Goal: Complete application form

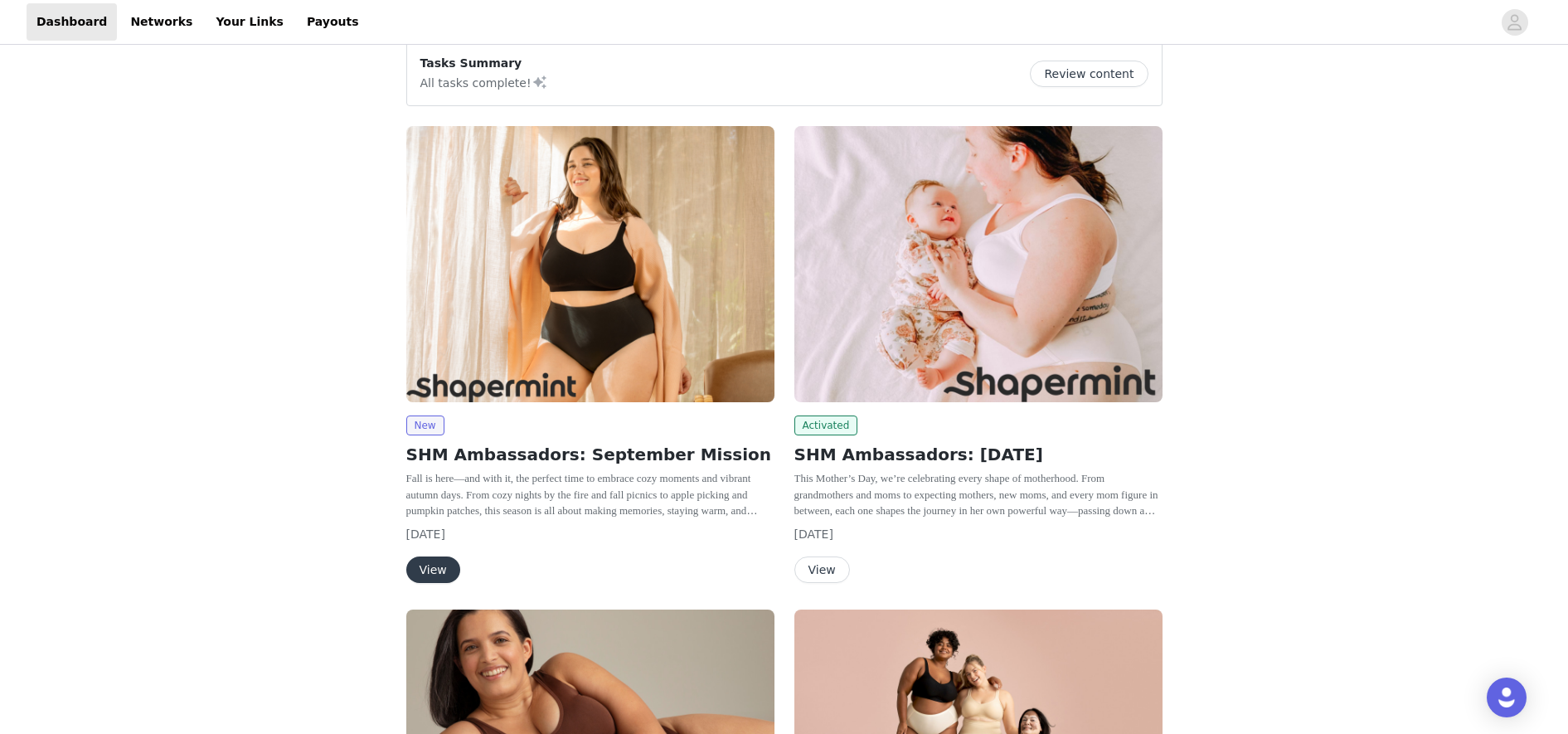
scroll to position [177, 0]
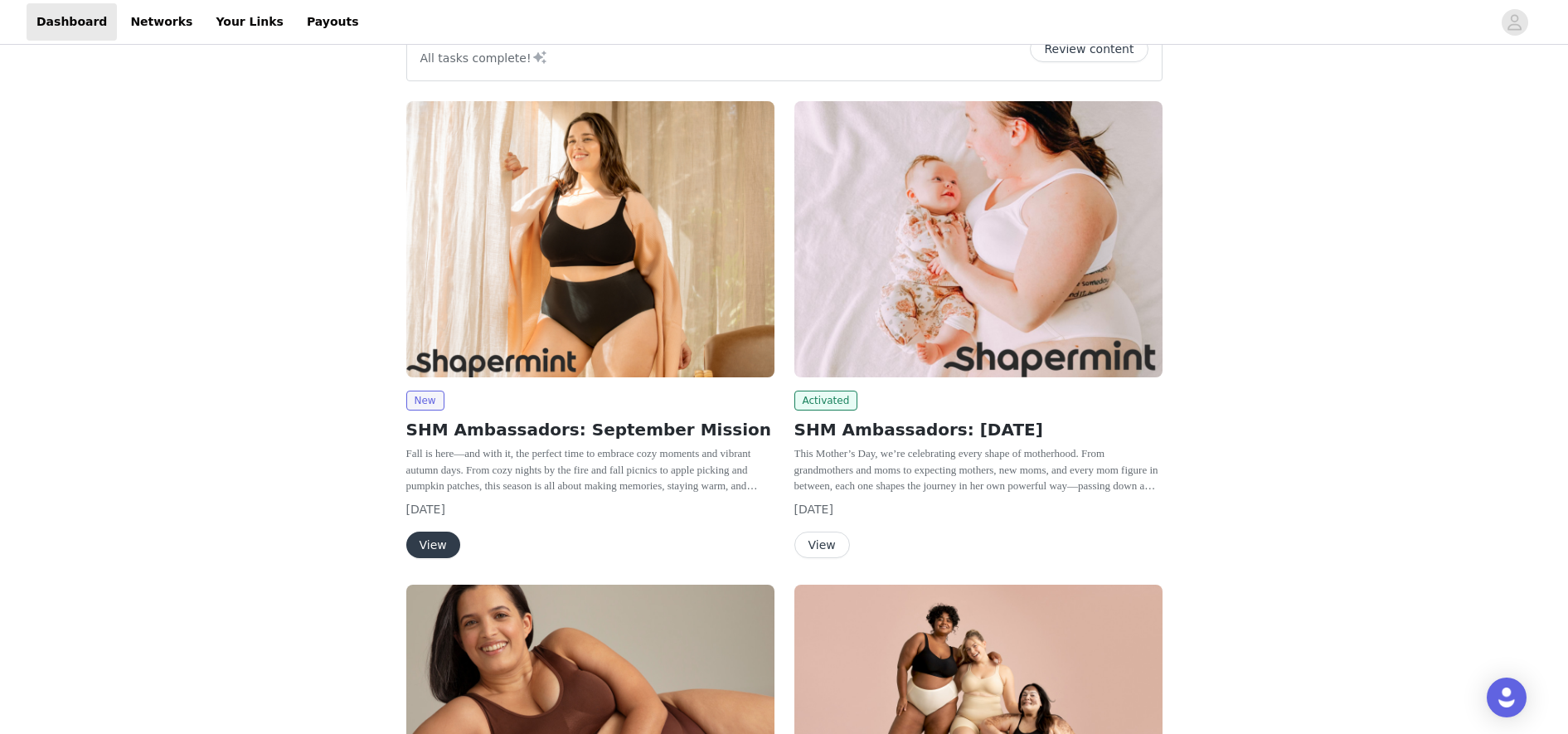
click at [429, 558] on button "View" at bounding box center [433, 545] width 54 height 27
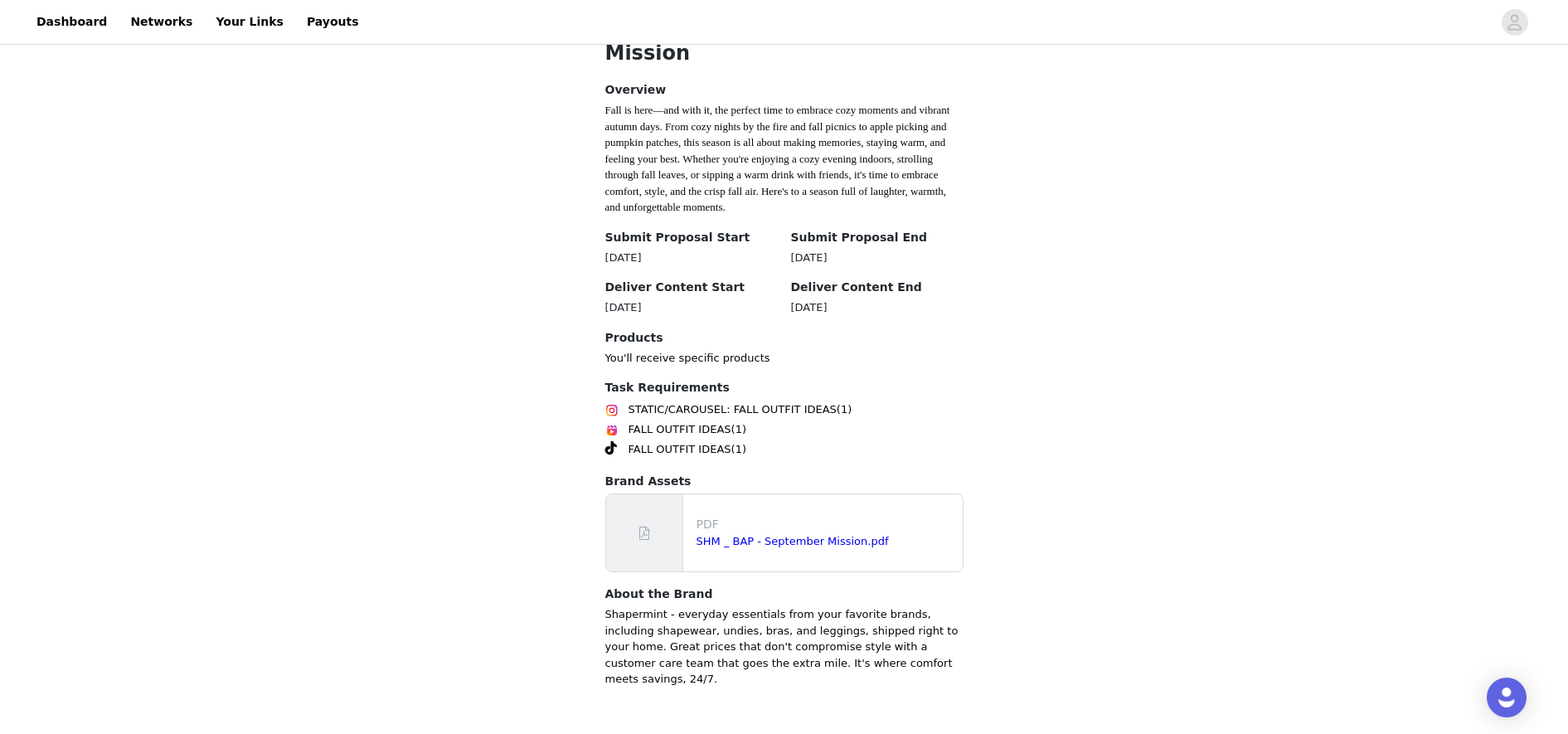
scroll to position [445, 0]
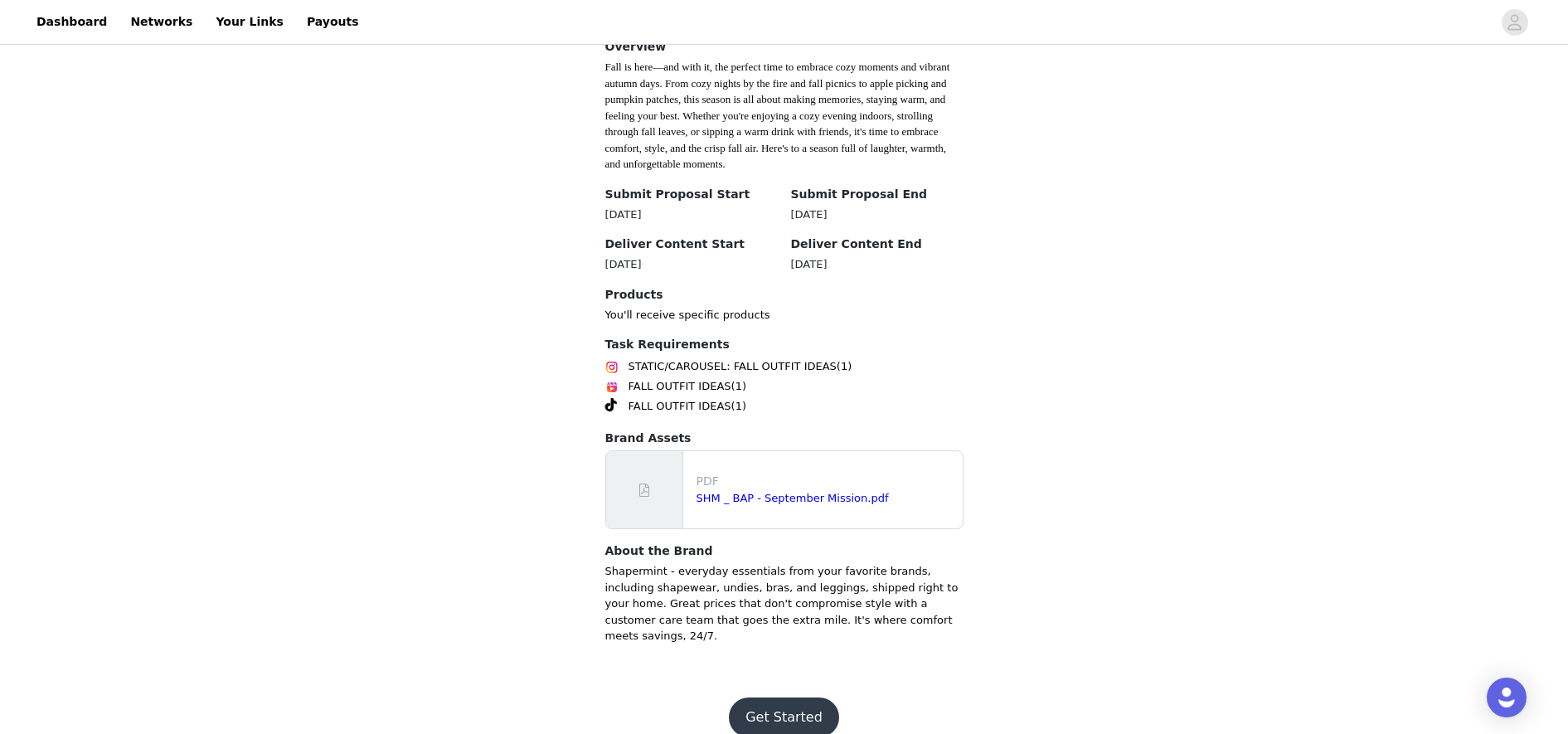
click at [793, 652] on button "Get Started" at bounding box center [784, 717] width 111 height 40
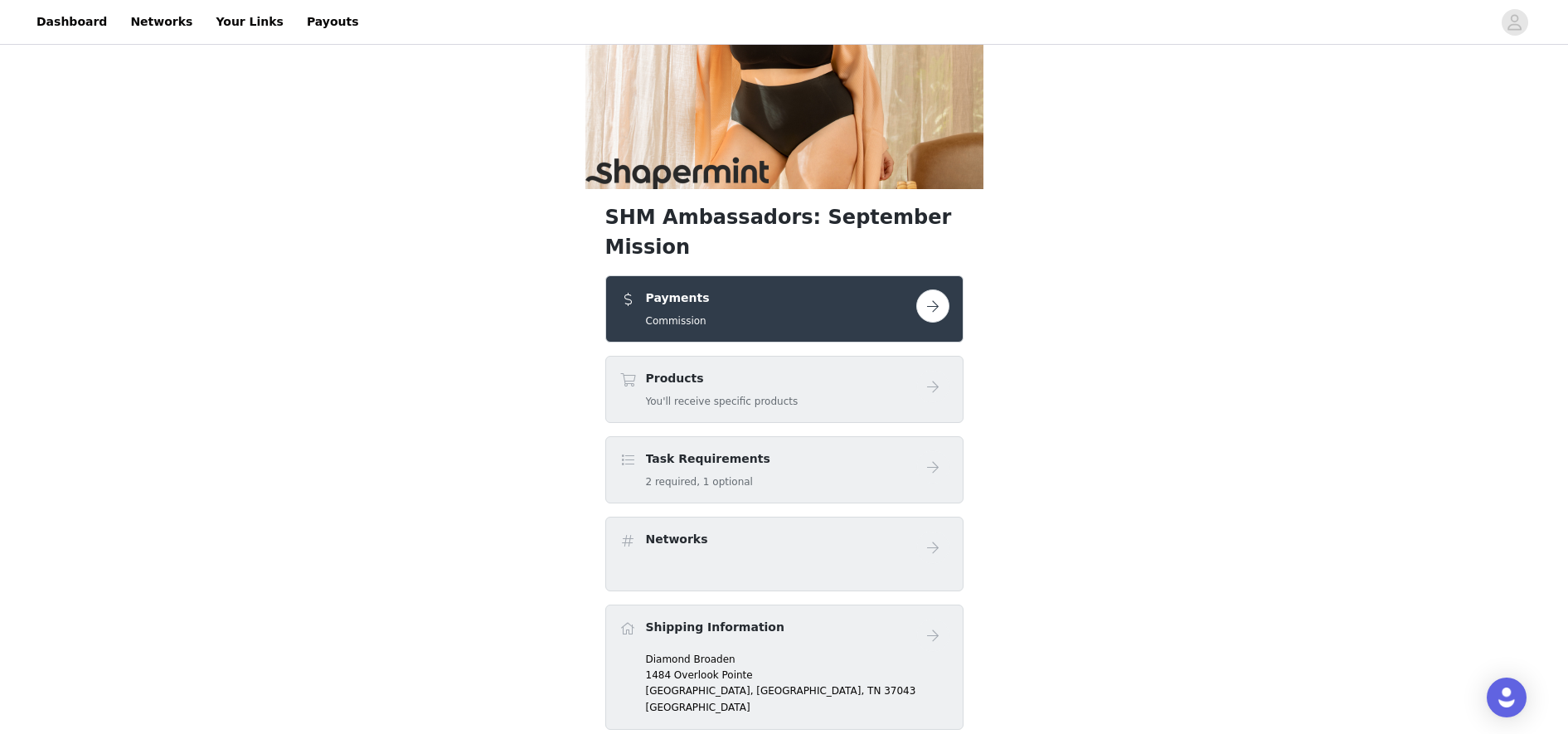
scroll to position [163, 0]
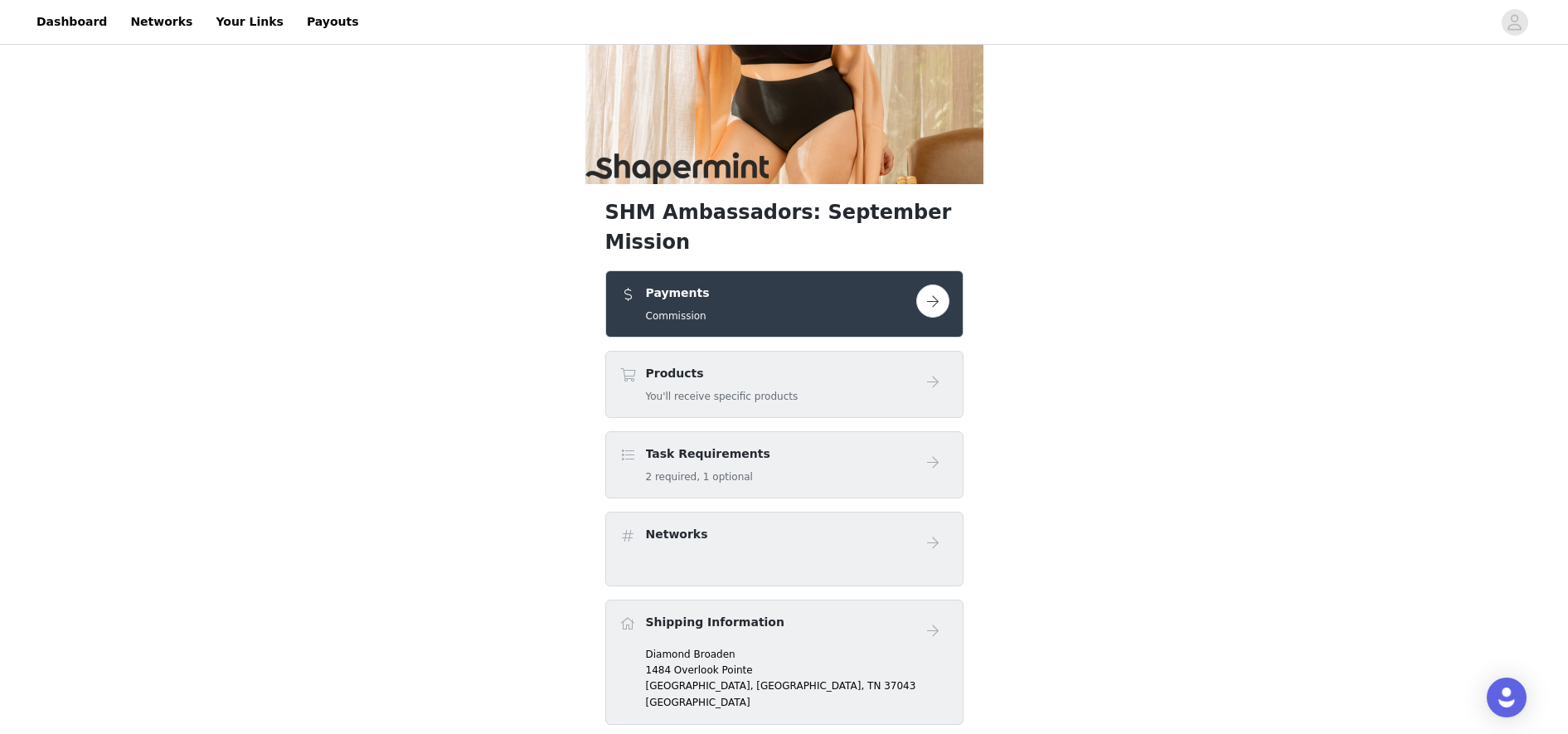
click at [943, 284] on button "button" at bounding box center [932, 300] width 33 height 33
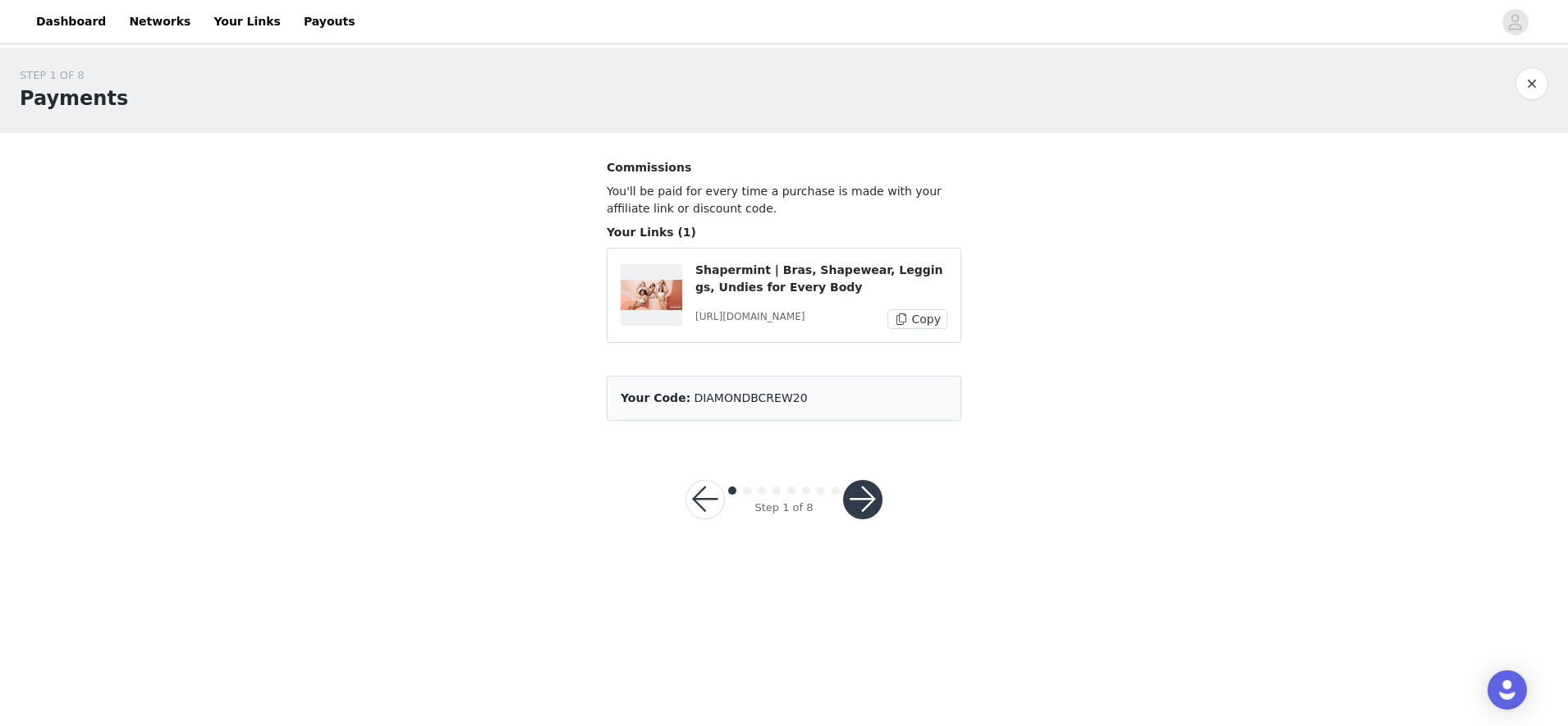
click at [855, 492] on button "button" at bounding box center [862, 499] width 39 height 39
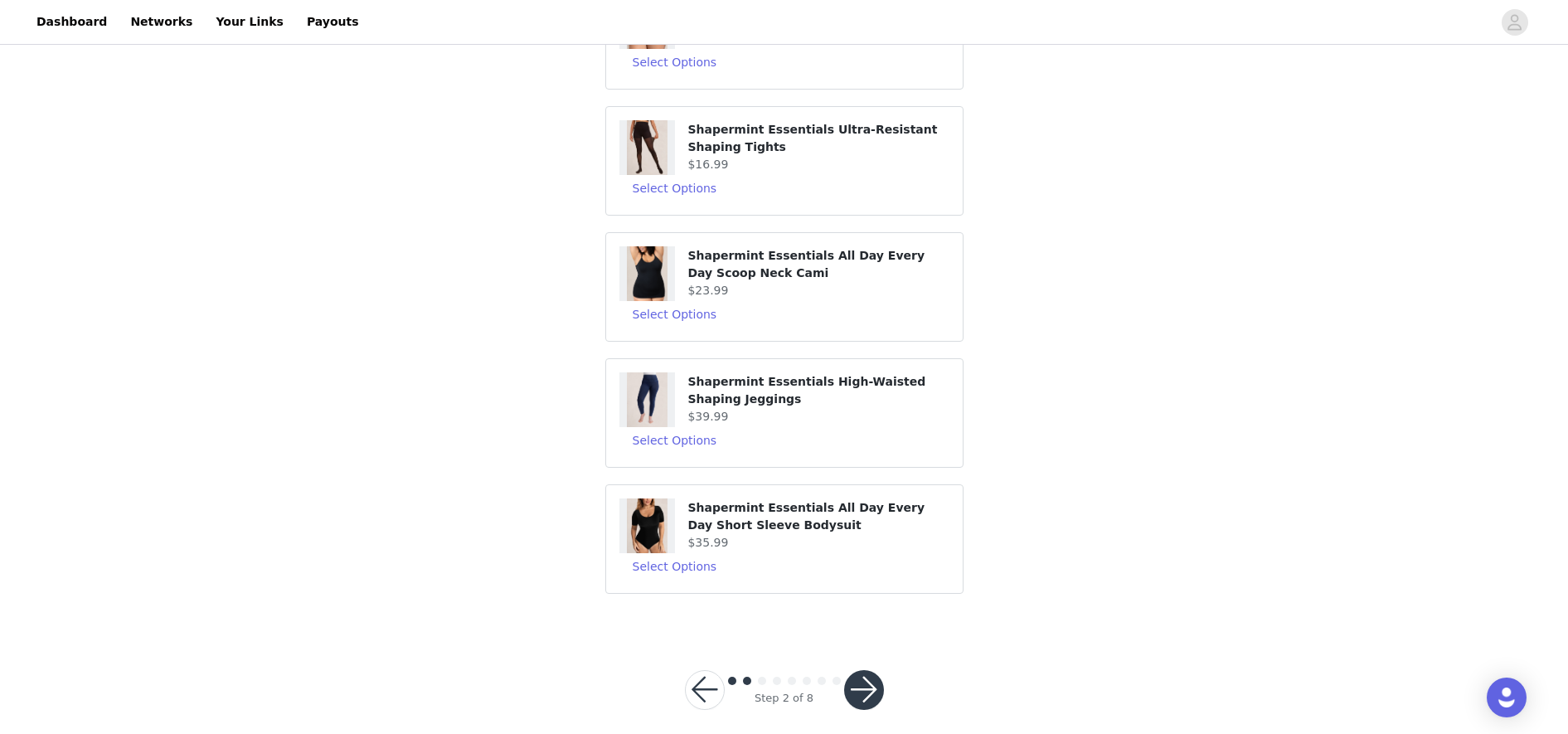
scroll to position [332, 0]
click at [716, 652] on button "button" at bounding box center [704, 688] width 40 height 40
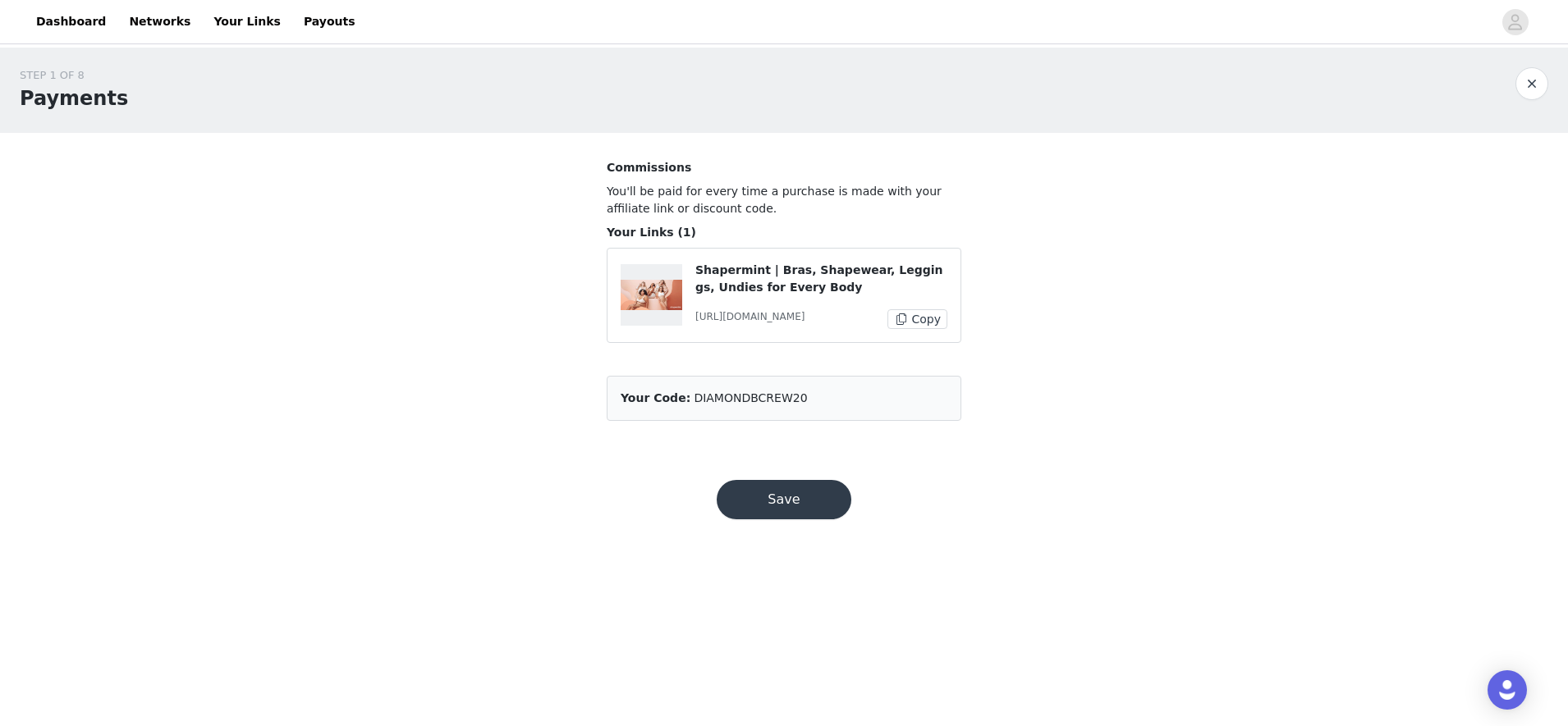
click at [813, 514] on button "Save" at bounding box center [784, 499] width 135 height 39
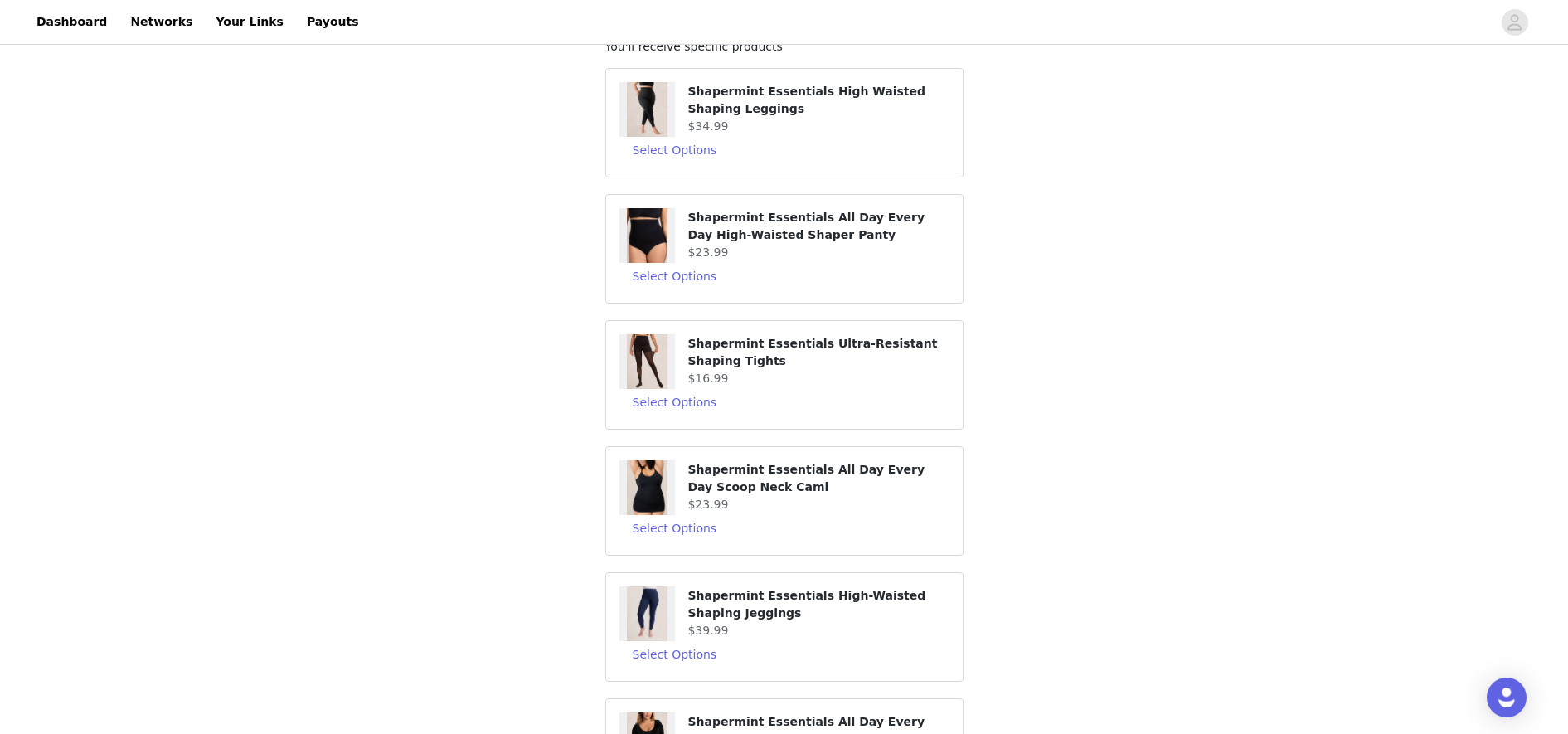
scroll to position [33, 0]
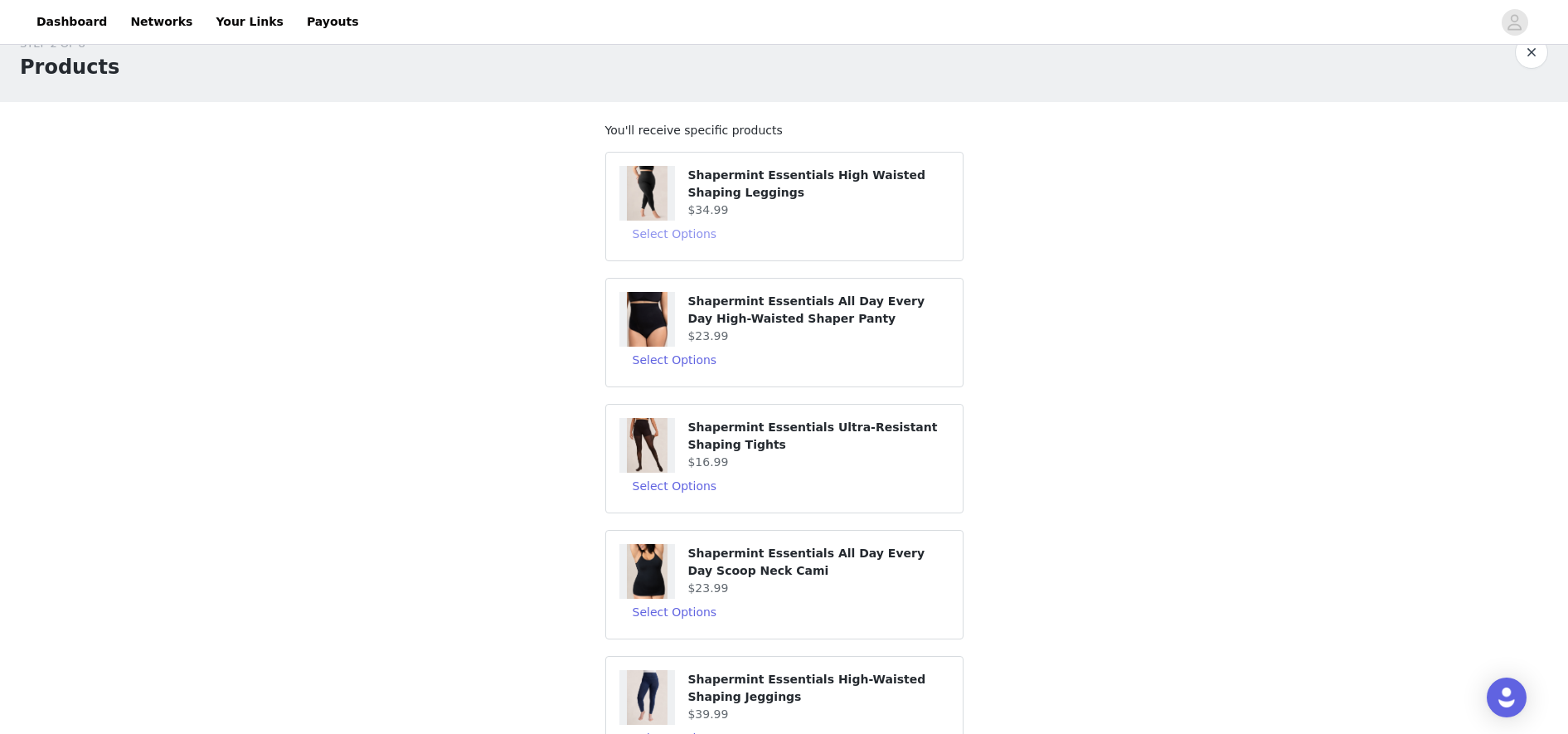
click at [678, 230] on button "Select Options" at bounding box center [675, 234] width 111 height 27
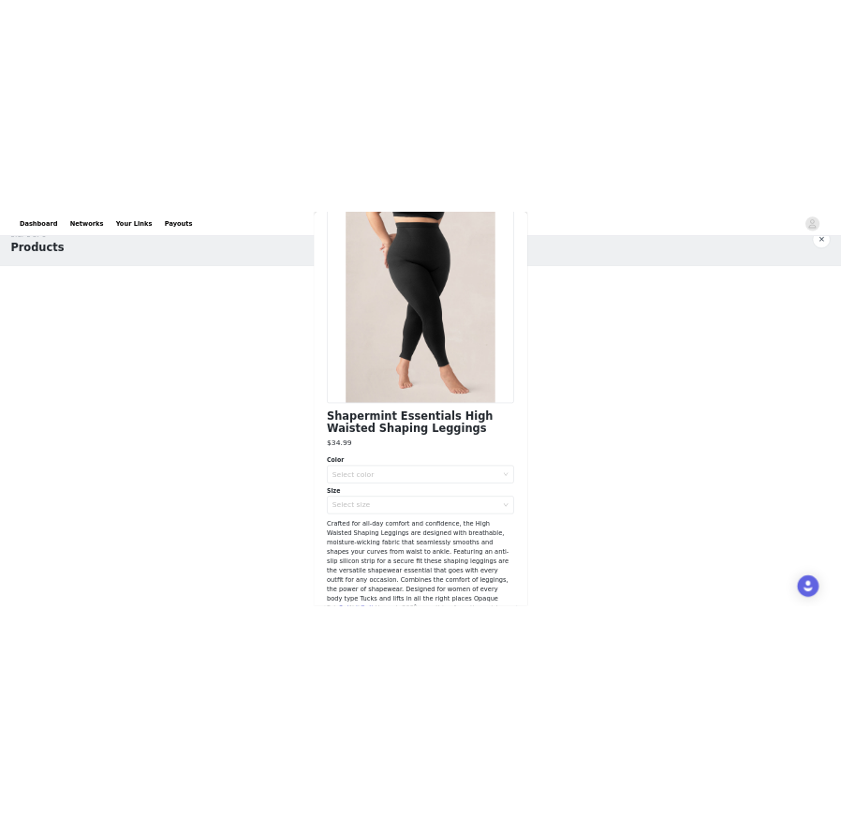
scroll to position [143, 0]
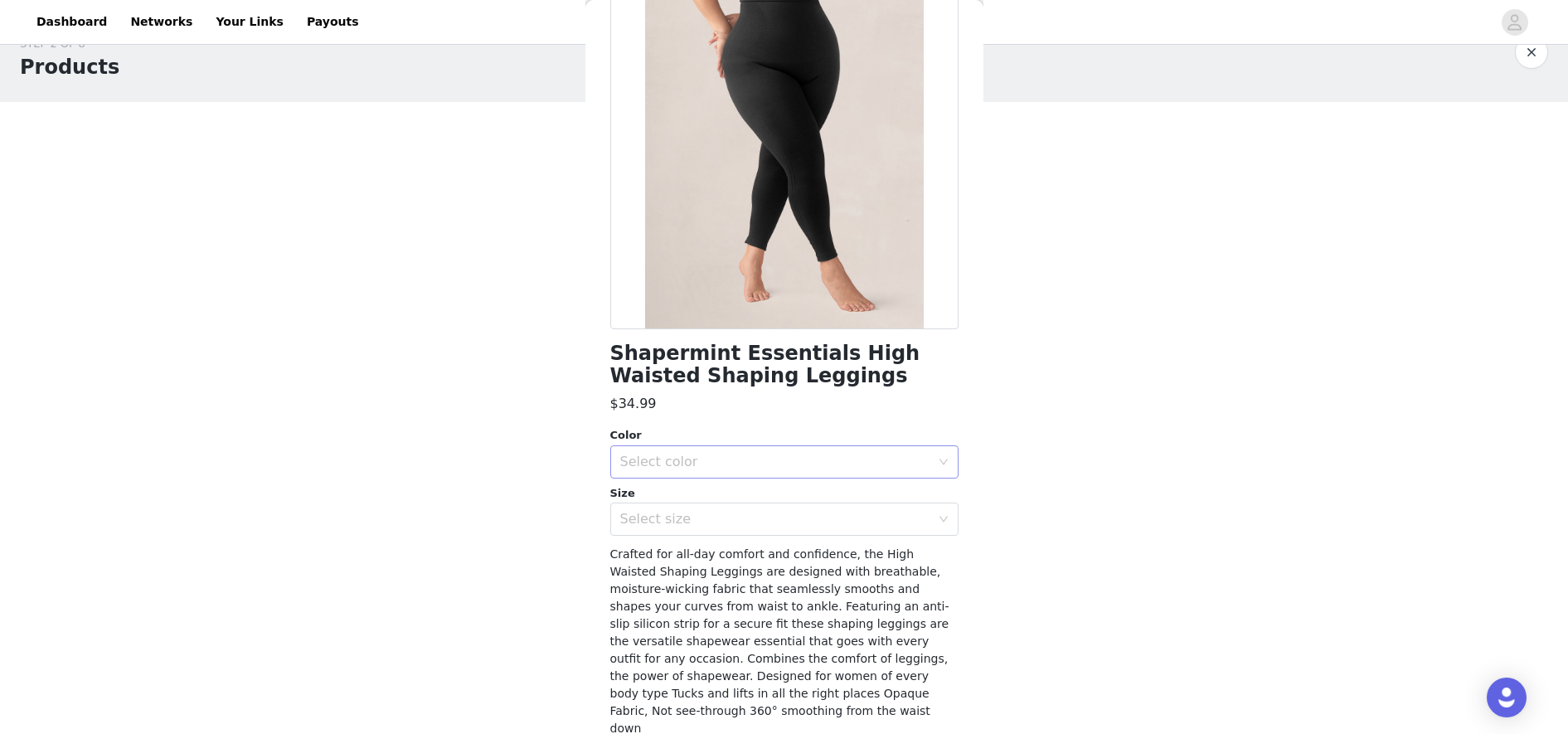
click at [807, 454] on div "Select color" at bounding box center [775, 462] width 310 height 17
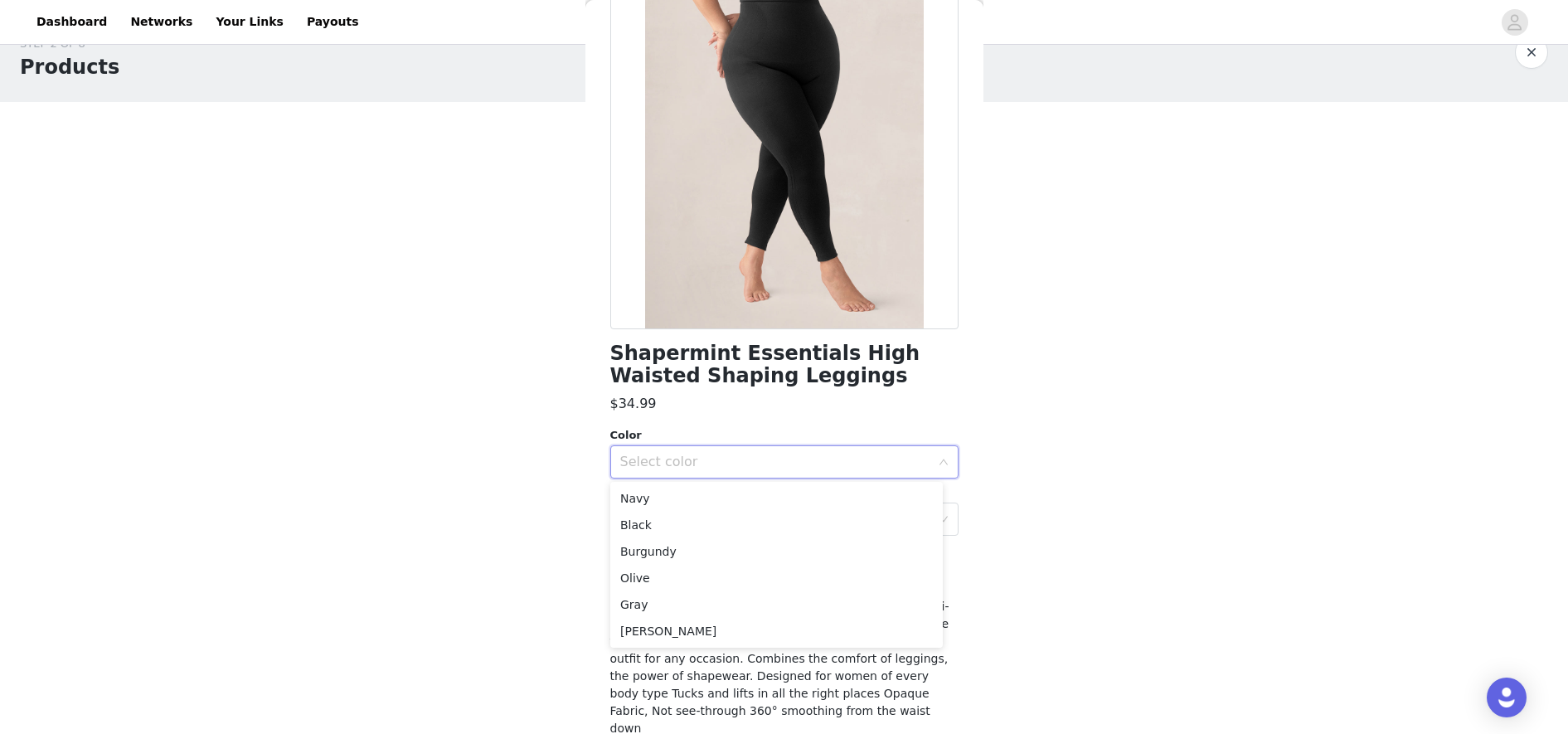
click at [854, 363] on h1 "Shapermint Essentials High Waisted Shaping Leggings" at bounding box center [785, 365] width 349 height 45
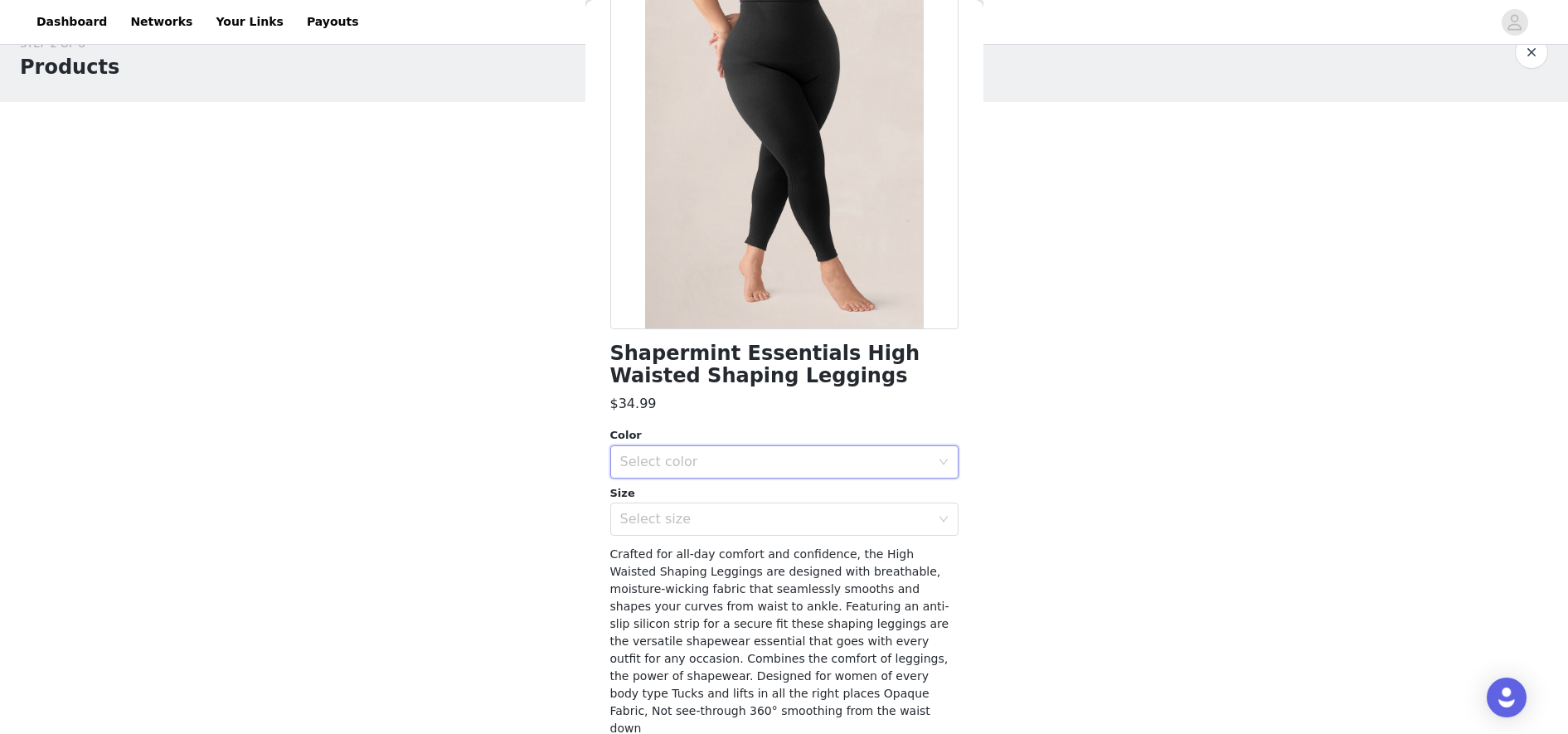
click at [854, 363] on h1 "Shapermint Essentials High Waisted Shaping Leggings" at bounding box center [785, 365] width 349 height 45
copy div "Shapermint Essentials High Waisted Shaping Leggings"
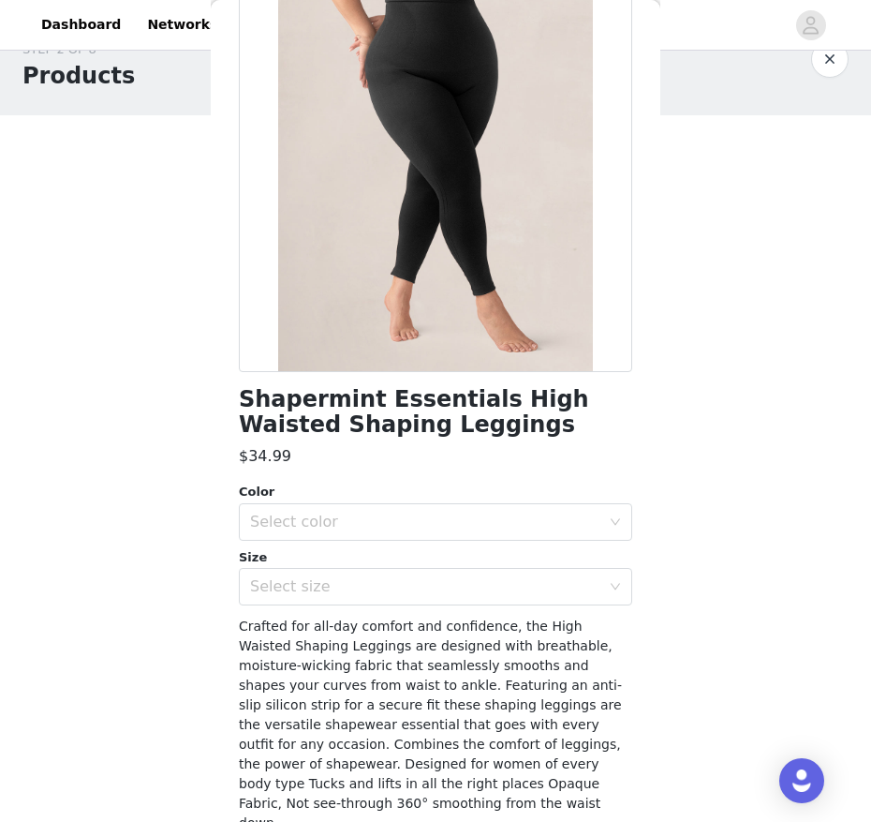
click at [202, 486] on div "STEP 2 OF 8 Products You'll receive specific products Shapermint Essentials Hig…" at bounding box center [435, 533] width 871 height 1031
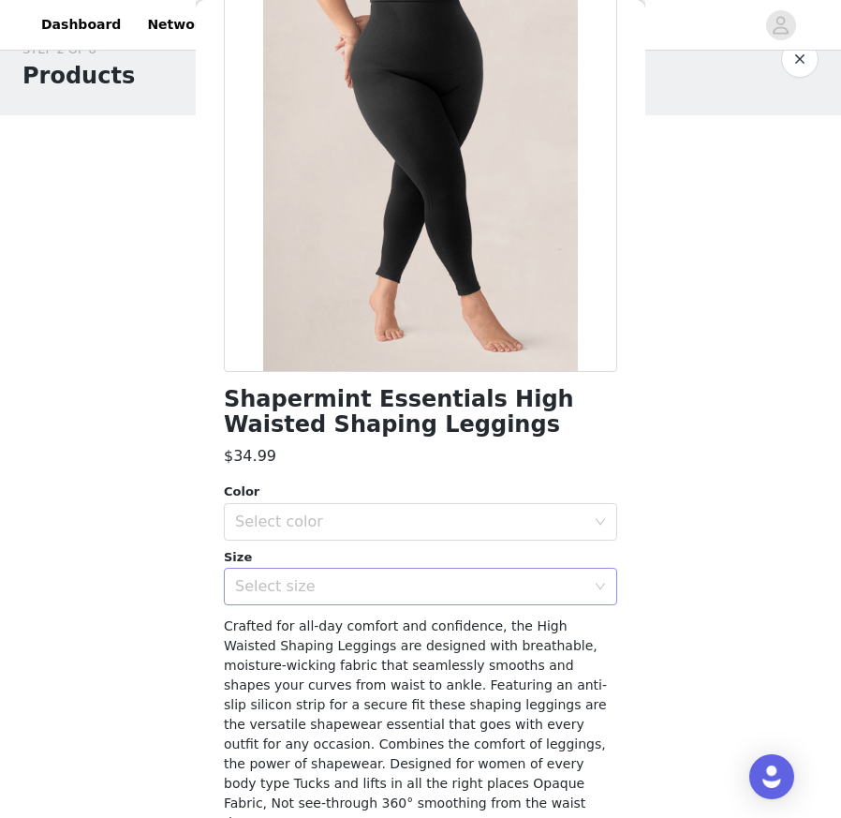
click at [372, 590] on div "Select size" at bounding box center [410, 586] width 350 height 19
click at [413, 519] on div "Select color" at bounding box center [410, 522] width 350 height 19
click at [334, 515] on div "Select color" at bounding box center [410, 522] width 350 height 19
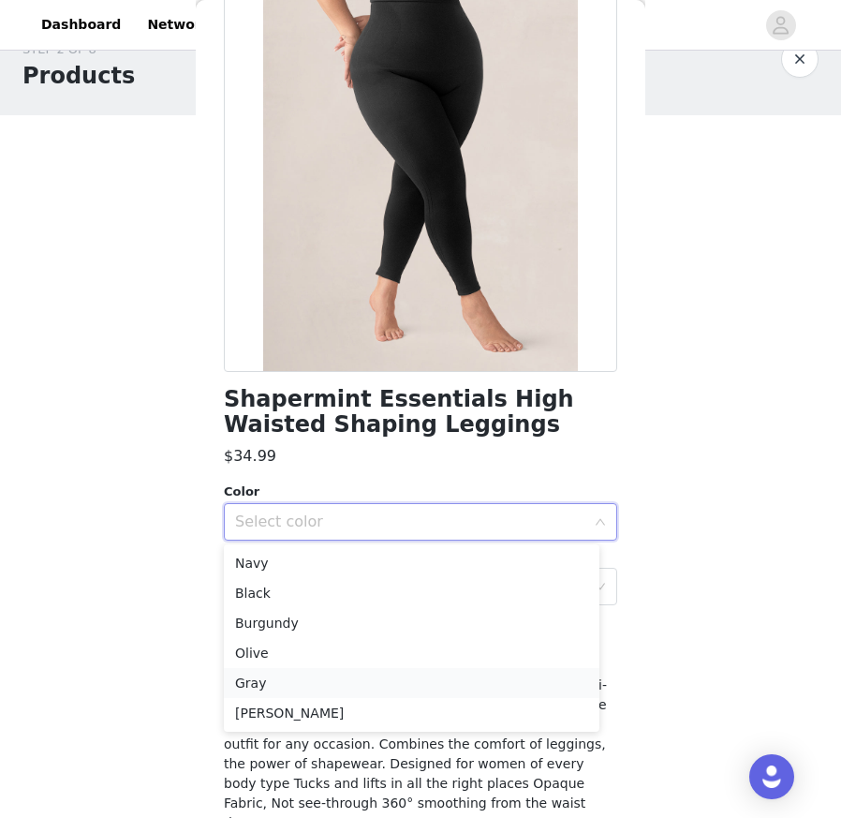
click at [374, 681] on li "Gray" at bounding box center [412, 683] width 376 height 30
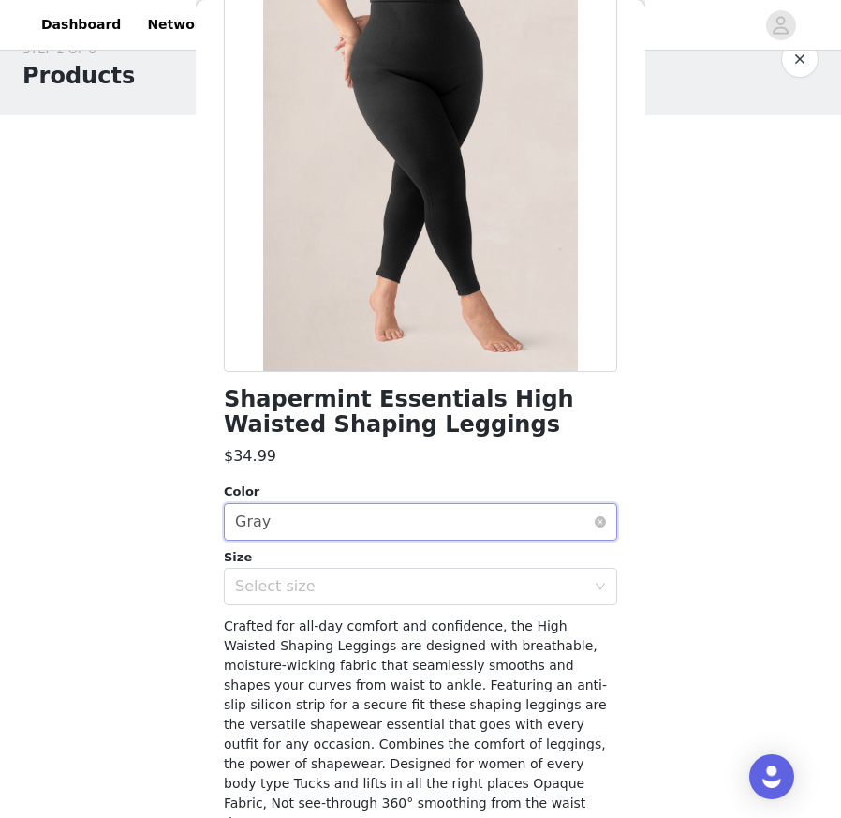
click at [325, 524] on div "Select color Gray" at bounding box center [414, 522] width 359 height 36
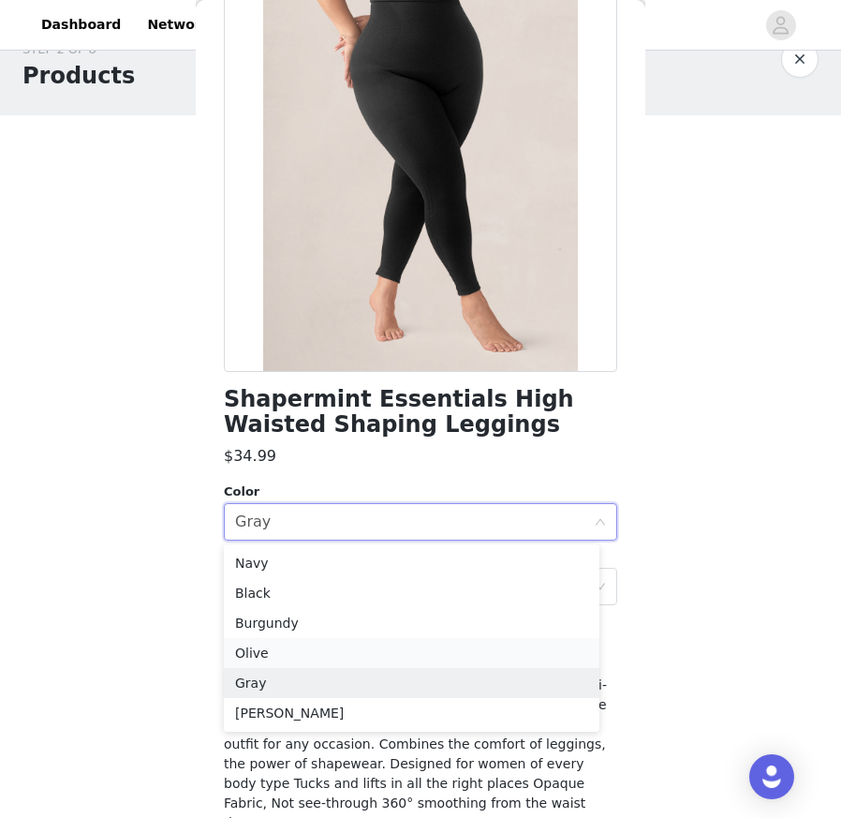
click at [284, 658] on li "Olive" at bounding box center [412, 653] width 376 height 30
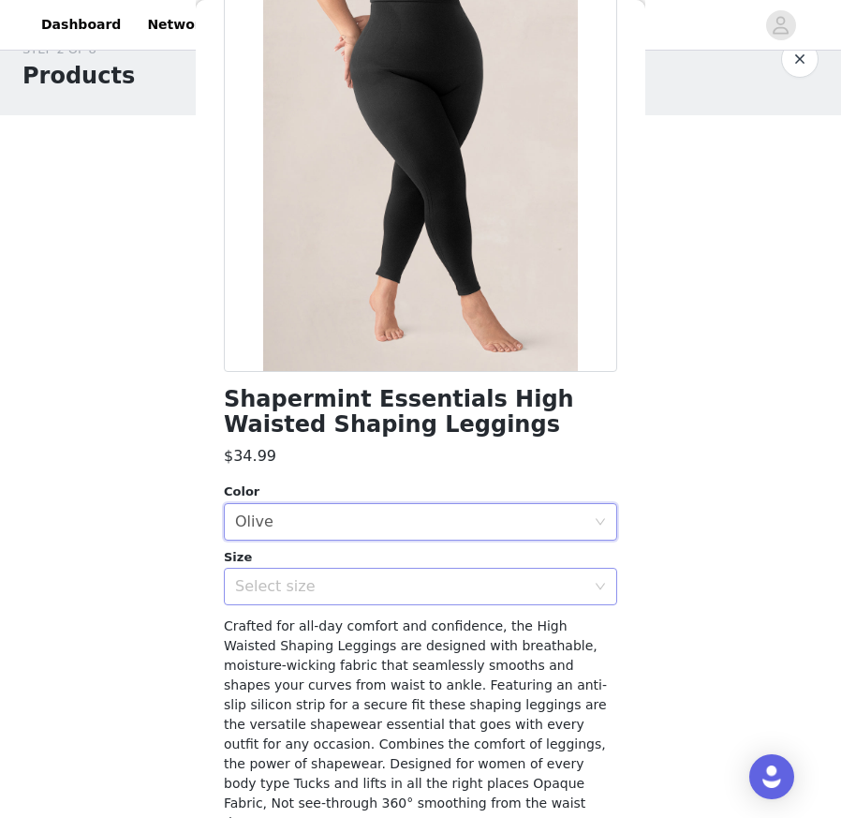
click at [513, 588] on div "Select size" at bounding box center [410, 586] width 350 height 19
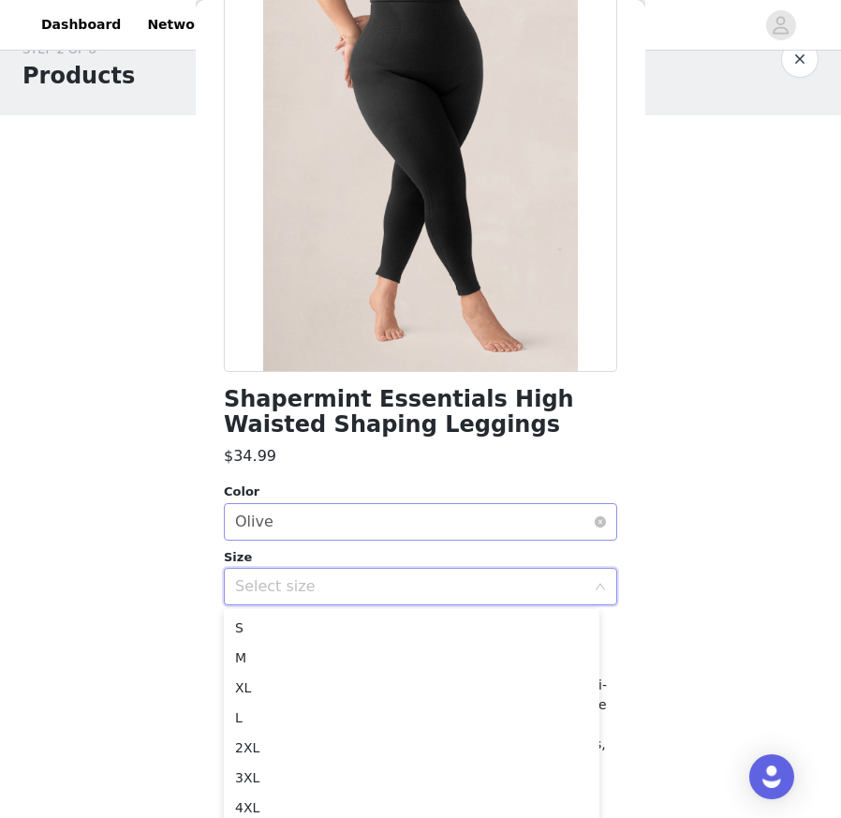
click at [517, 526] on div "Select color Olive" at bounding box center [414, 522] width 359 height 36
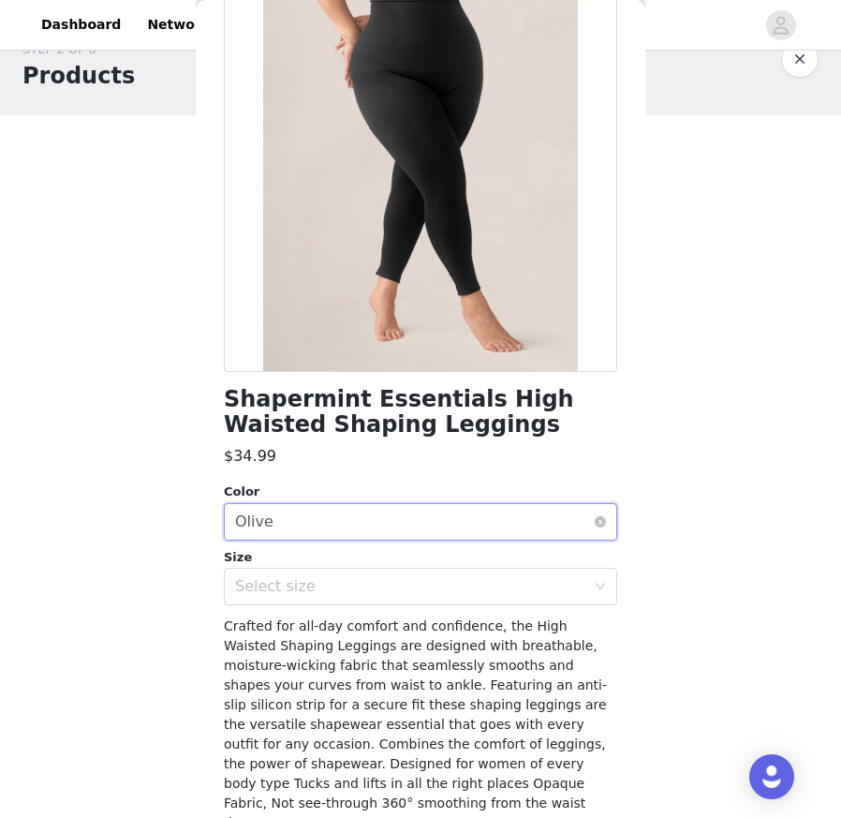
click at [393, 527] on div "Select color Olive" at bounding box center [414, 522] width 359 height 36
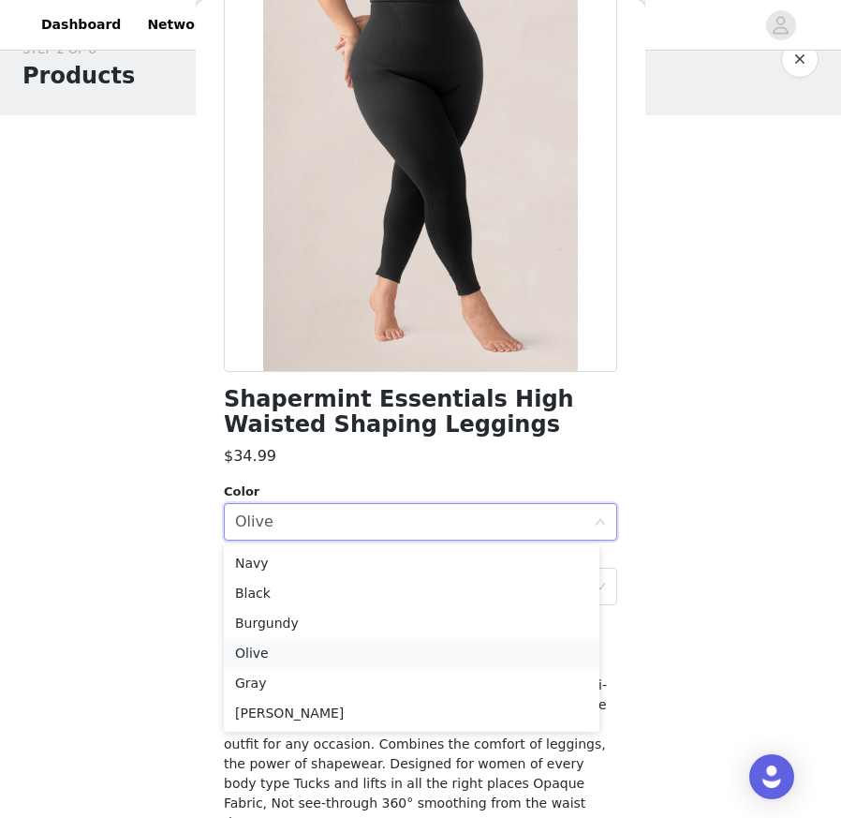
click at [376, 653] on li "Olive" at bounding box center [412, 653] width 376 height 30
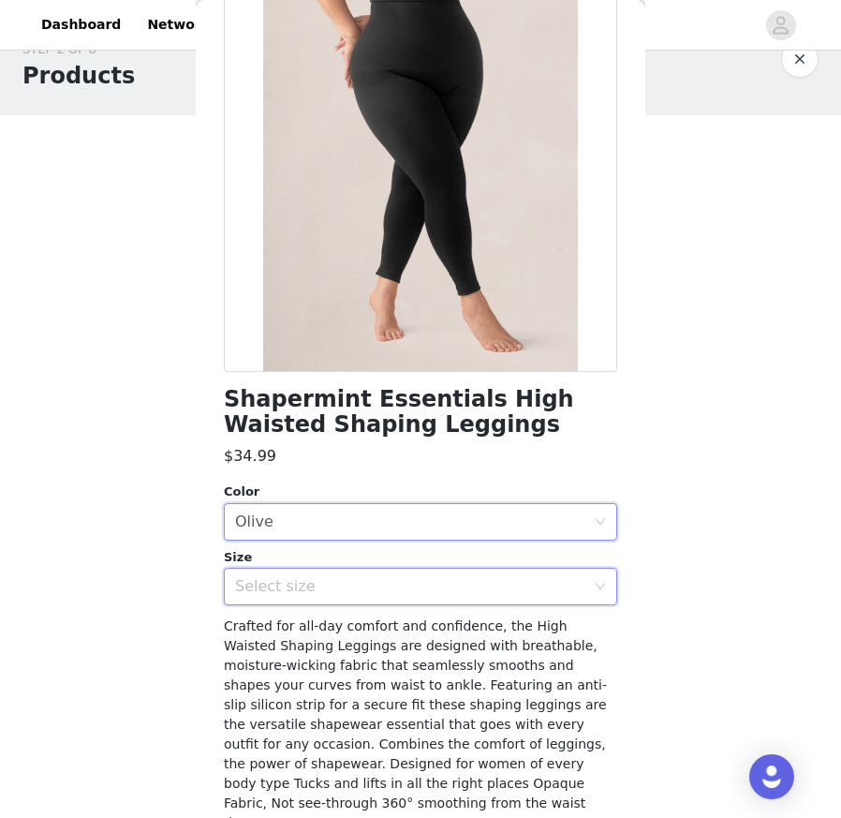
click at [467, 600] on div "Select size" at bounding box center [414, 587] width 359 height 36
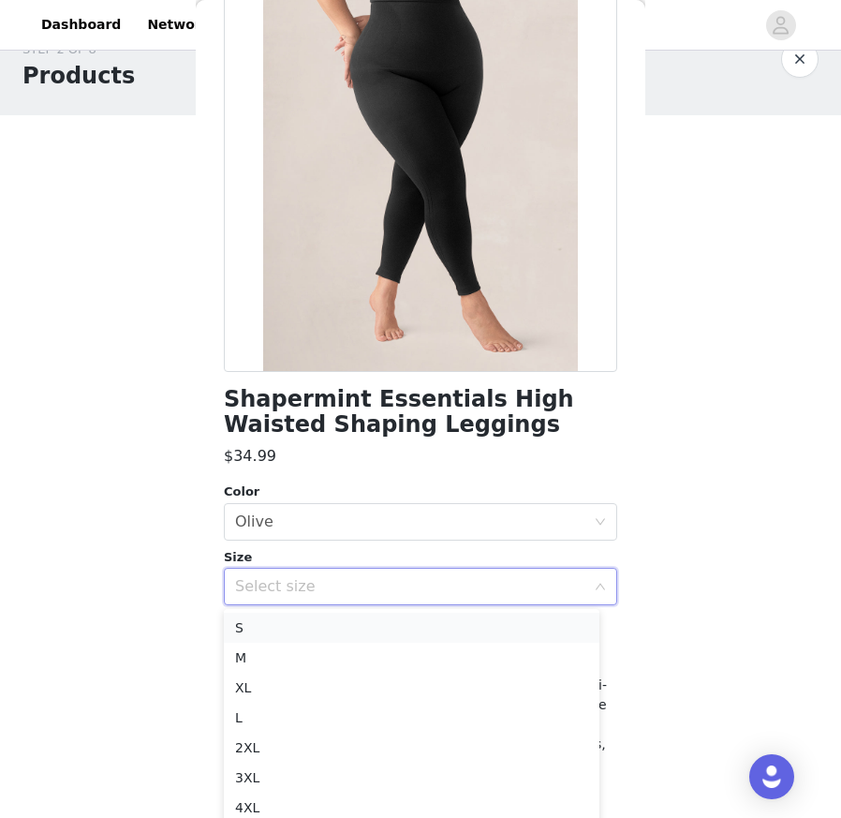
click at [469, 631] on li "S" at bounding box center [412, 628] width 376 height 30
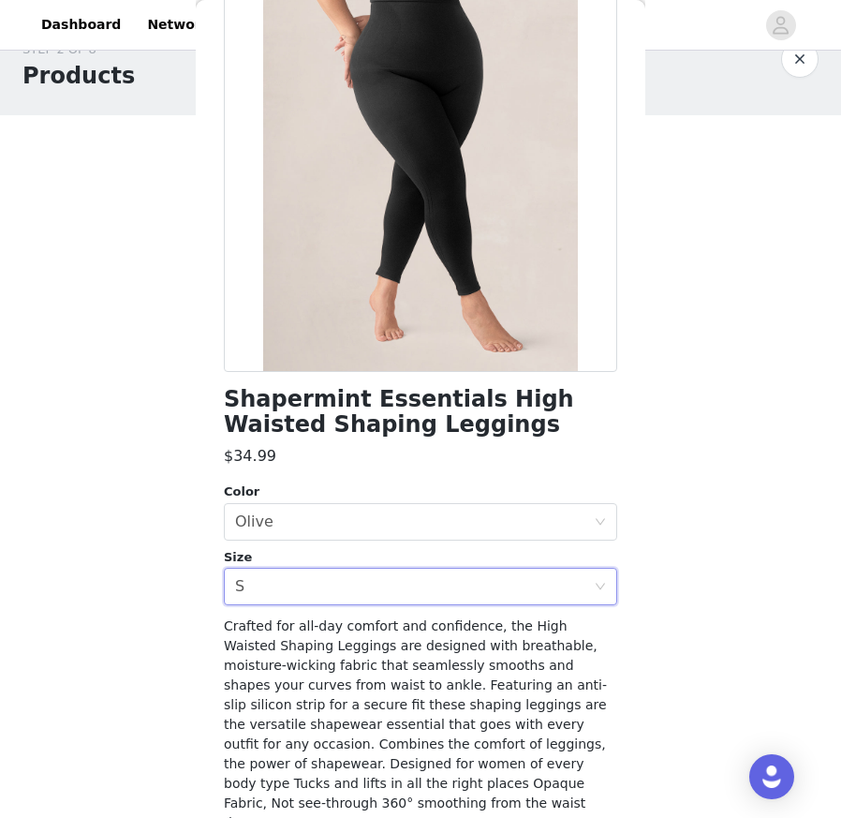
scroll to position [217, 0]
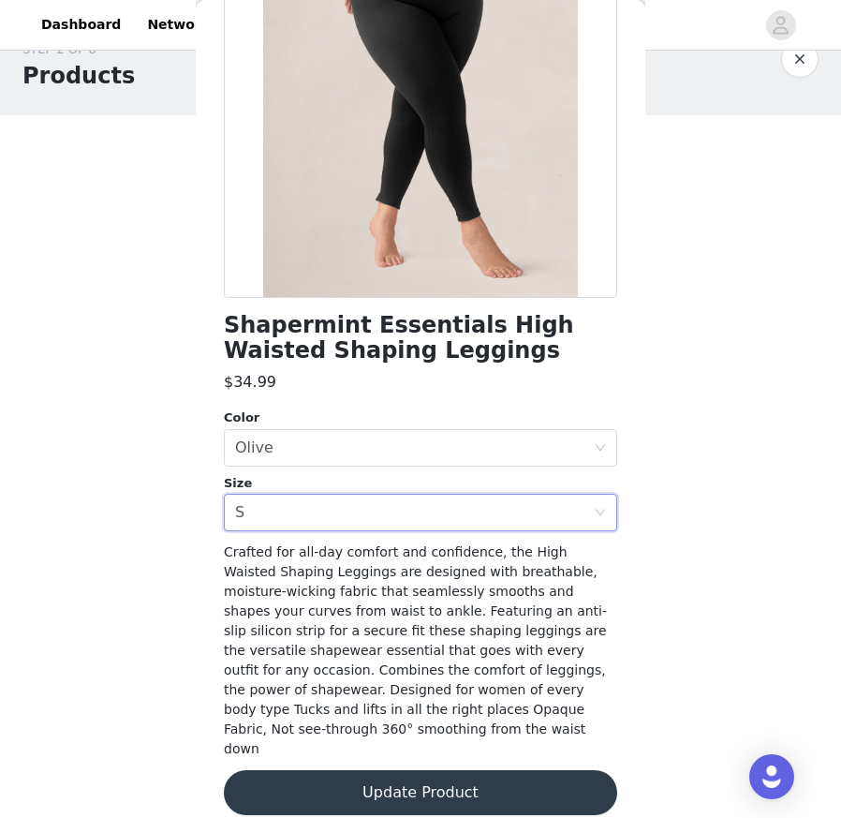
click at [513, 736] on button "Update Product" at bounding box center [421, 792] width 394 height 45
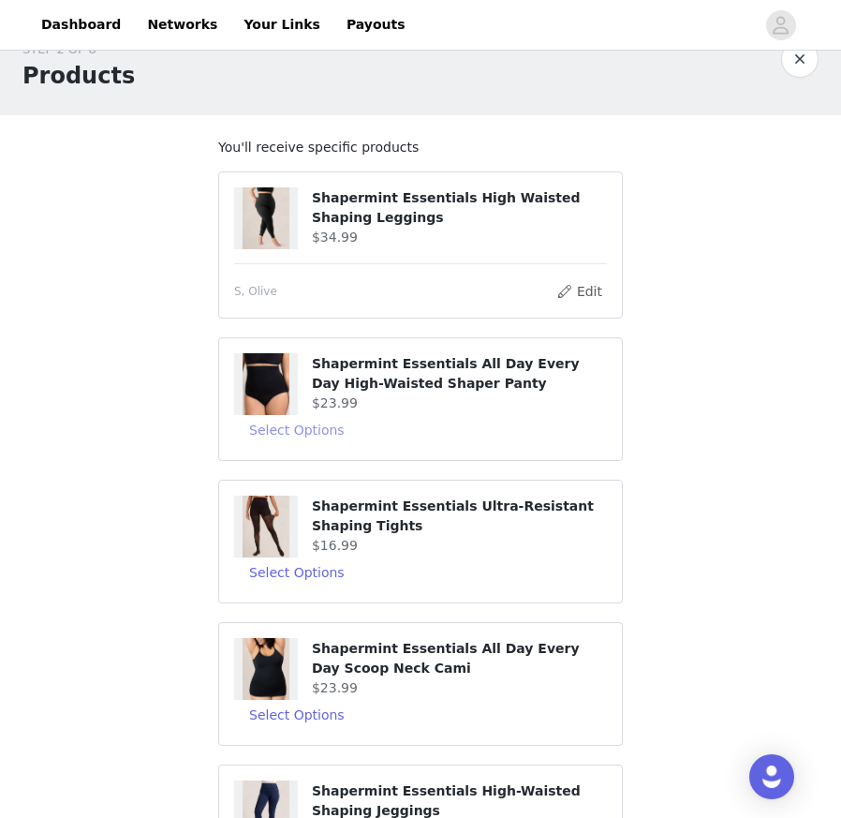
click at [275, 430] on button "Select Options" at bounding box center [297, 430] width 126 height 30
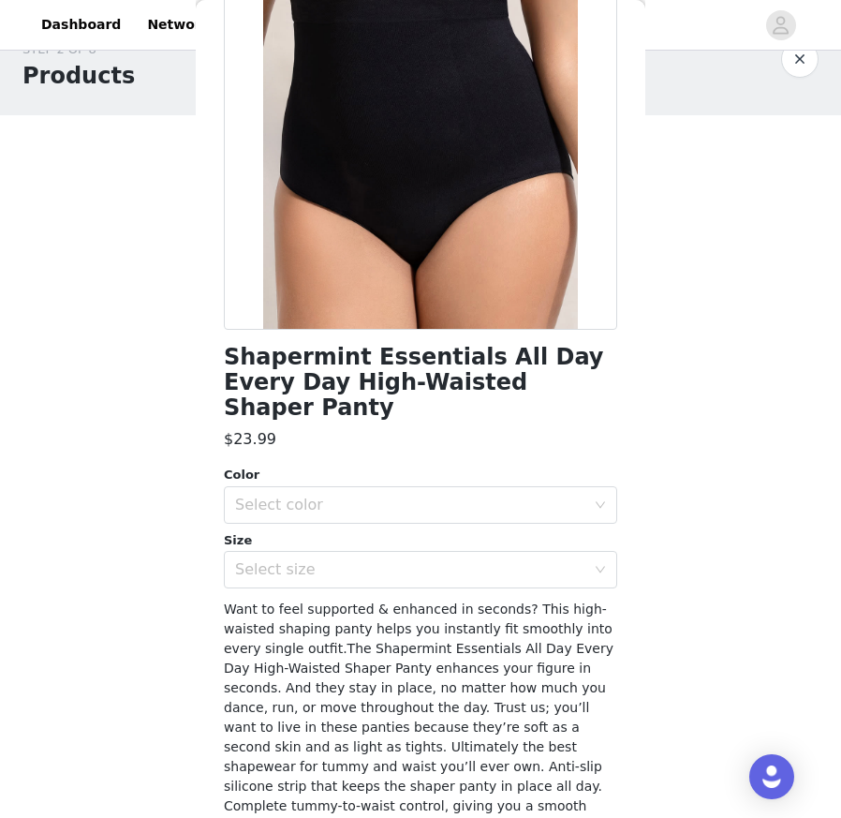
scroll to position [210, 0]
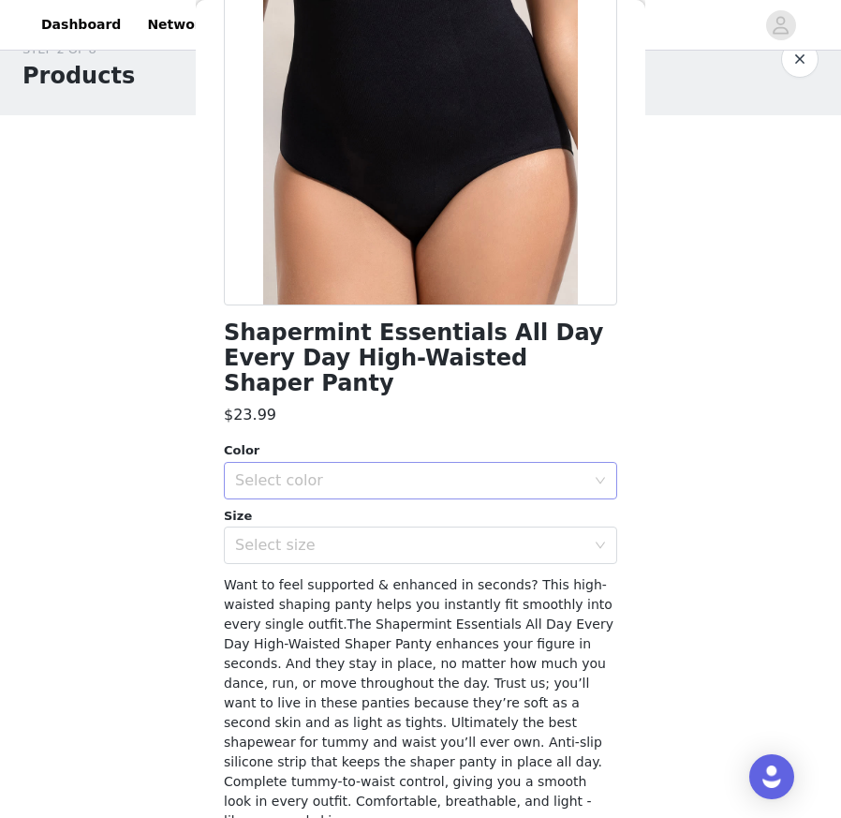
click at [498, 471] on div "Select color" at bounding box center [410, 480] width 350 height 19
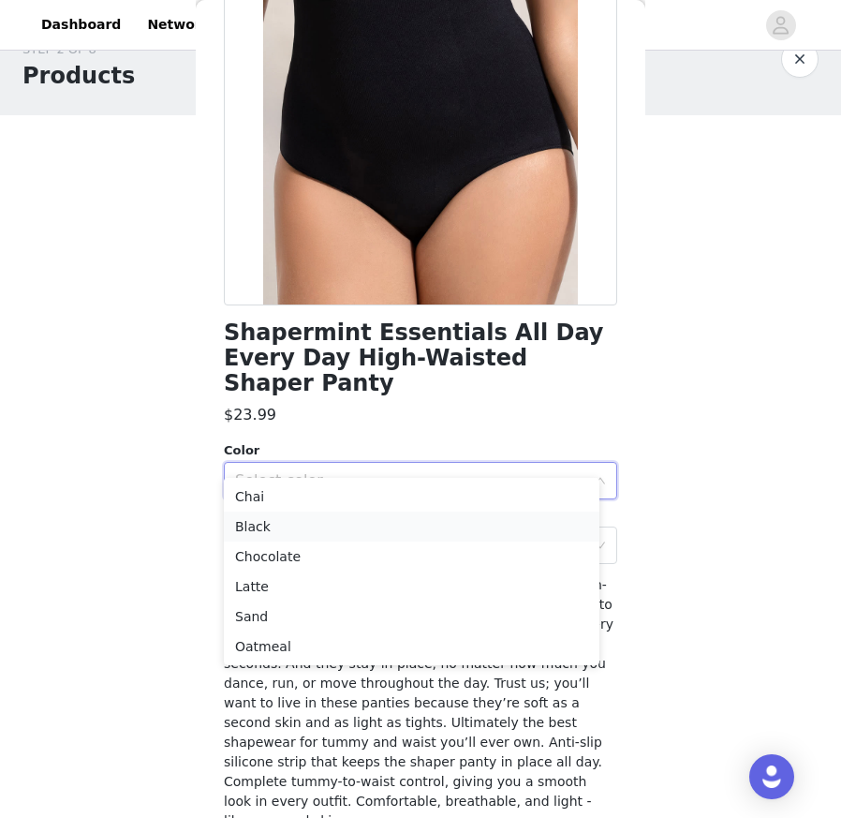
click at [463, 529] on li "Black" at bounding box center [412, 527] width 376 height 30
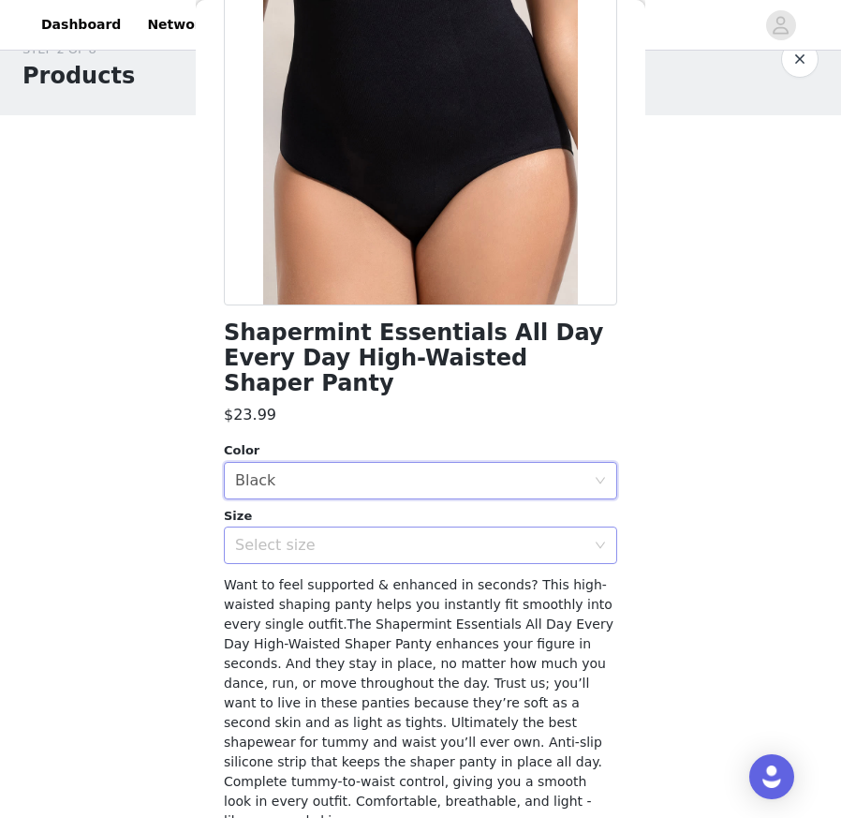
click at [471, 527] on div "Select size" at bounding box center [414, 545] width 359 height 36
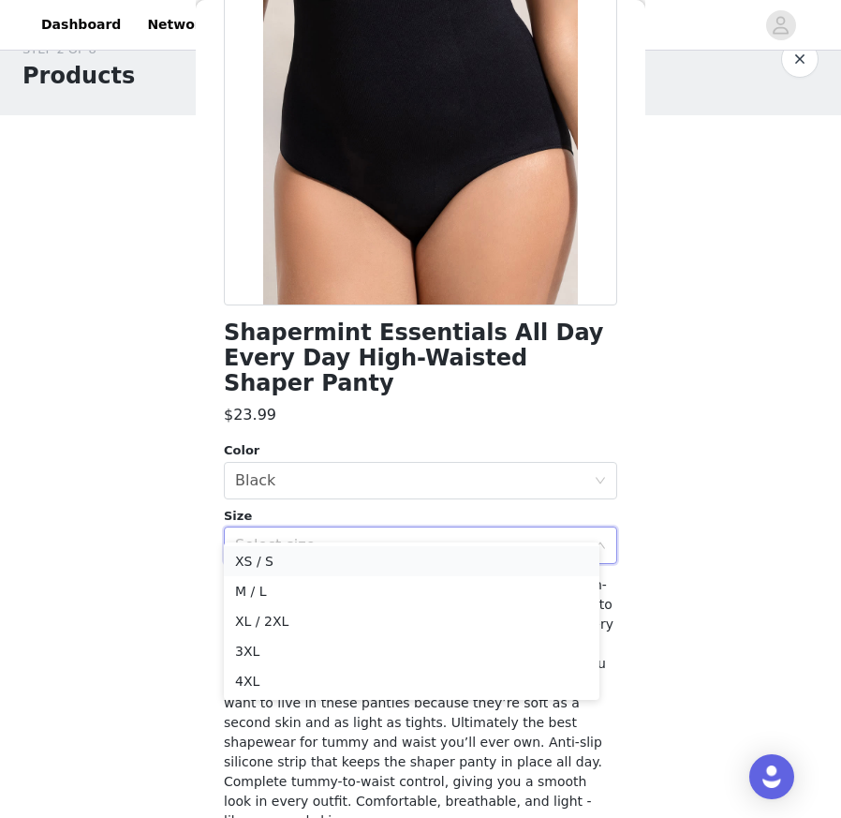
click at [467, 566] on li "XS / S" at bounding box center [412, 561] width 376 height 30
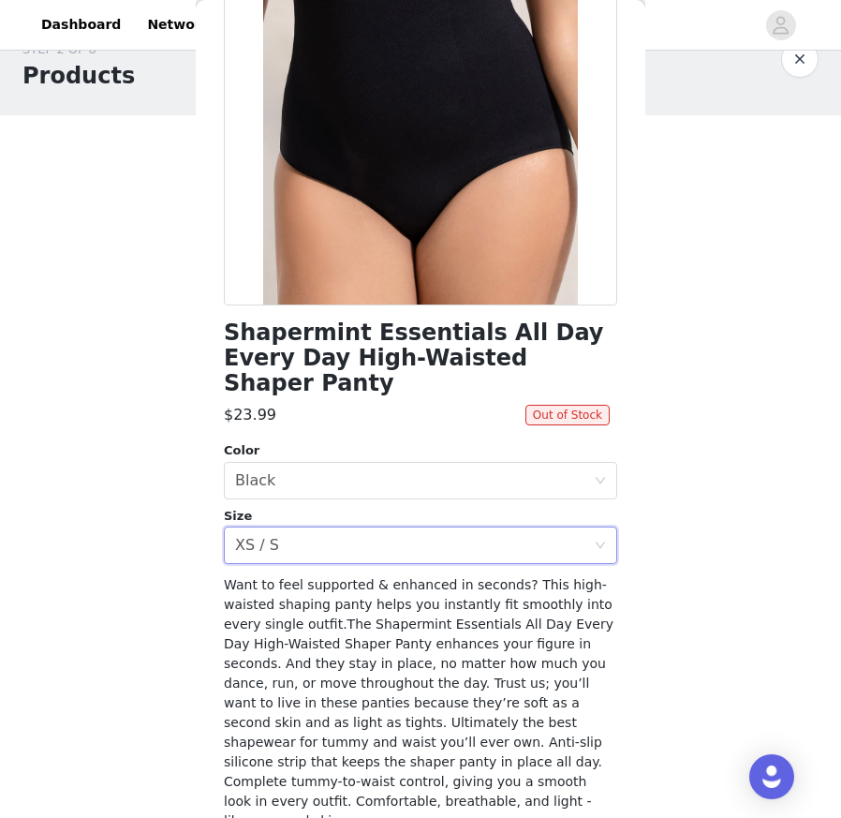
scroll to position [257, 0]
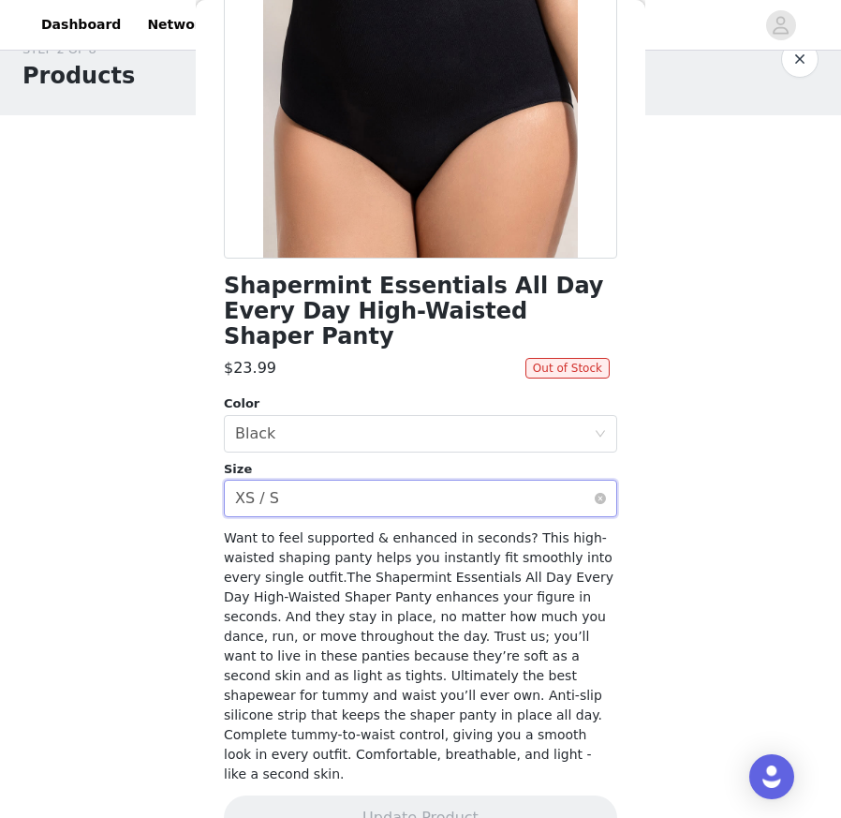
click at [486, 486] on div "Select size XS / S" at bounding box center [414, 499] width 359 height 36
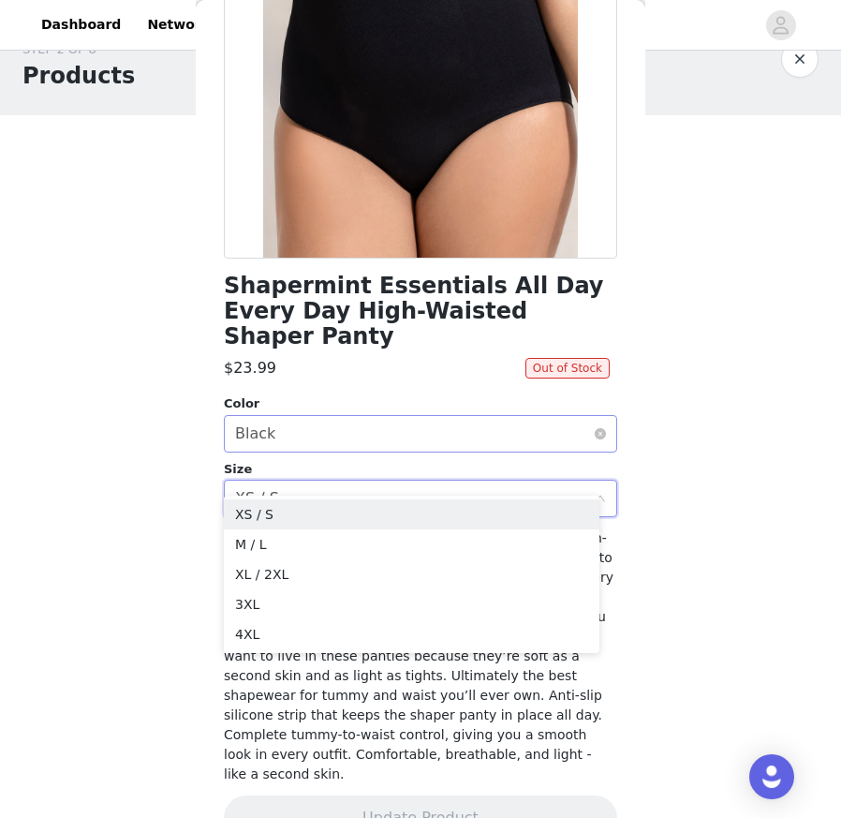
click at [489, 416] on div "Select color Black" at bounding box center [414, 434] width 359 height 36
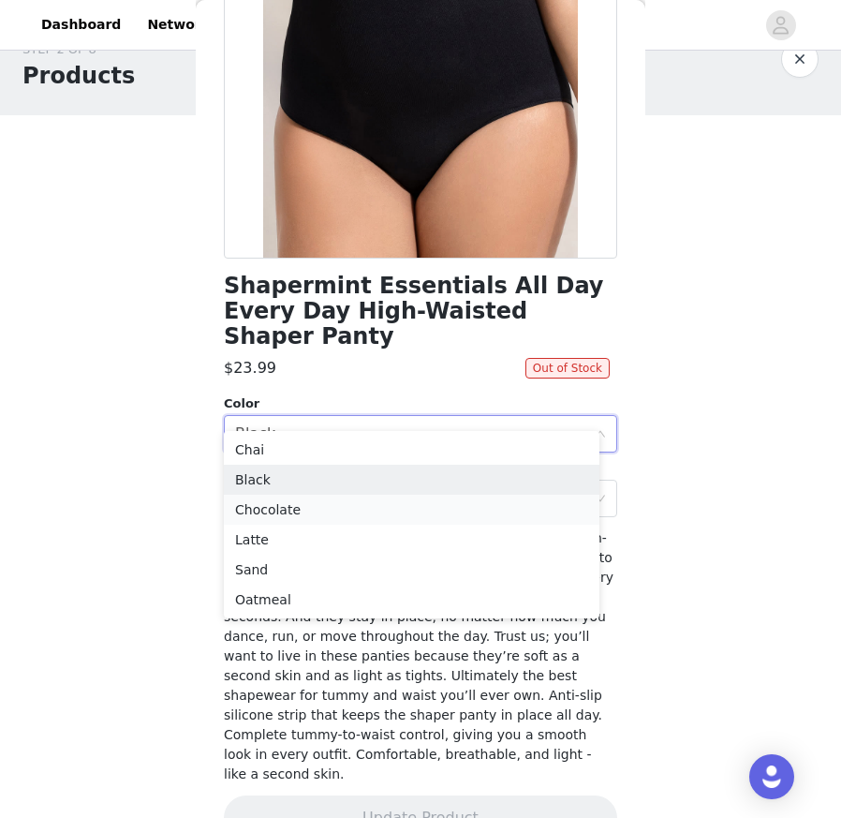
click at [467, 503] on li "Chocolate" at bounding box center [412, 510] width 376 height 30
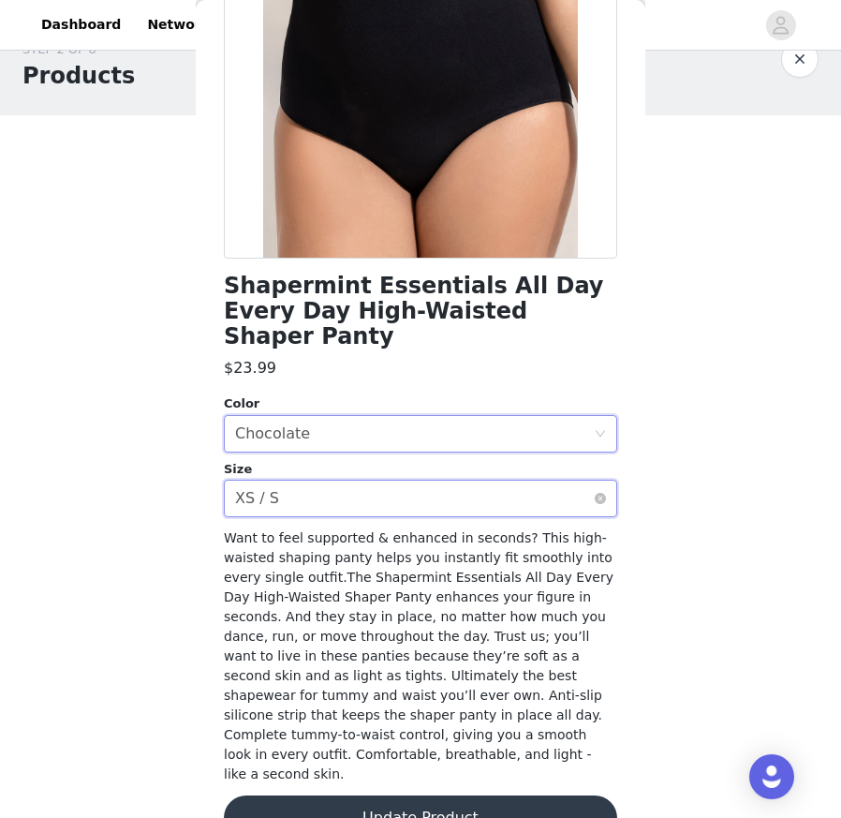
click at [477, 481] on div "Select size XS / S" at bounding box center [414, 499] width 359 height 36
click at [466, 416] on div "Select color Chocolate" at bounding box center [414, 434] width 359 height 36
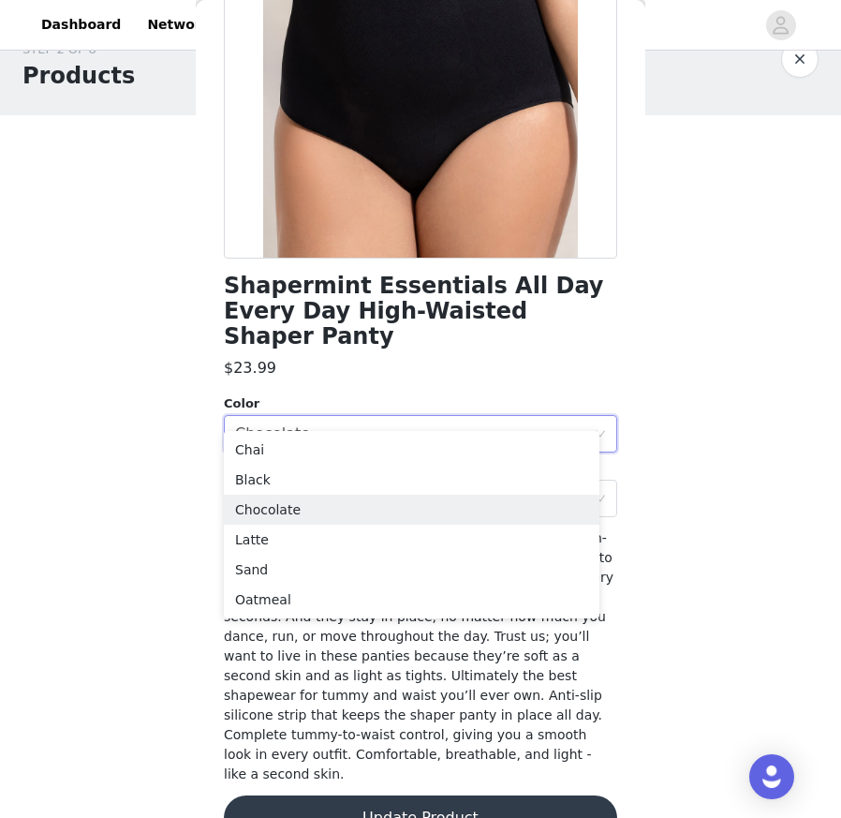
click at [78, 544] on div "STEP 2 OF 8 Products You'll receive specific products Shapermint Essentials Hig…" at bounding box center [420, 545] width 841 height 1054
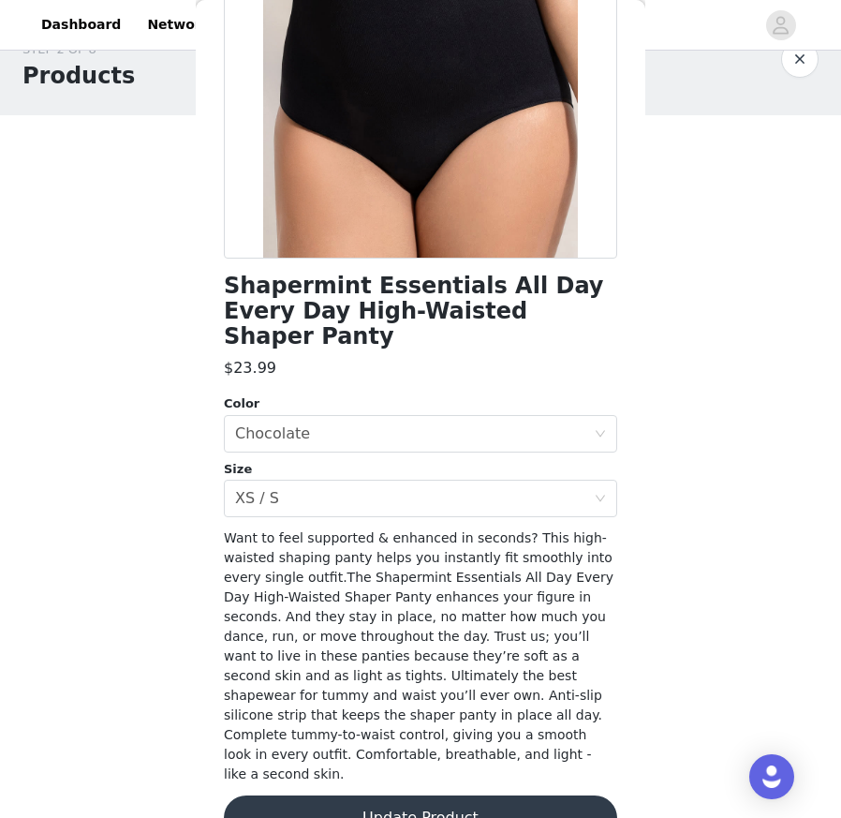
click at [326, 736] on button "Update Product" at bounding box center [421, 817] width 394 height 45
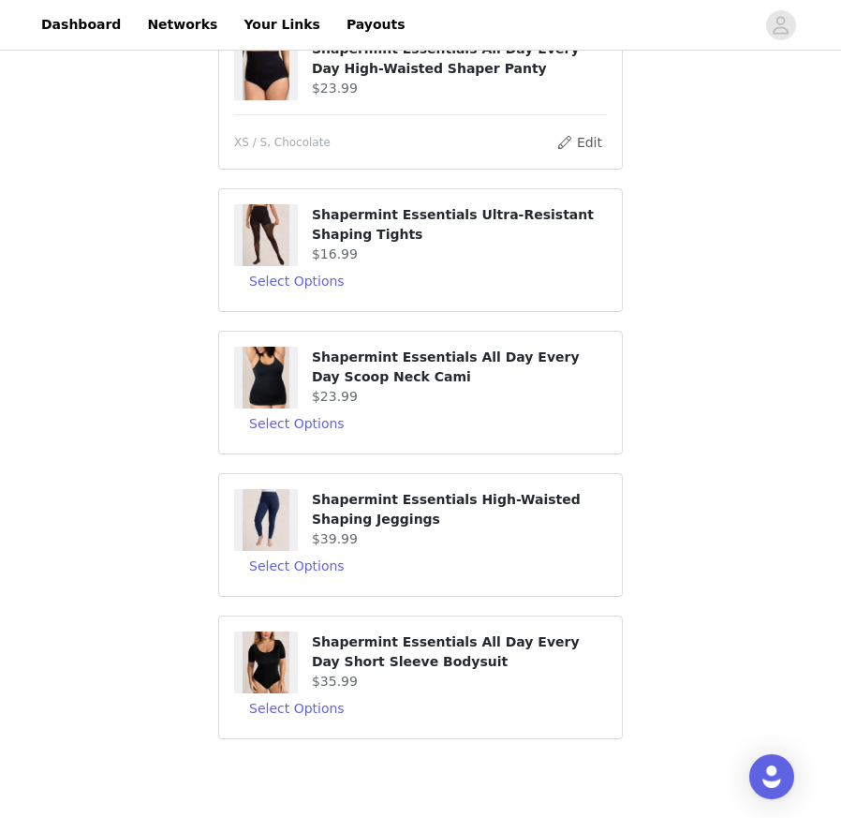
scroll to position [384, 0]
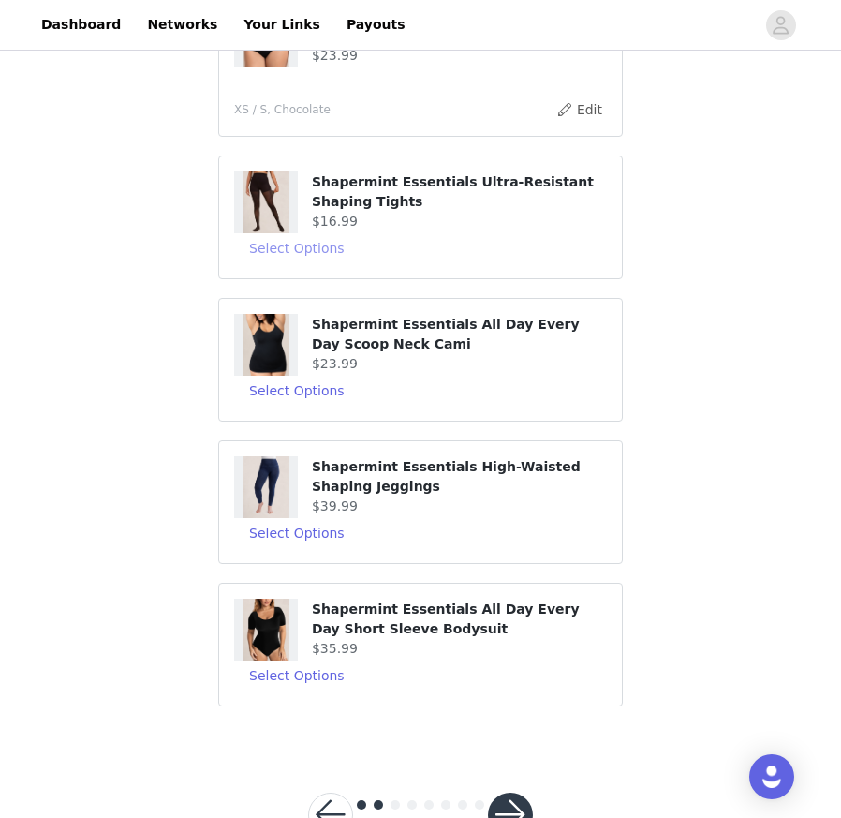
click at [326, 245] on button "Select Options" at bounding box center [297, 248] width 126 height 30
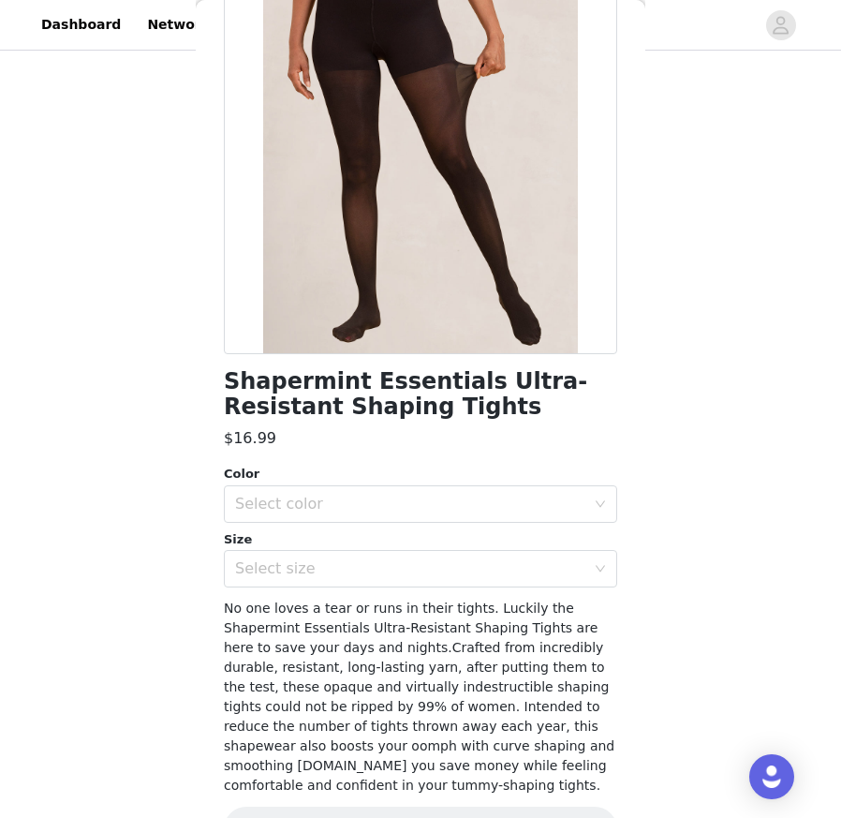
scroll to position [165, 0]
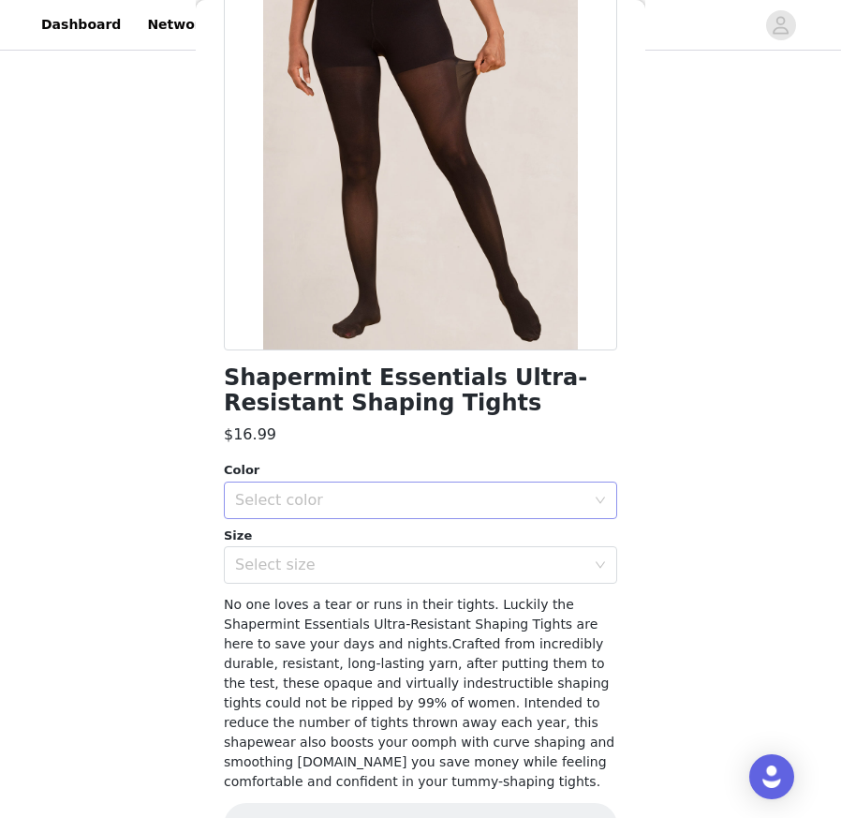
click at [423, 496] on div "Select color" at bounding box center [410, 500] width 350 height 19
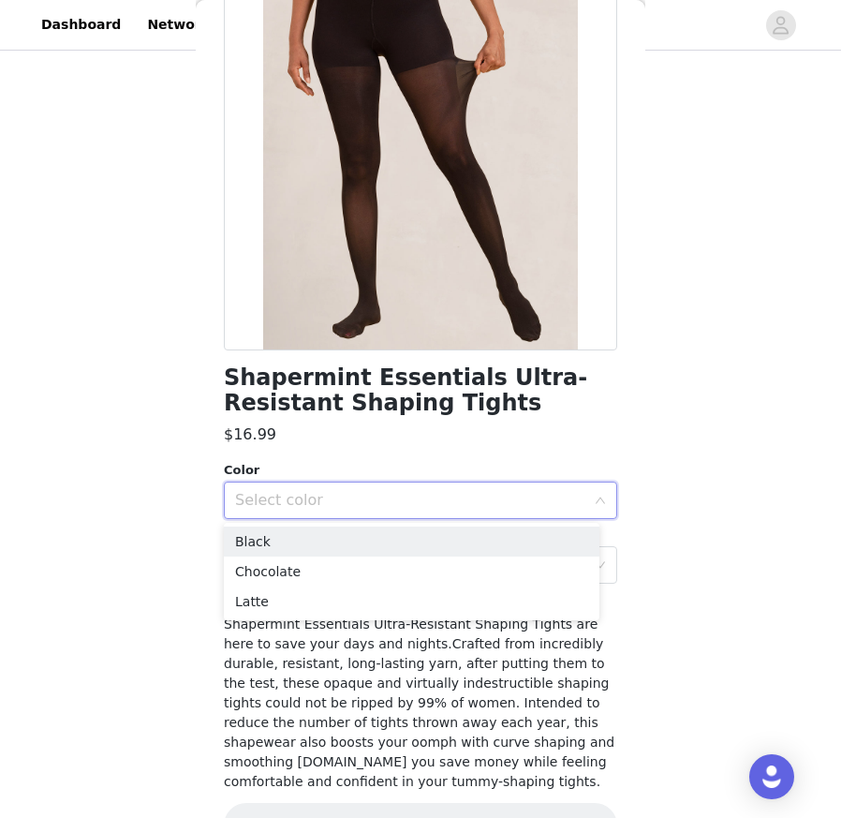
click at [423, 496] on div "Select color" at bounding box center [410, 500] width 350 height 19
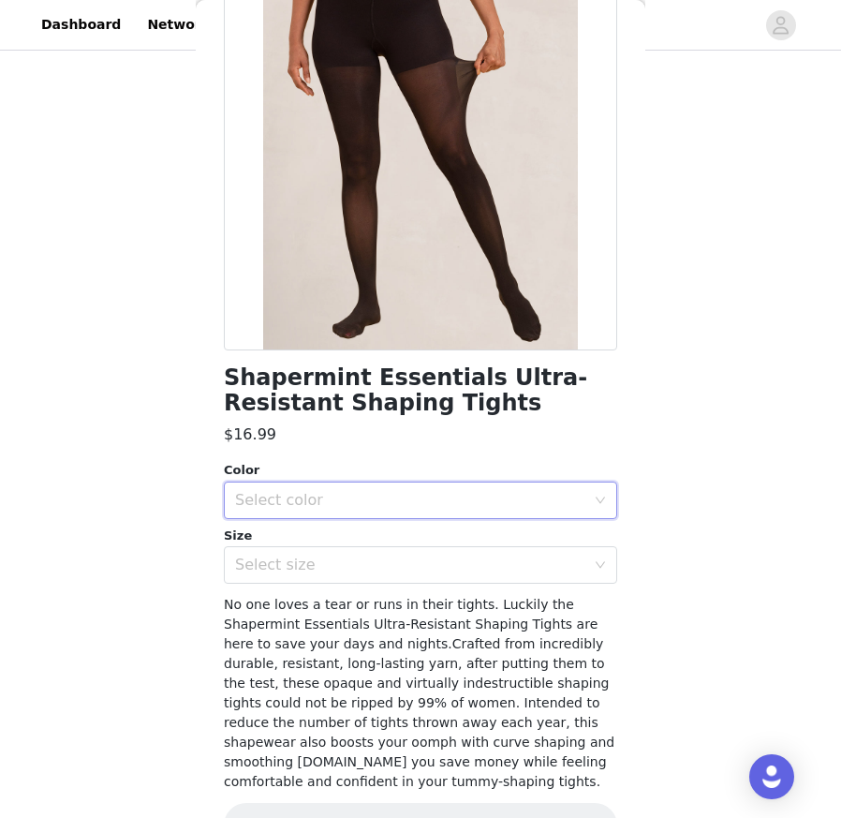
click at [423, 496] on div "Select color" at bounding box center [410, 500] width 350 height 19
click at [423, 602] on li "Latte" at bounding box center [412, 602] width 376 height 30
click at [363, 394] on h1 "Shapermint Essentials Ultra-Resistant Shaping Tights" at bounding box center [421, 390] width 394 height 51
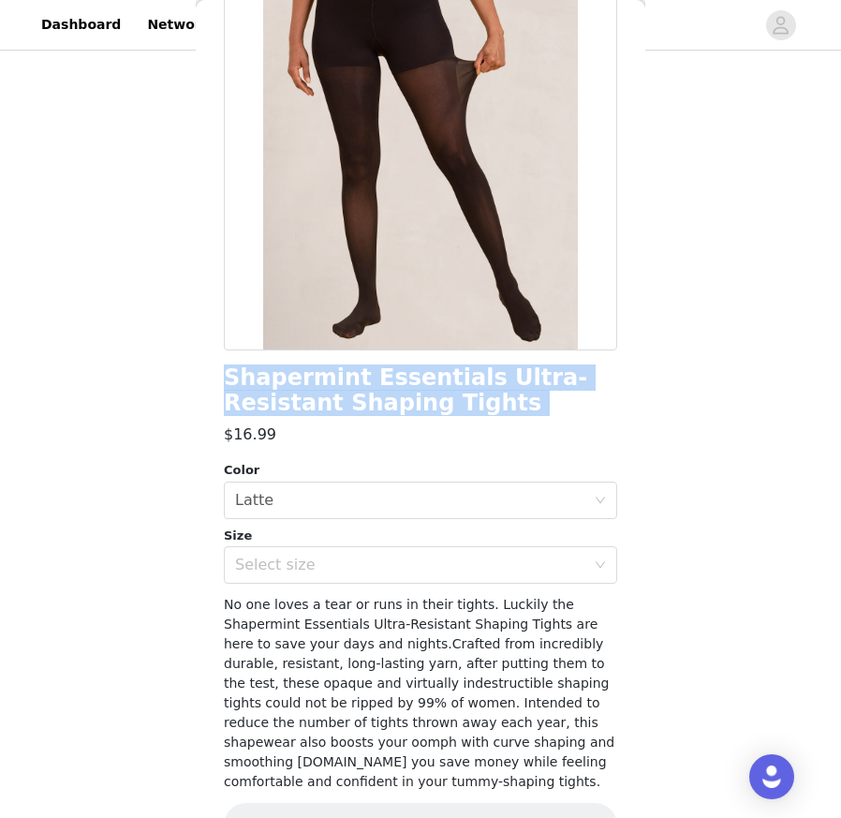
click at [363, 394] on h1 "Shapermint Essentials Ultra-Resistant Shaping Tights" at bounding box center [421, 390] width 394 height 51
copy div "Shapermint Essentials Ultra-Resistant Shaping Tights"
click at [323, 509] on div "Select color Latte" at bounding box center [414, 501] width 359 height 36
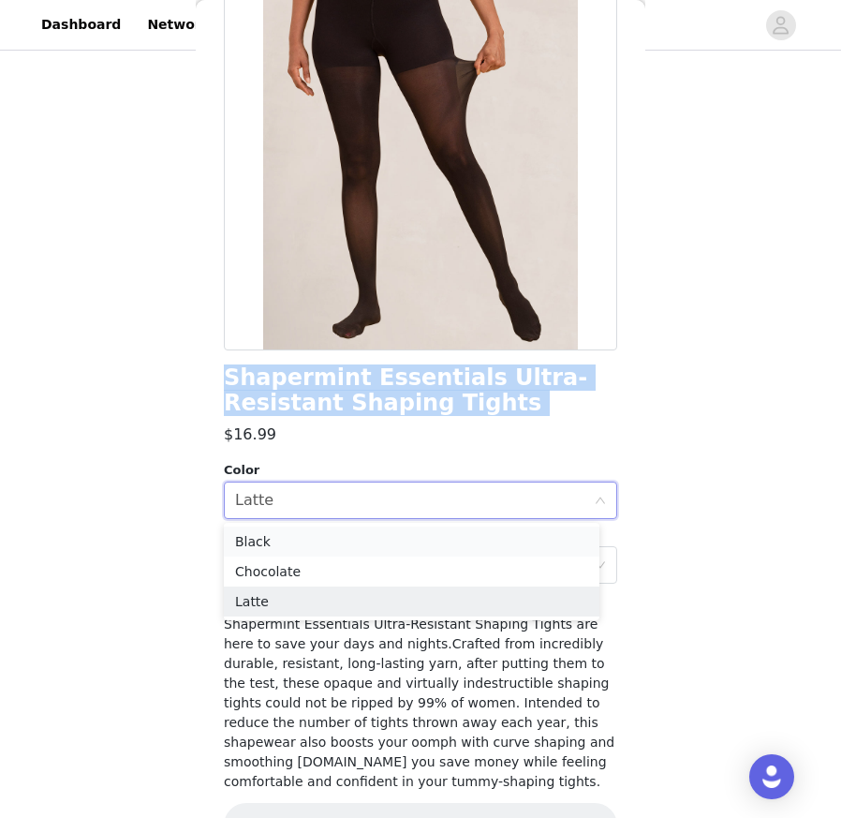
click at [374, 555] on li "Black" at bounding box center [412, 542] width 376 height 30
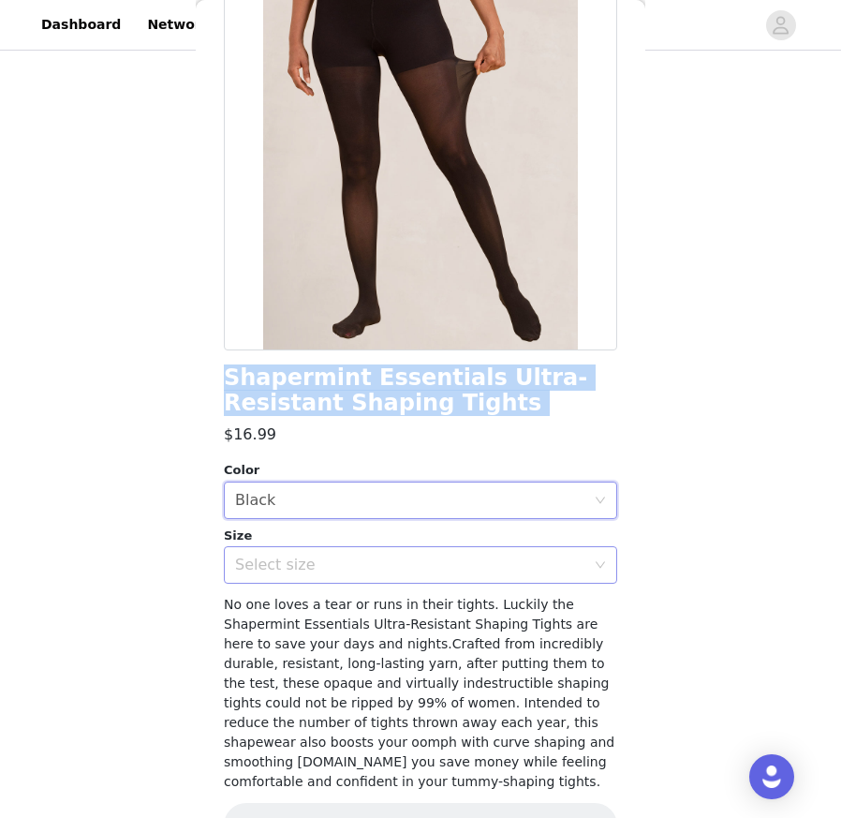
click at [397, 578] on div "Select size" at bounding box center [414, 565] width 359 height 36
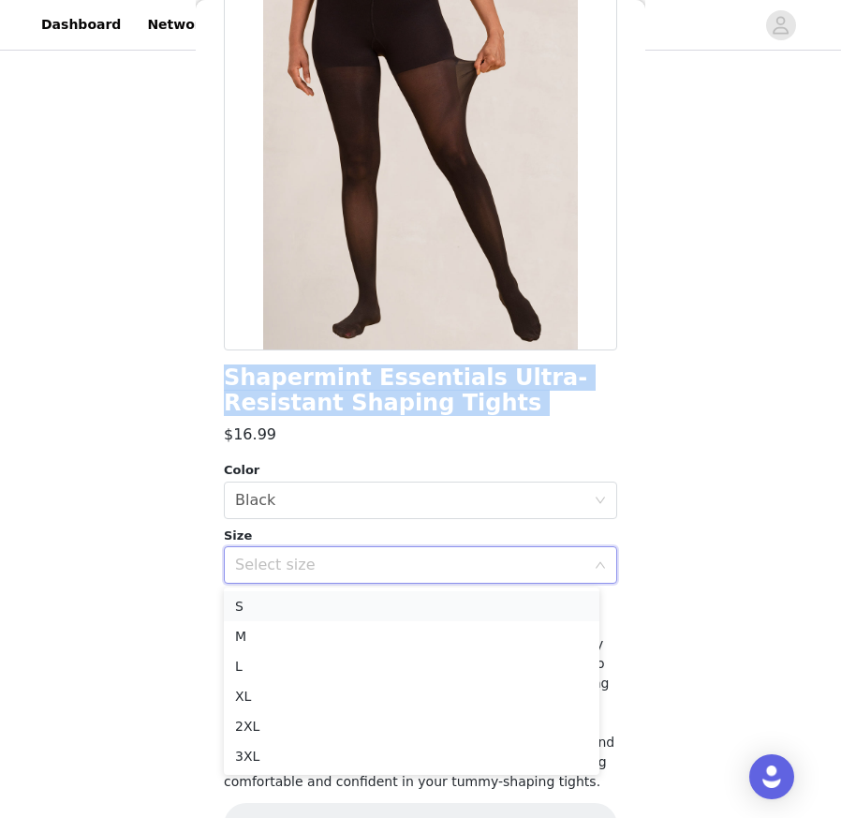
click at [405, 607] on li "S" at bounding box center [412, 606] width 376 height 30
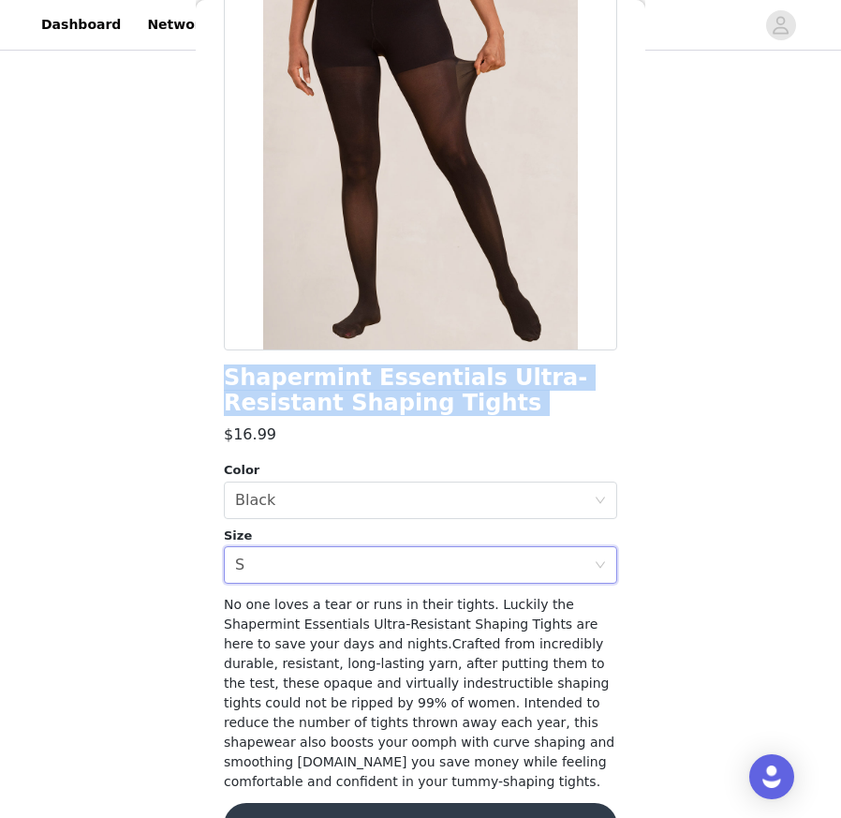
click at [463, 736] on button "Update Product" at bounding box center [421, 825] width 394 height 45
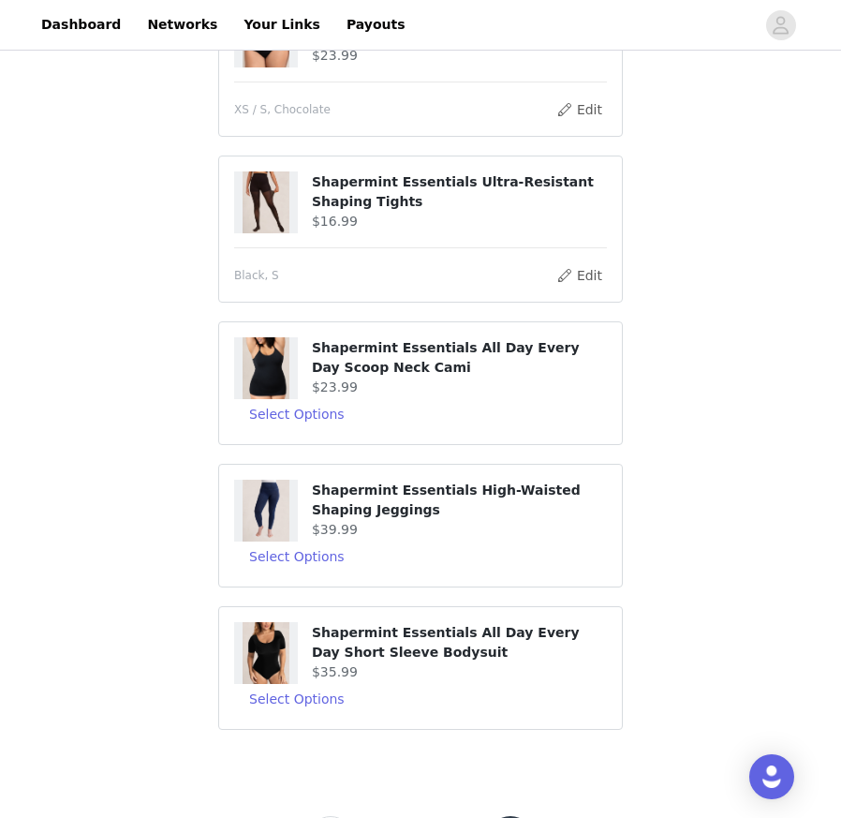
click at [375, 354] on h4 "Shapermint Essentials All Day Every Day Scoop Neck Cami" at bounding box center [459, 357] width 295 height 39
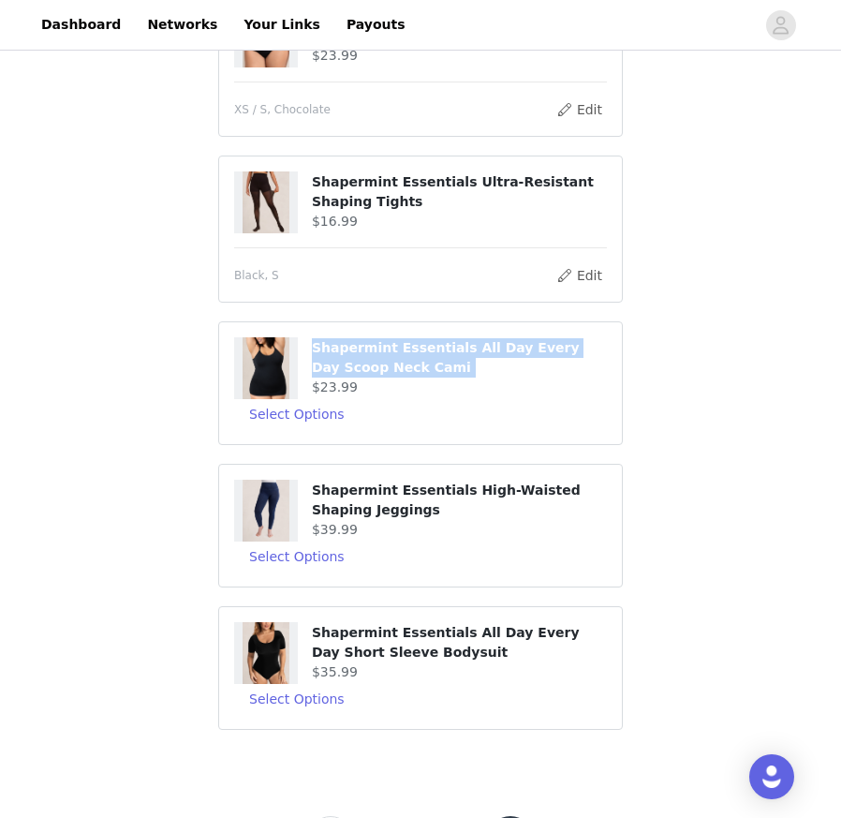
click at [375, 354] on h4 "Shapermint Essentials All Day Every Day Scoop Neck Cami" at bounding box center [459, 357] width 295 height 39
copy div "Shapermint Essentials All Day Every Day Scoop Neck Cami"
click at [301, 420] on button "Select Options" at bounding box center [297, 414] width 126 height 30
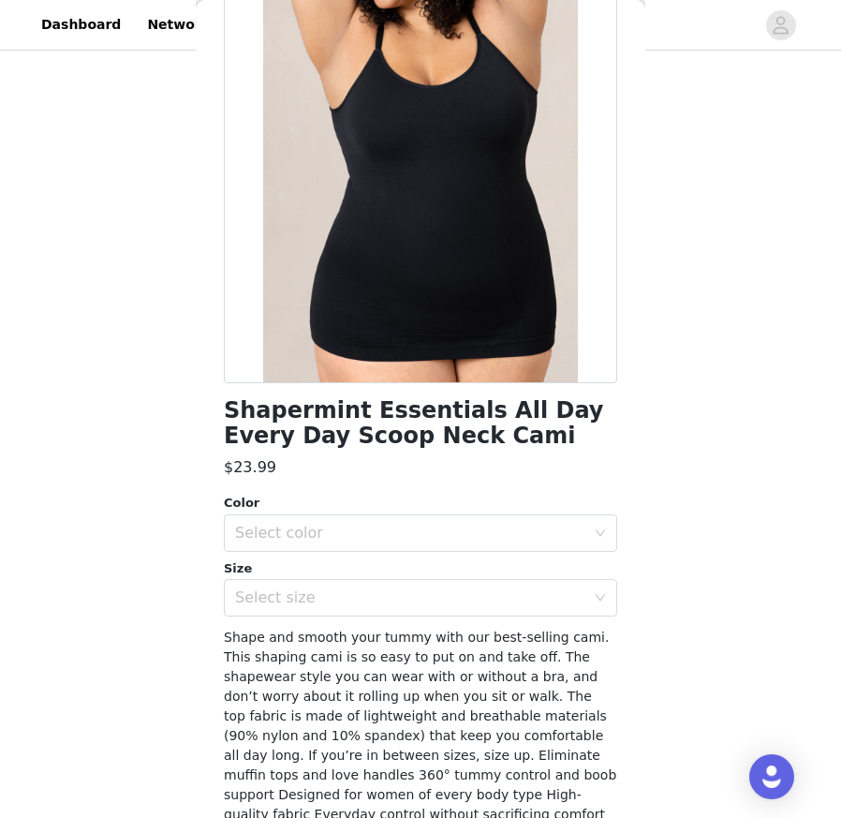
scroll to position [217, 0]
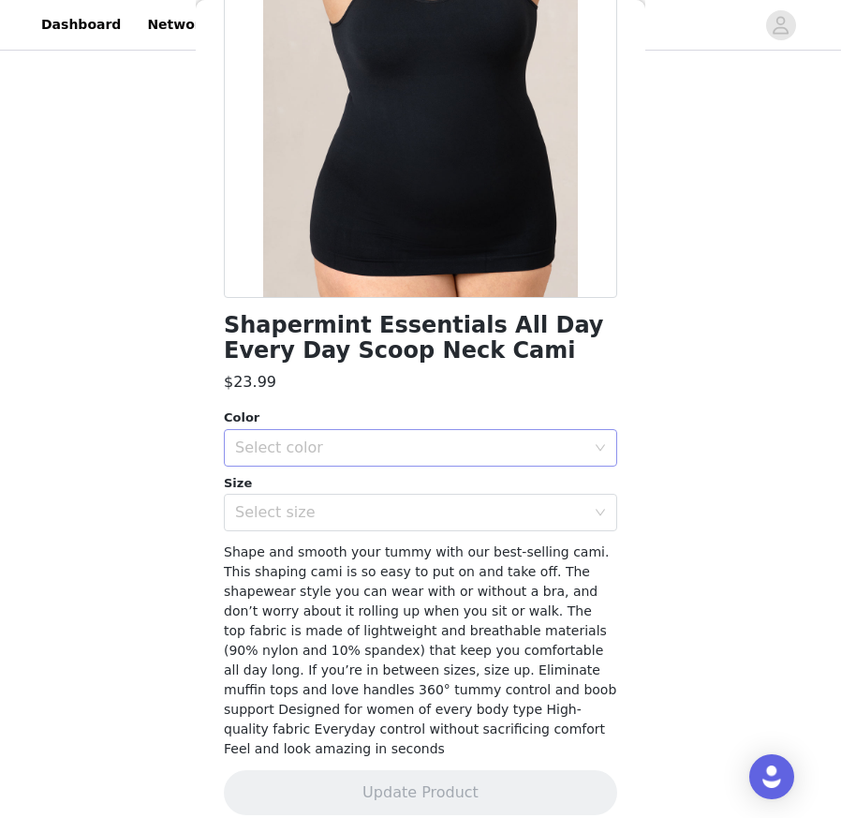
click at [389, 448] on div "Select color" at bounding box center [410, 447] width 350 height 19
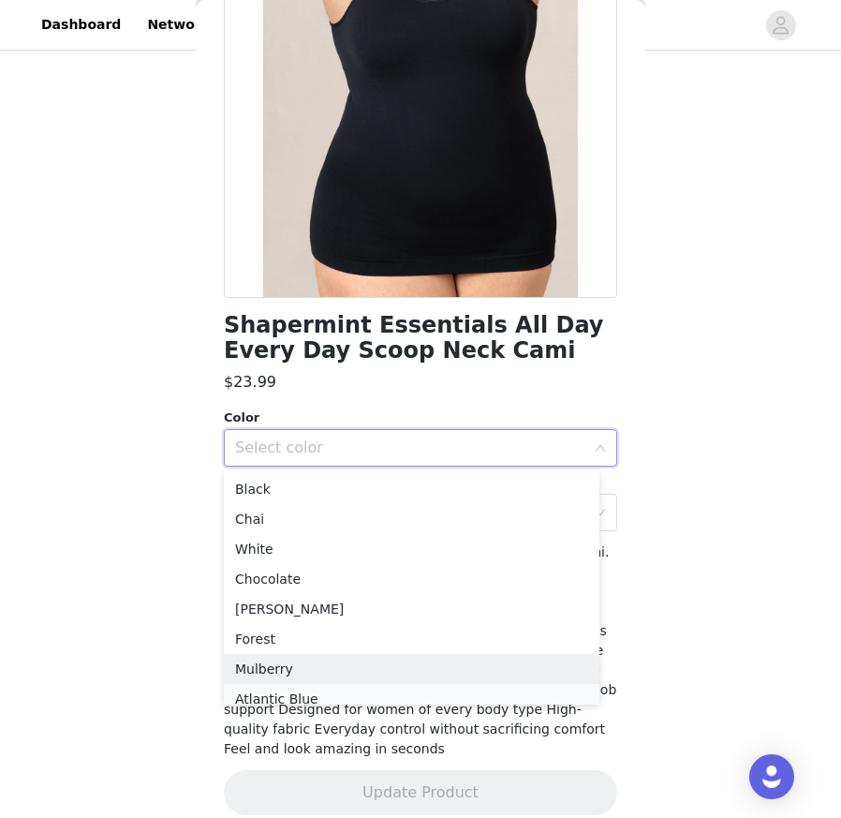
scroll to position [9, 0]
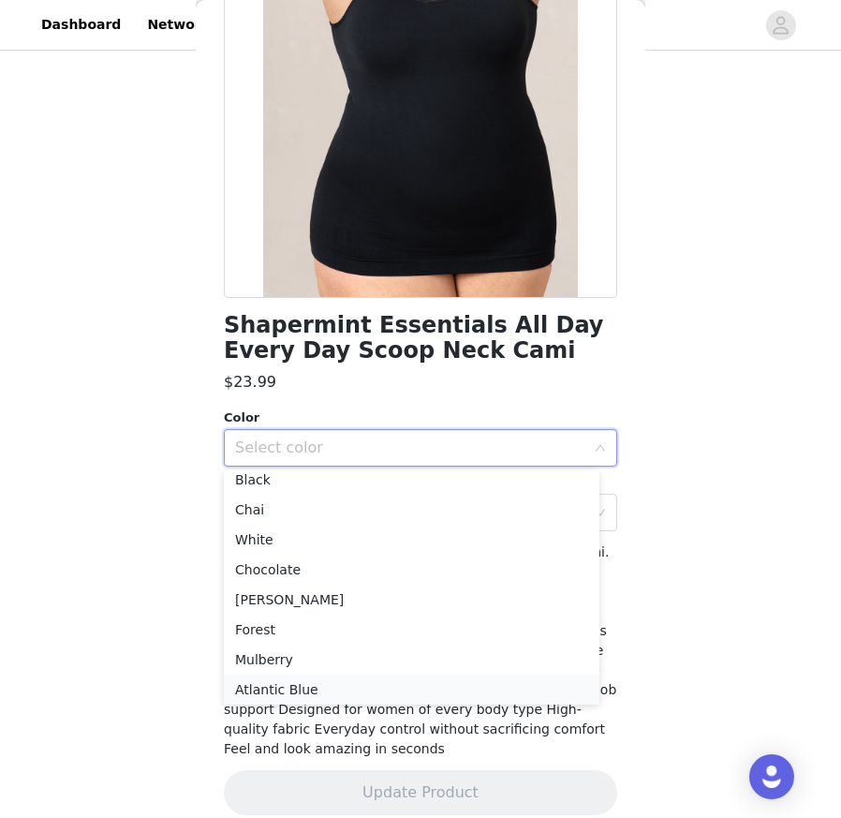
click at [384, 690] on li "Atlantic Blue" at bounding box center [412, 690] width 376 height 30
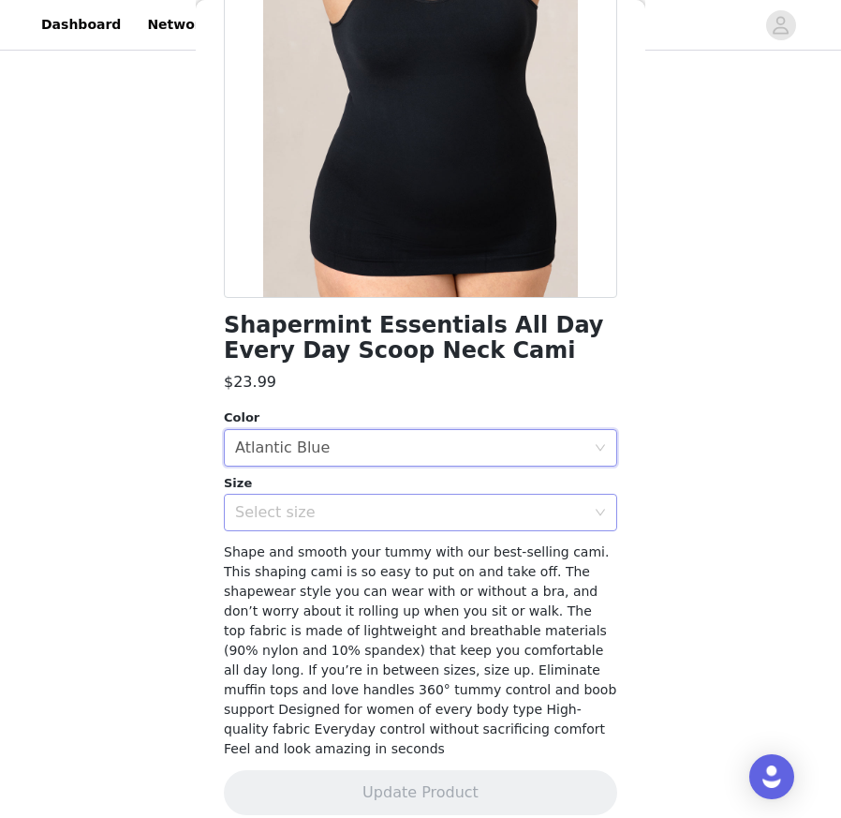
click at [388, 509] on div "Select size" at bounding box center [410, 512] width 350 height 19
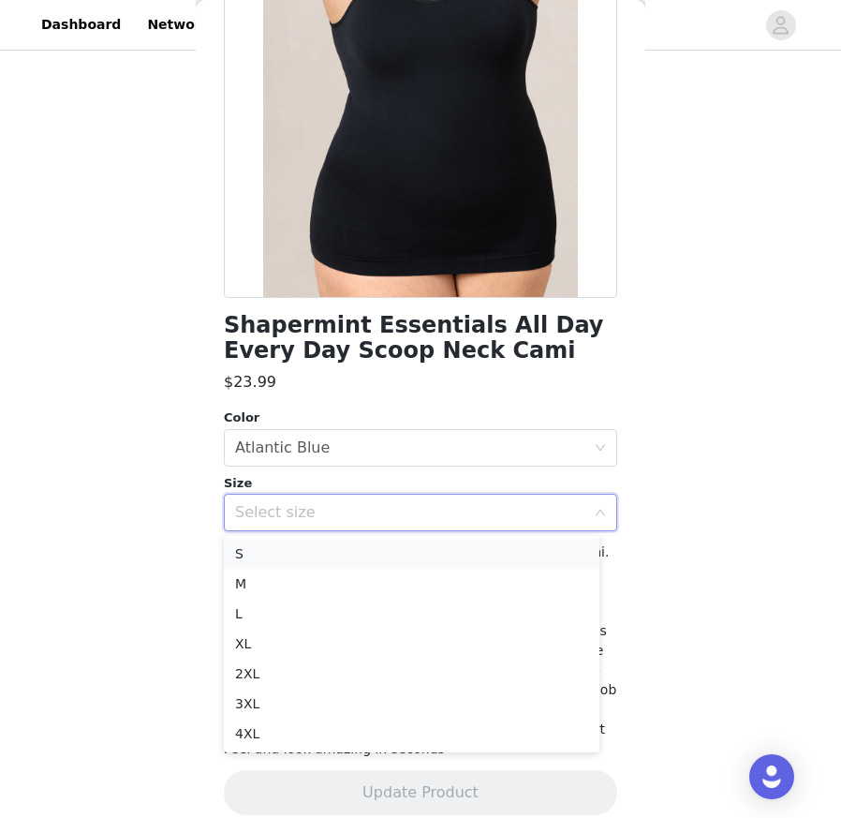
click at [386, 554] on li "S" at bounding box center [412, 554] width 376 height 30
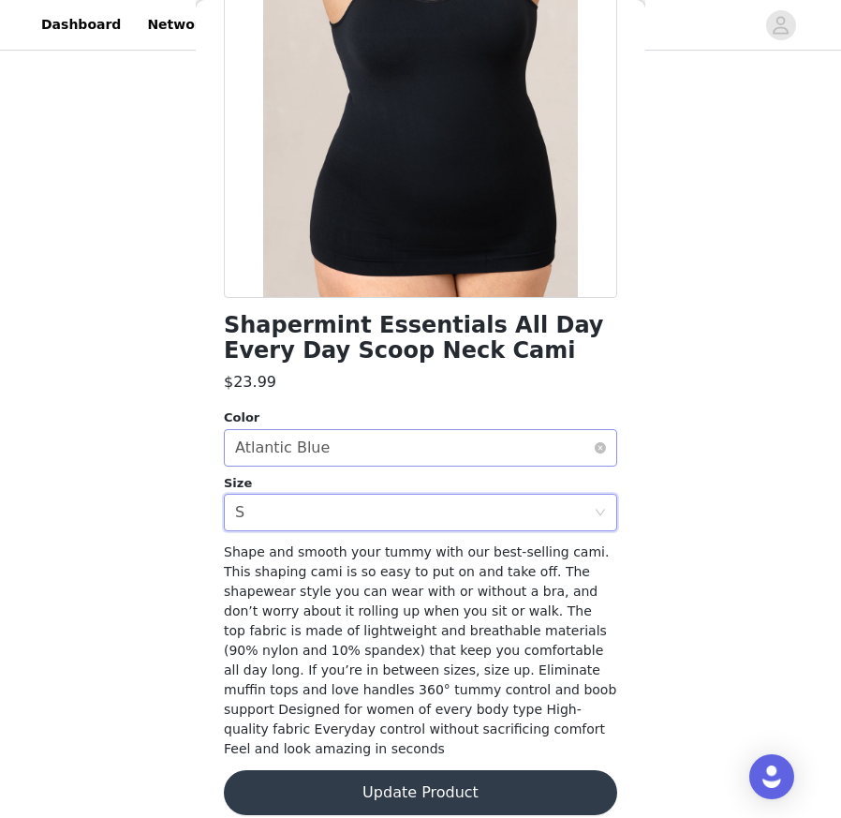
click at [390, 461] on div "Select color Atlantic Blue" at bounding box center [414, 448] width 359 height 36
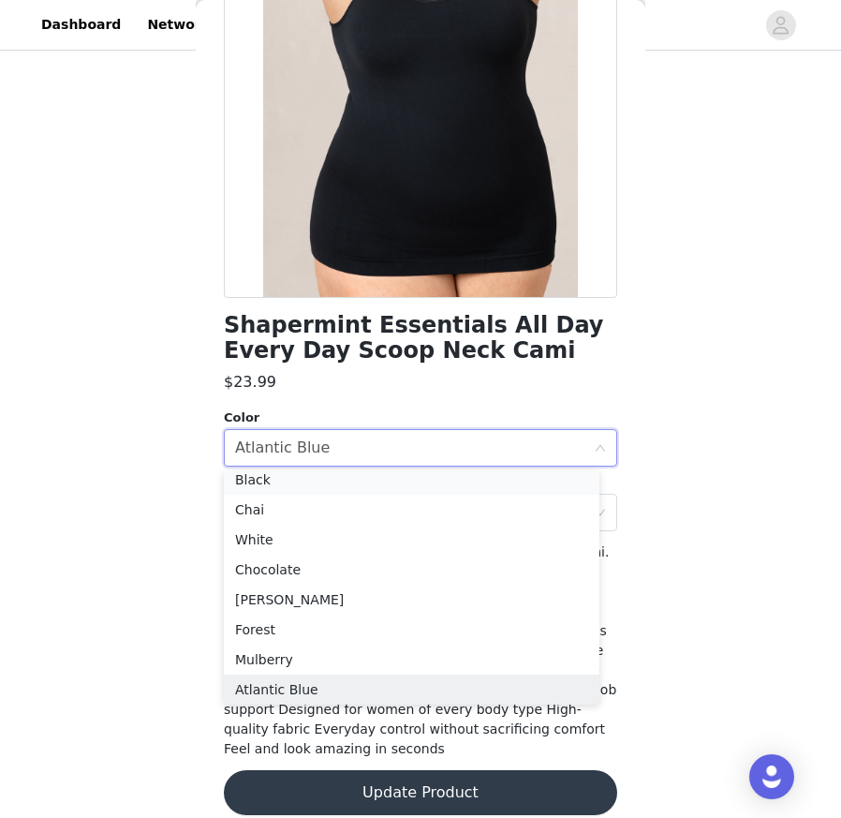
scroll to position [4, 0]
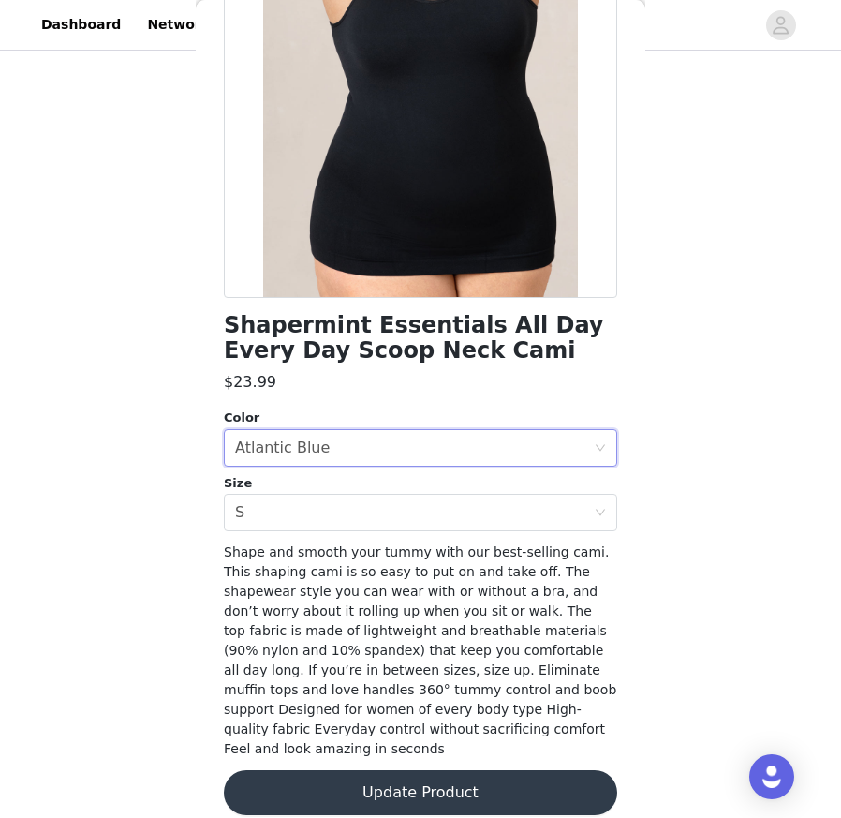
click at [136, 470] on div "STEP 2 OF 8 Products You'll receive specific products Shapermint Essentials Hig…" at bounding box center [420, 220] width 841 height 1101
click at [342, 736] on button "Update Product" at bounding box center [421, 792] width 394 height 45
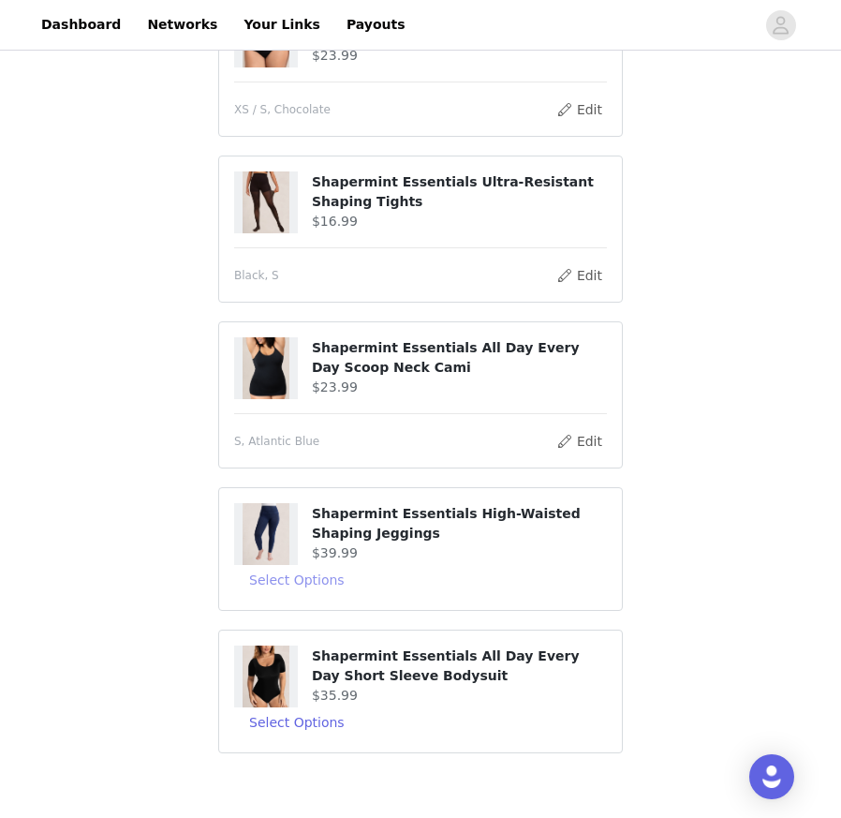
click at [325, 584] on button "Select Options" at bounding box center [297, 580] width 126 height 30
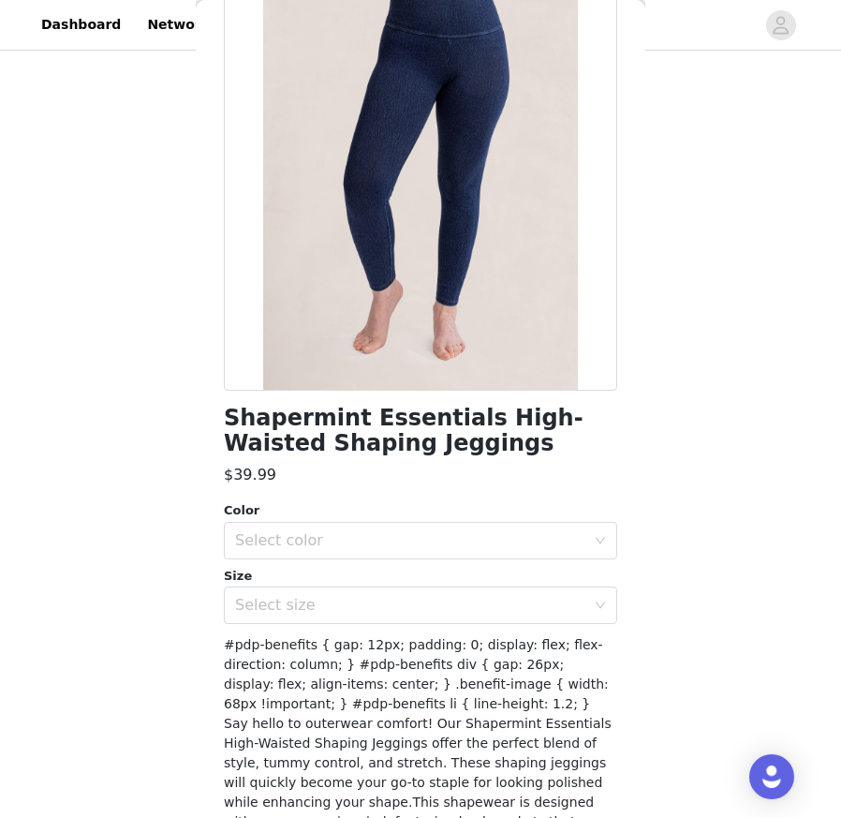
scroll to position [133, 0]
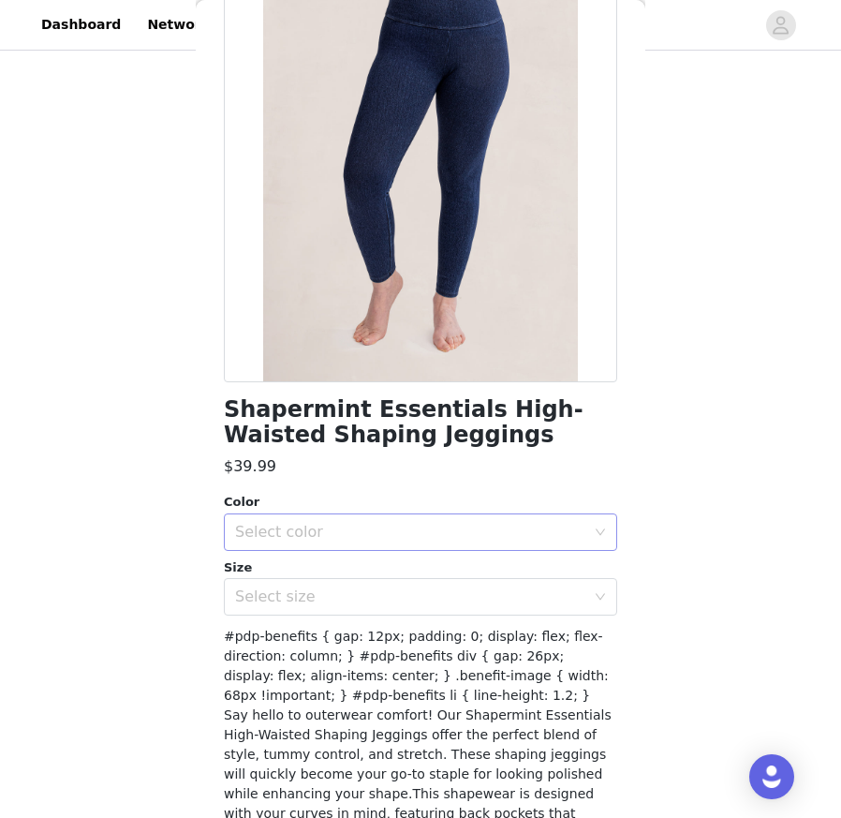
click at [321, 535] on div "Select color" at bounding box center [410, 532] width 350 height 19
click at [357, 573] on li "Navy" at bounding box center [412, 573] width 376 height 30
click at [380, 603] on div "Select size" at bounding box center [410, 596] width 350 height 19
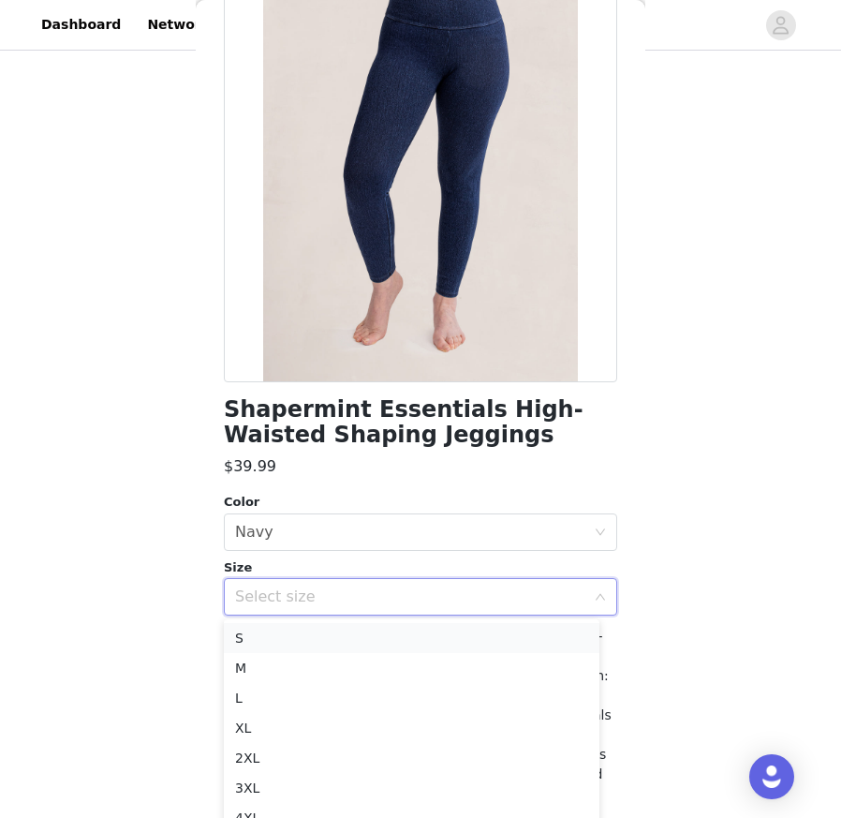
click at [394, 640] on li "S" at bounding box center [412, 638] width 376 height 30
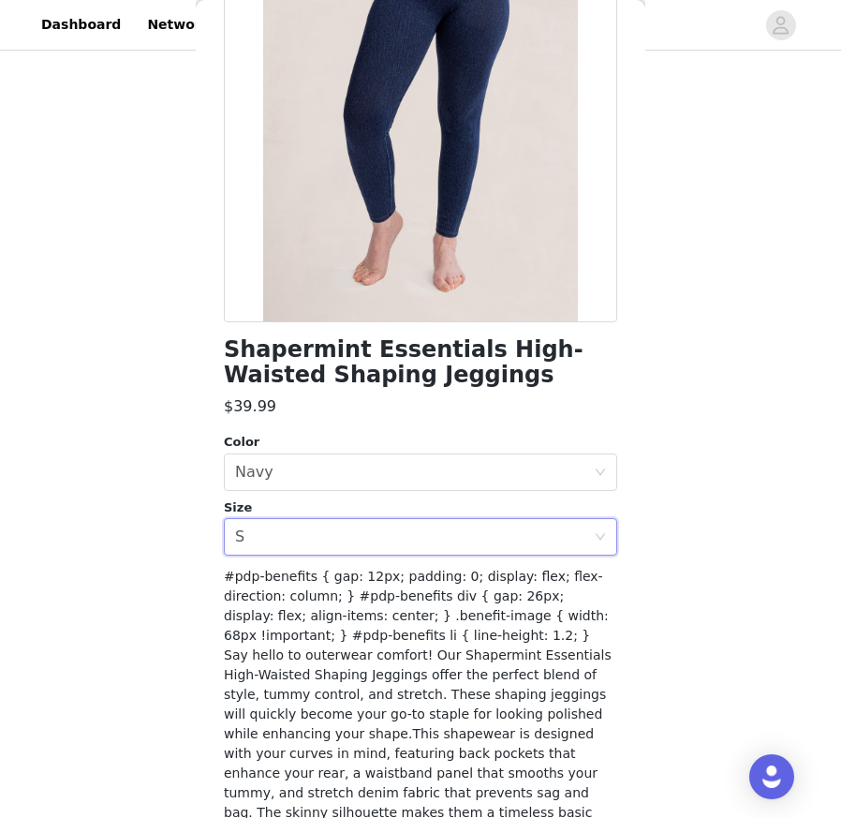
scroll to position [335, 0]
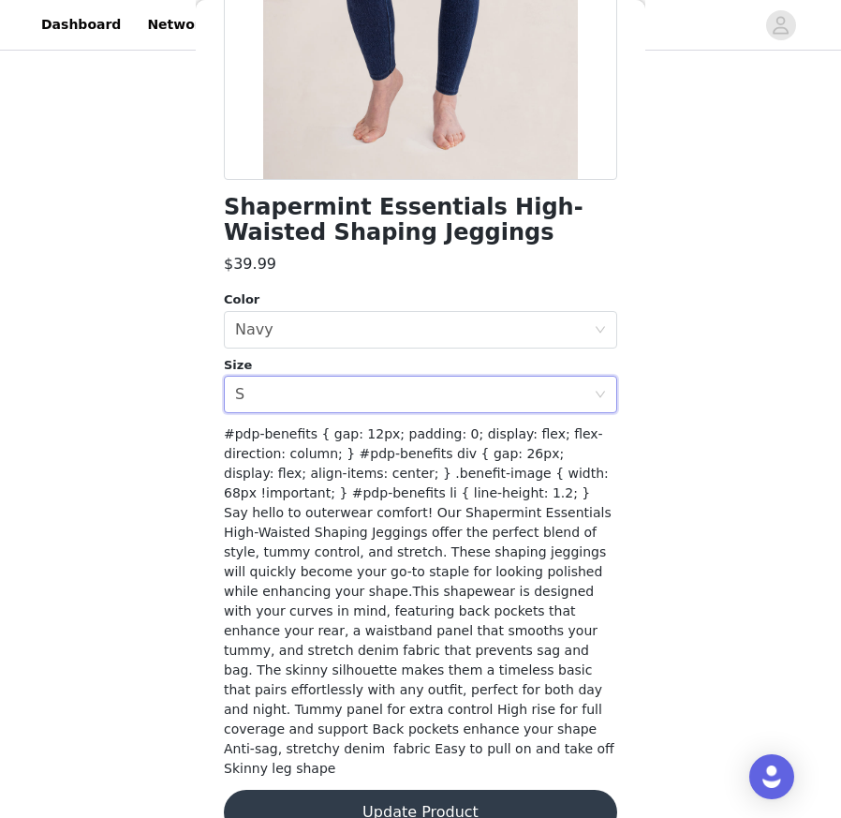
click at [455, 736] on button "Update Product" at bounding box center [421, 812] width 394 height 45
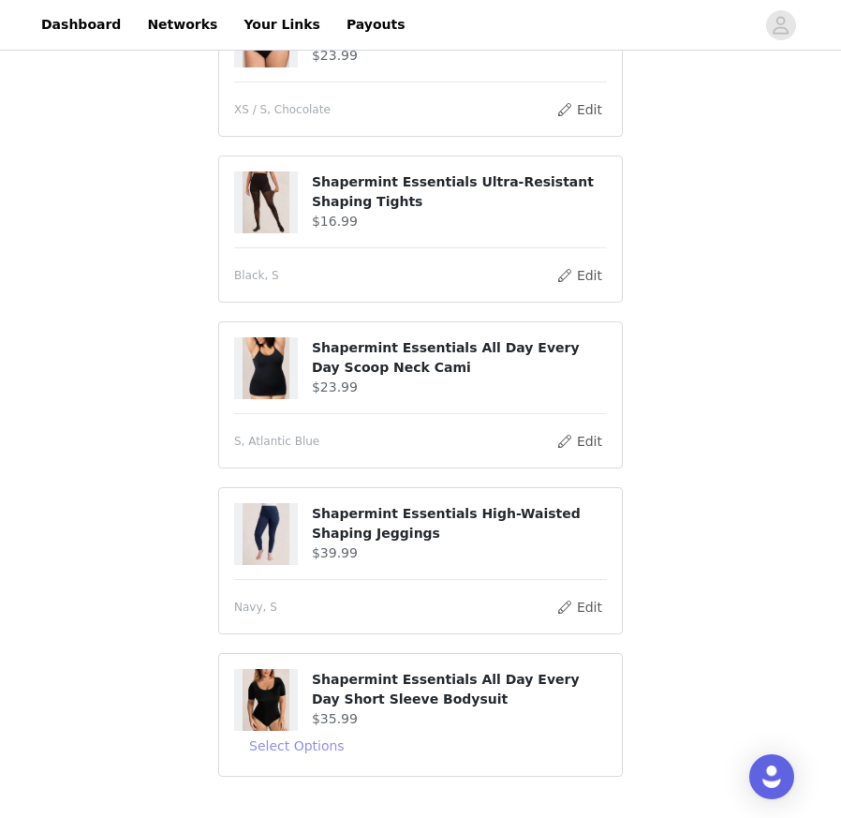
click at [305, 736] on button "Select Options" at bounding box center [297, 746] width 126 height 30
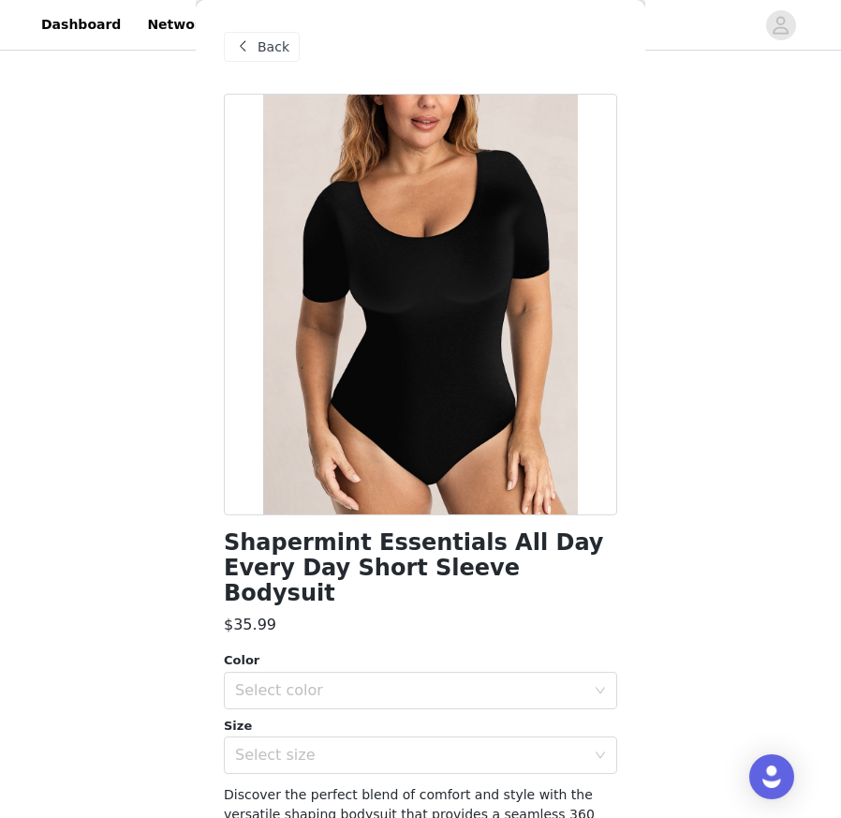
click at [556, 545] on h1 "Shapermint Essentials All Day Every Day Short Sleeve Bodysuit" at bounding box center [421, 568] width 394 height 76
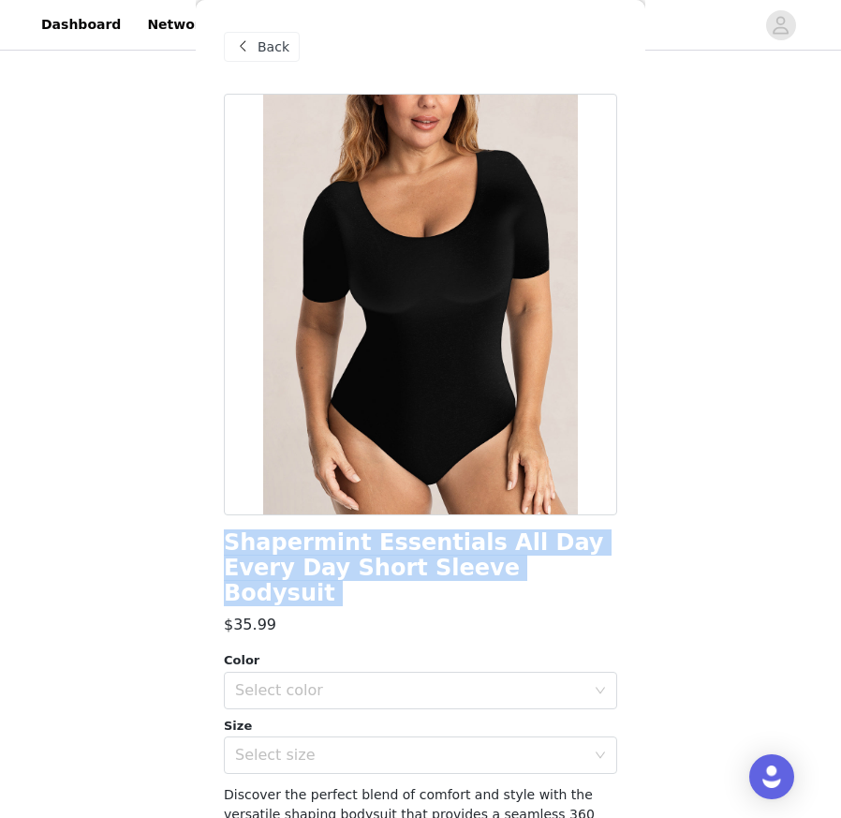
click at [556, 545] on h1 "Shapermint Essentials All Day Every Day Short Sleeve Bodysuit" at bounding box center [421, 568] width 394 height 76
copy div "Shapermint Essentials All Day Every Day Short Sleeve Bodysuit"
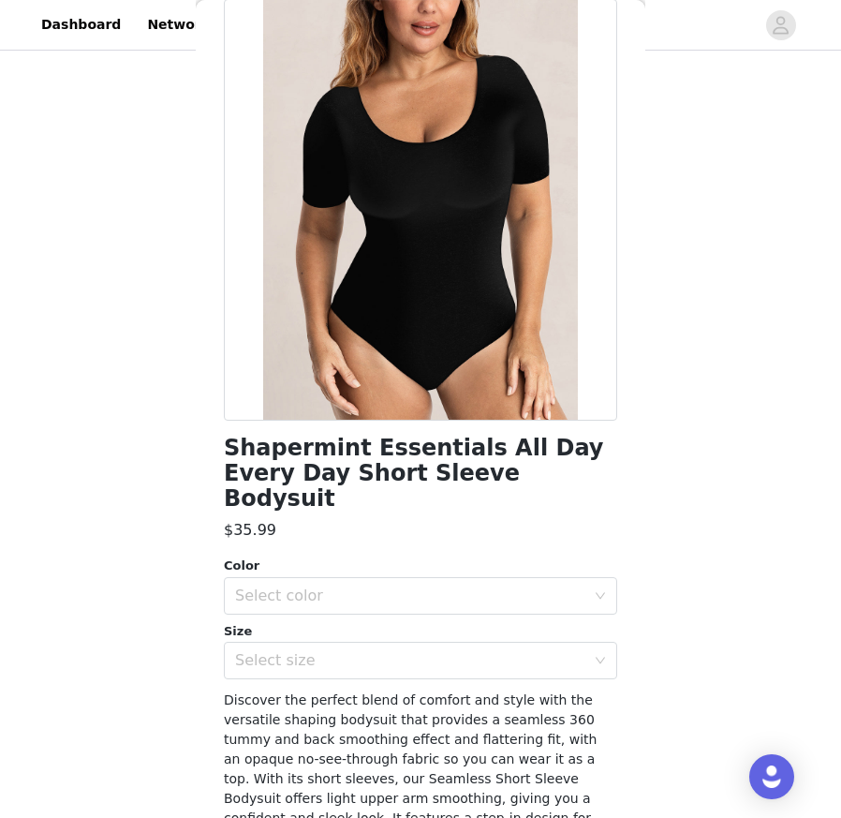
click at [499, 557] on div "Color" at bounding box center [421, 566] width 394 height 19
click at [499, 587] on div "Select color" at bounding box center [410, 596] width 350 height 19
click at [513, 557] on div "Color Select color" at bounding box center [421, 586] width 394 height 58
click at [441, 643] on div "Select size" at bounding box center [414, 661] width 359 height 36
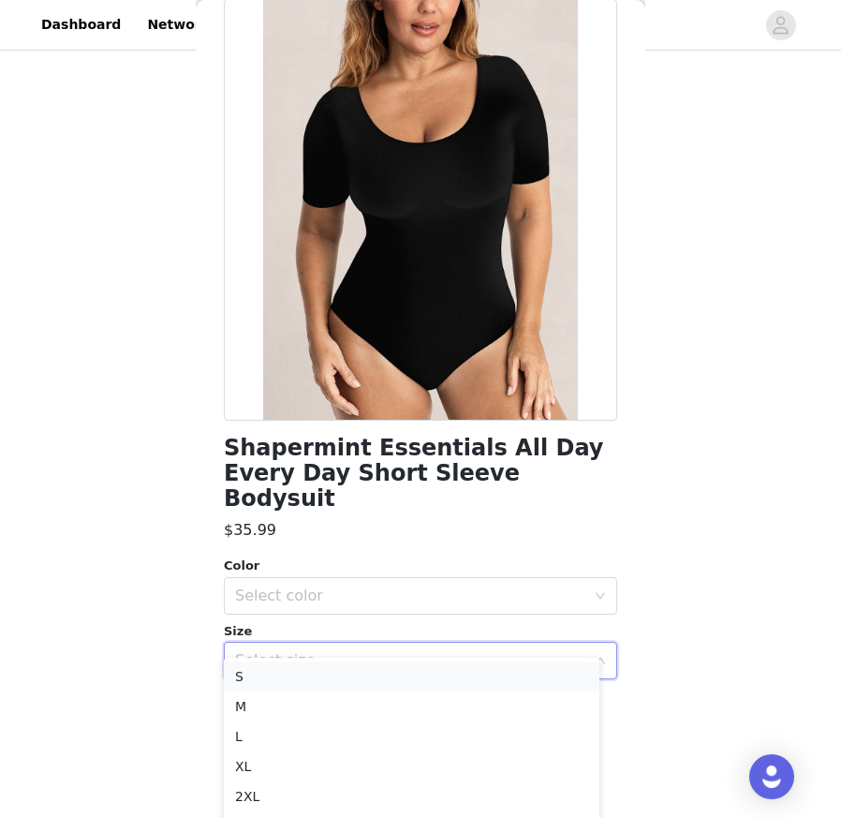
click at [387, 672] on li "S" at bounding box center [412, 676] width 376 height 30
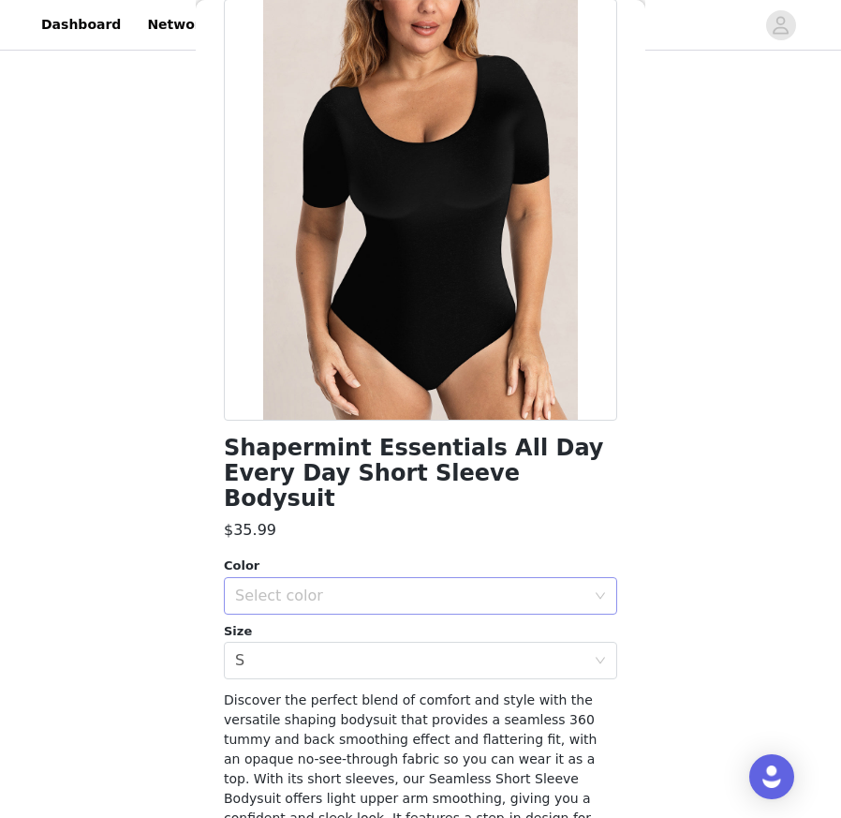
click at [340, 587] on div "Select color" at bounding box center [410, 596] width 350 height 19
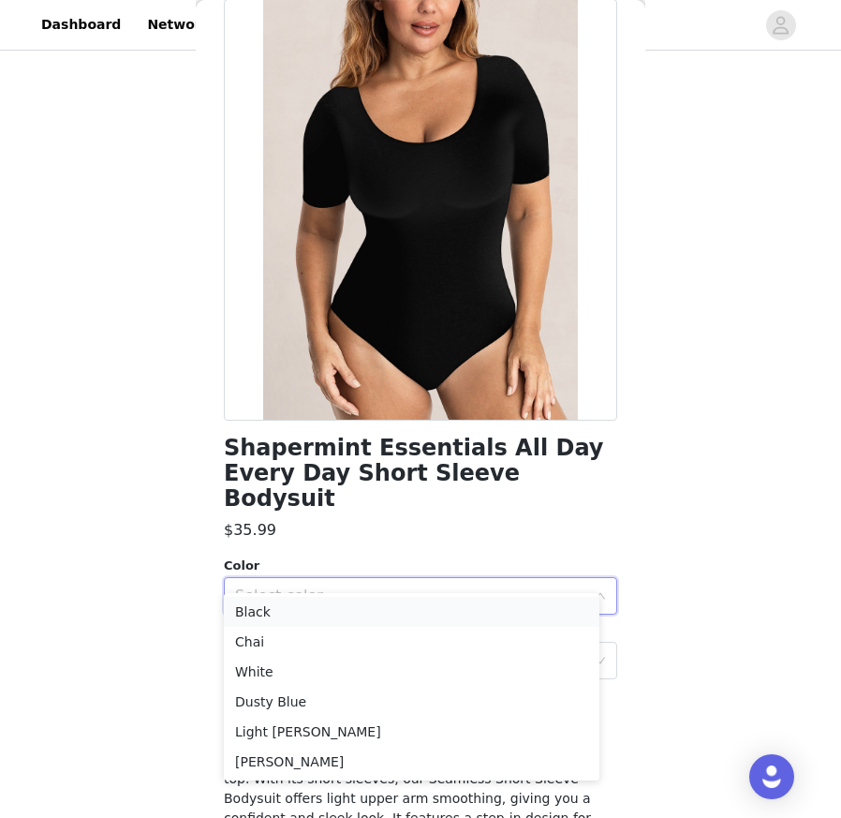
click at [344, 605] on li "Black" at bounding box center [412, 612] width 376 height 30
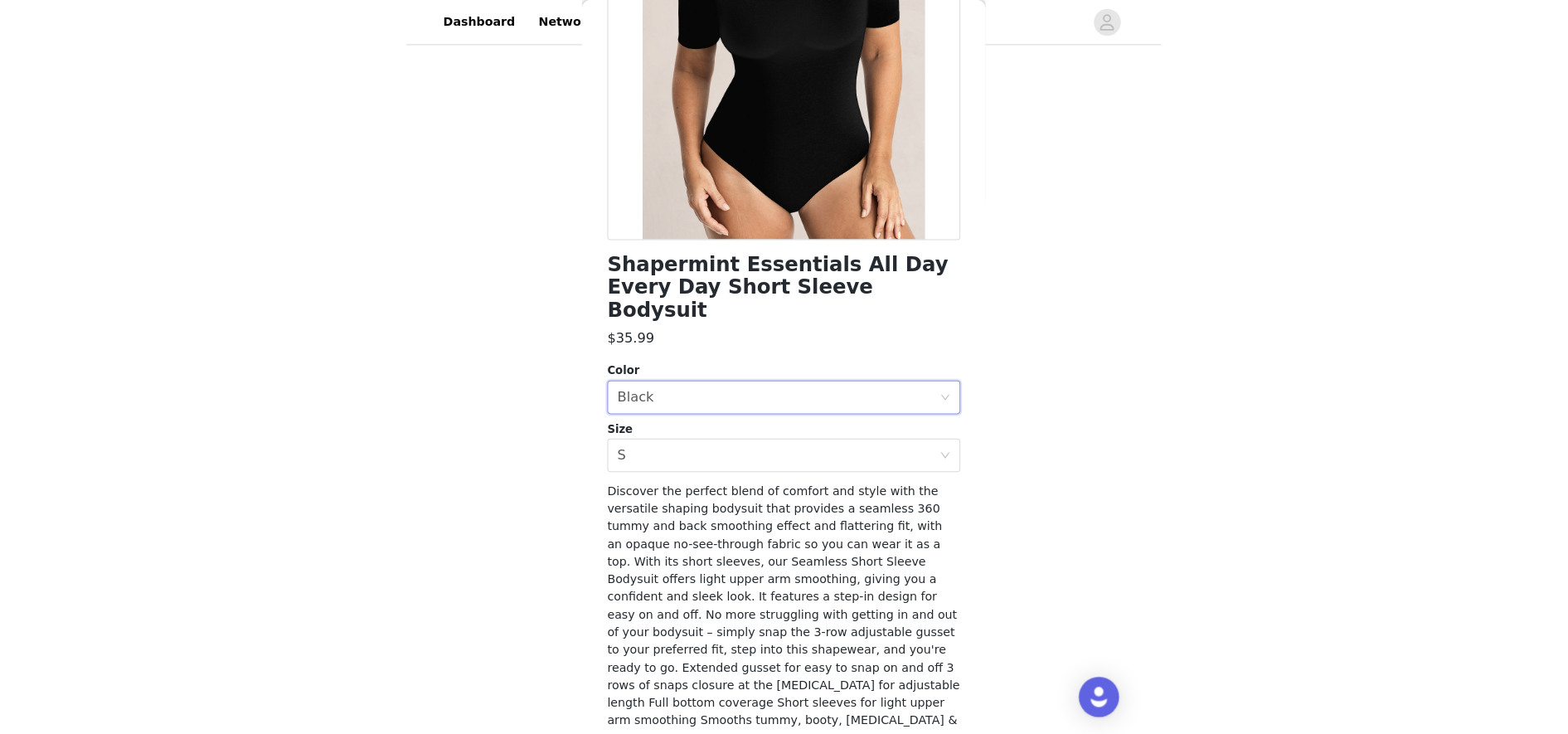
scroll to position [244, 0]
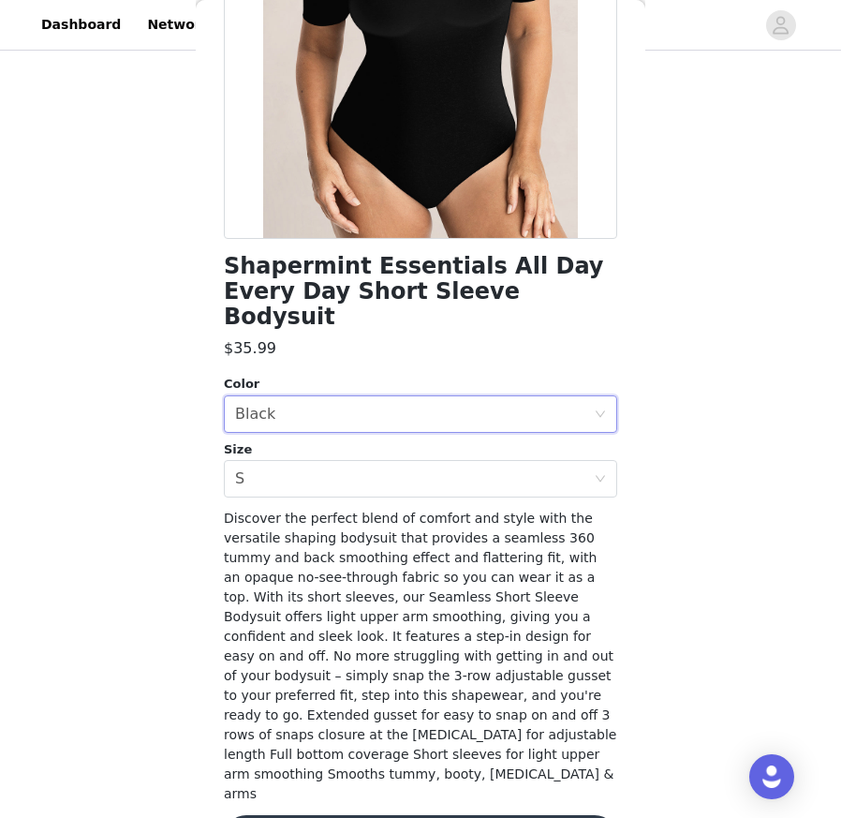
click at [432, 736] on div "Shapermint Essentials All Day Every Day Short Sleeve Bodysuit $35.99 Color Sele…" at bounding box center [421, 349] width 394 height 1065
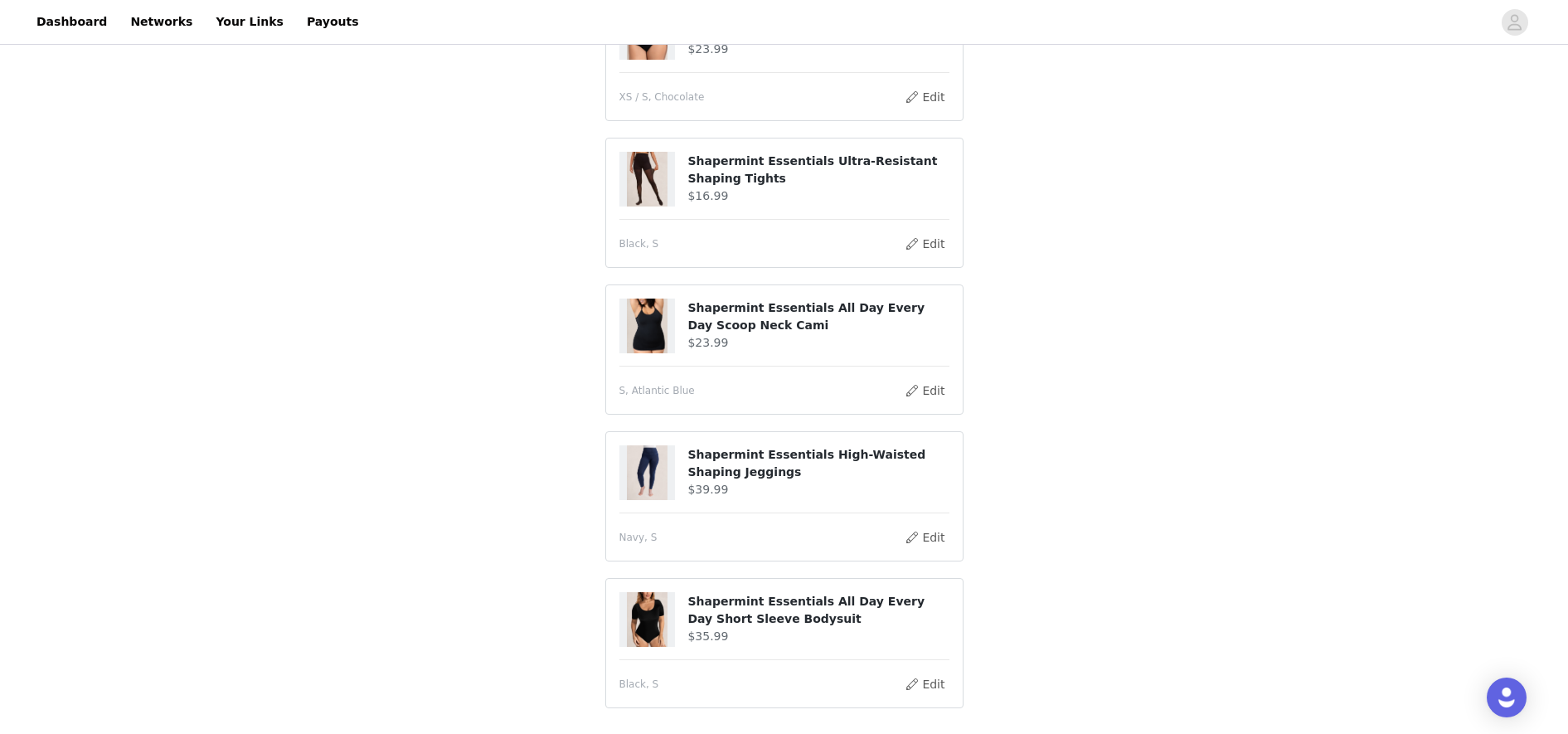
click at [1368, 297] on div "STEP 2 OF 8 Products You'll receive specific products Shapermint Essentials Hig…" at bounding box center [784, 226] width 1568 height 1037
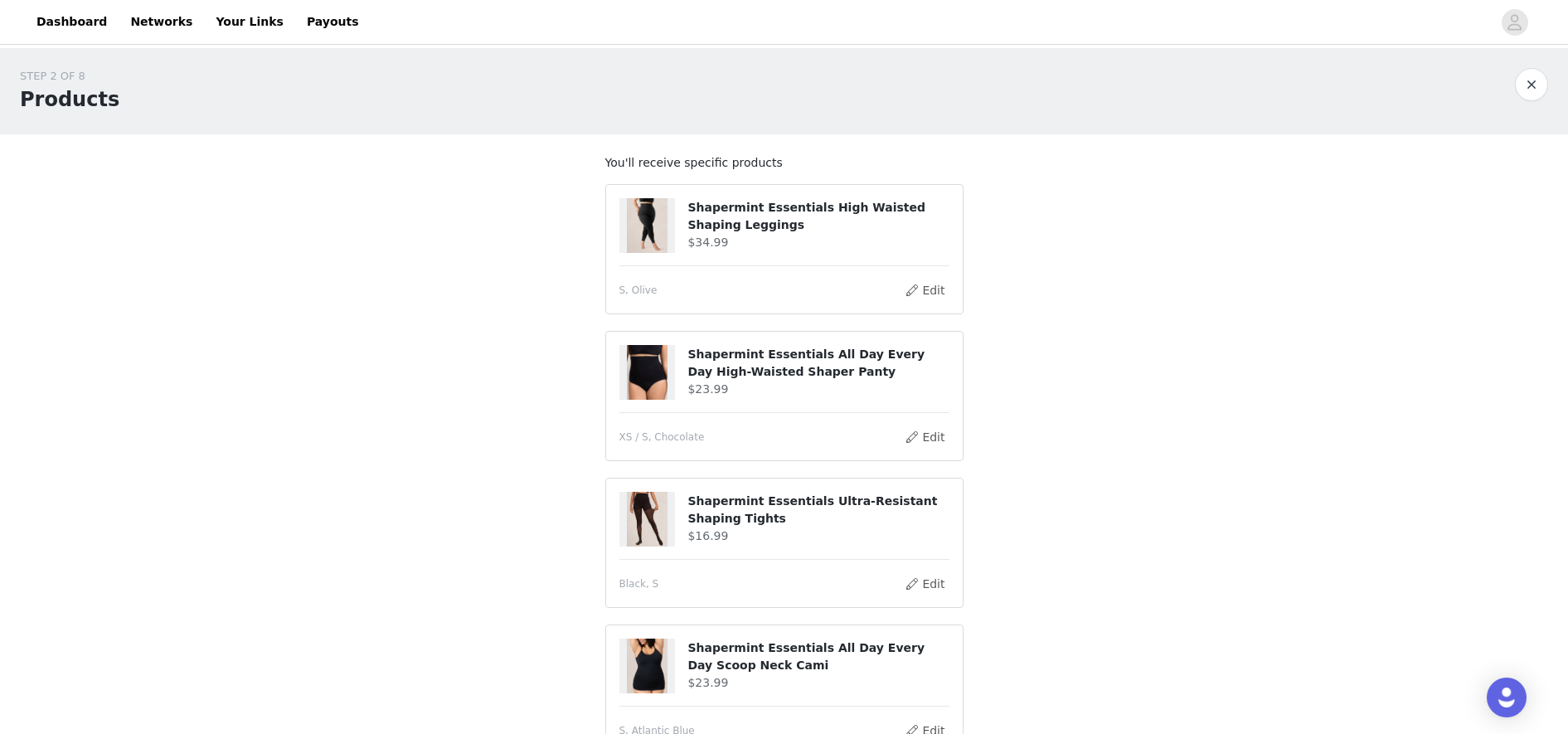
scroll to position [470, 0]
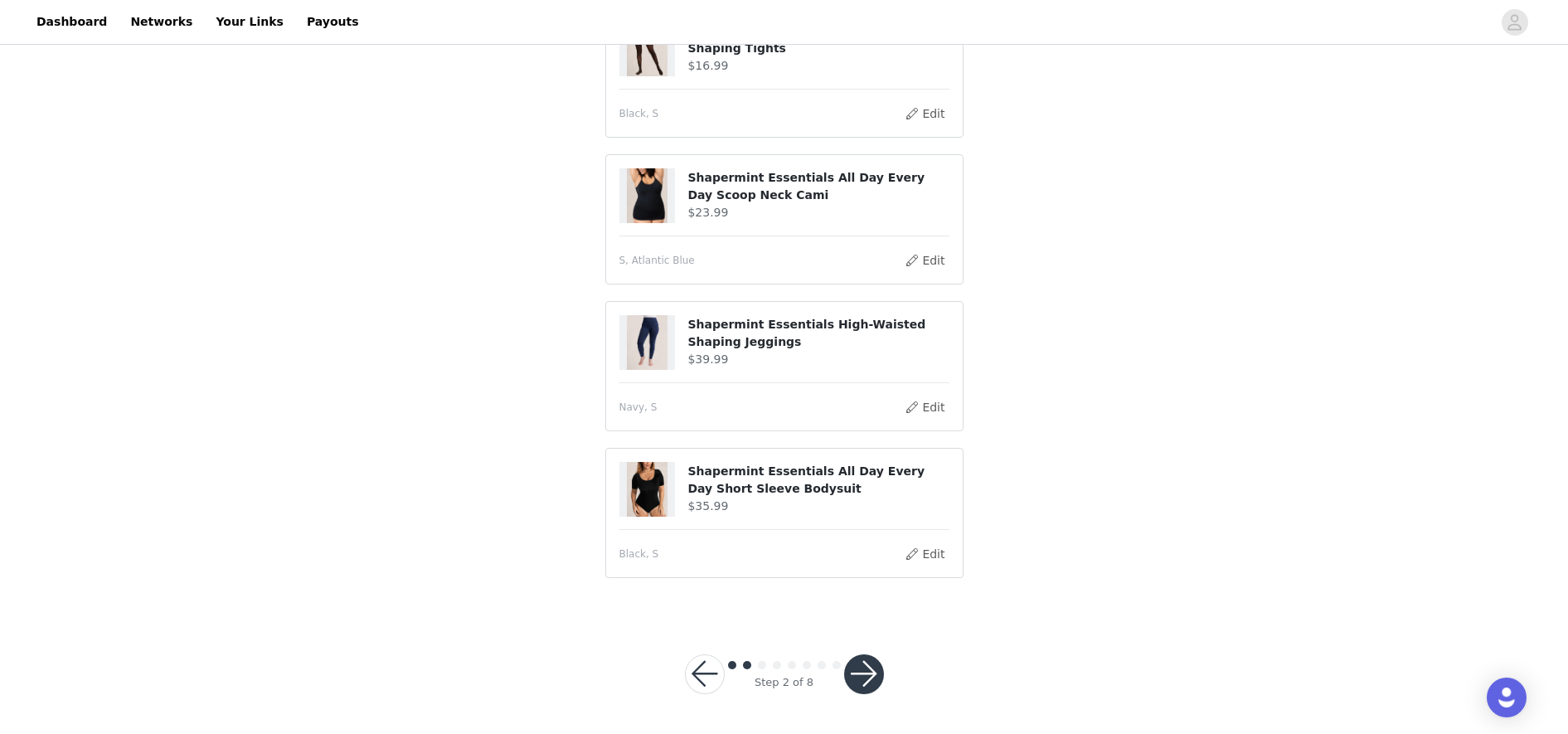
click at [866, 652] on button "button" at bounding box center [864, 674] width 40 height 40
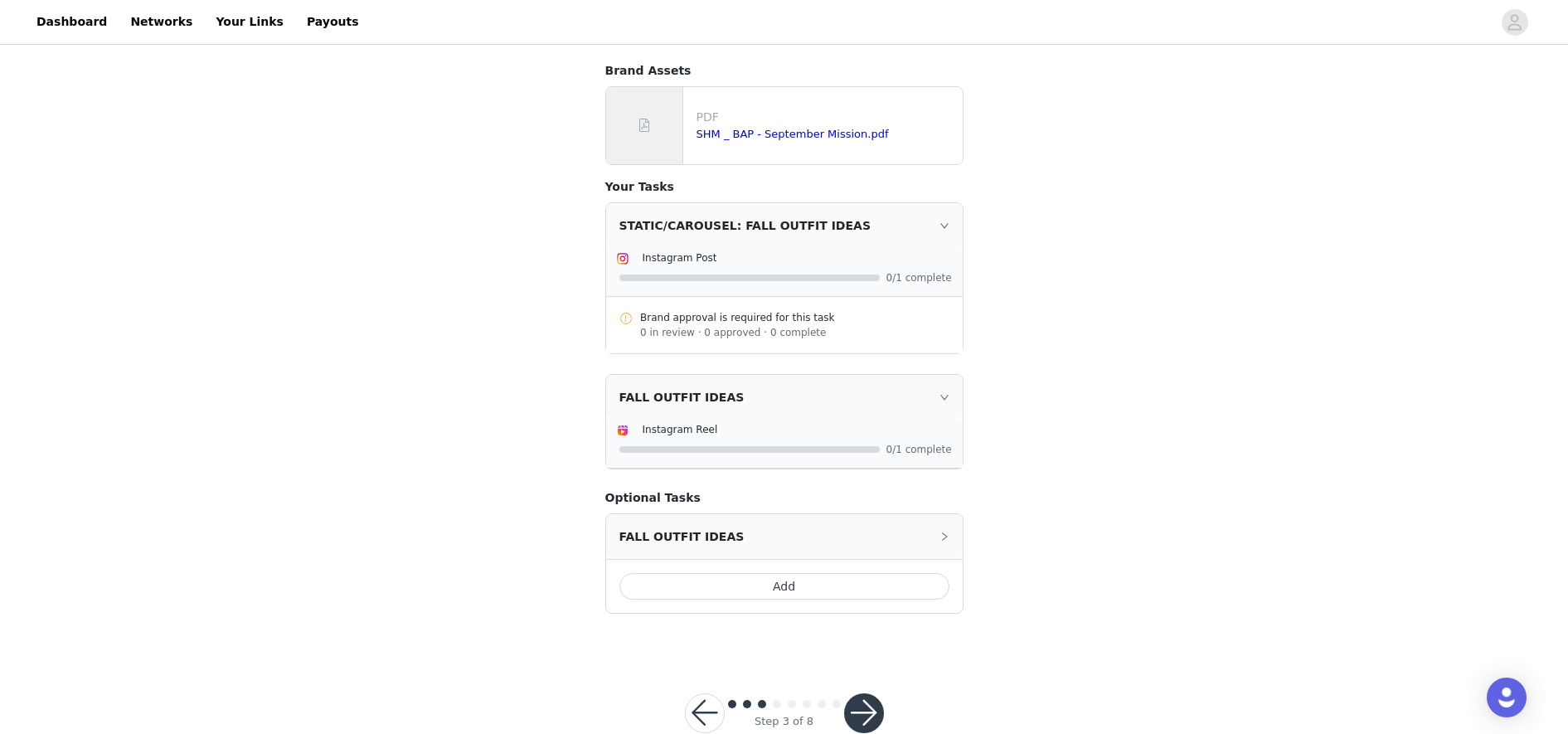
scroll to position [214, 0]
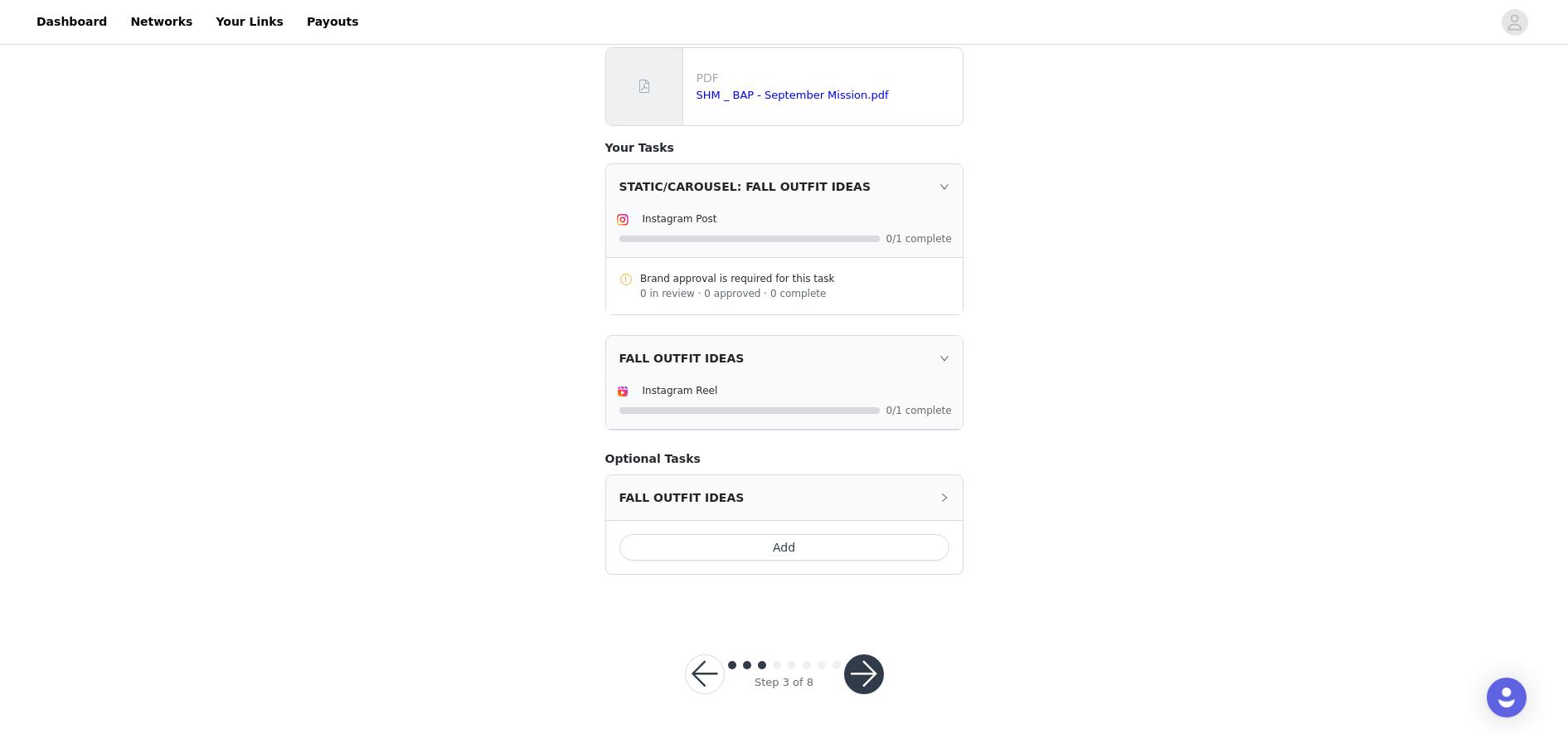
click at [876, 210] on div "Instagram Post" at bounding box center [797, 219] width 310 height 18
click at [946, 191] on div "STATIC/CAROUSEL: FALL OUTFIT IDEAS" at bounding box center [784, 187] width 357 height 45
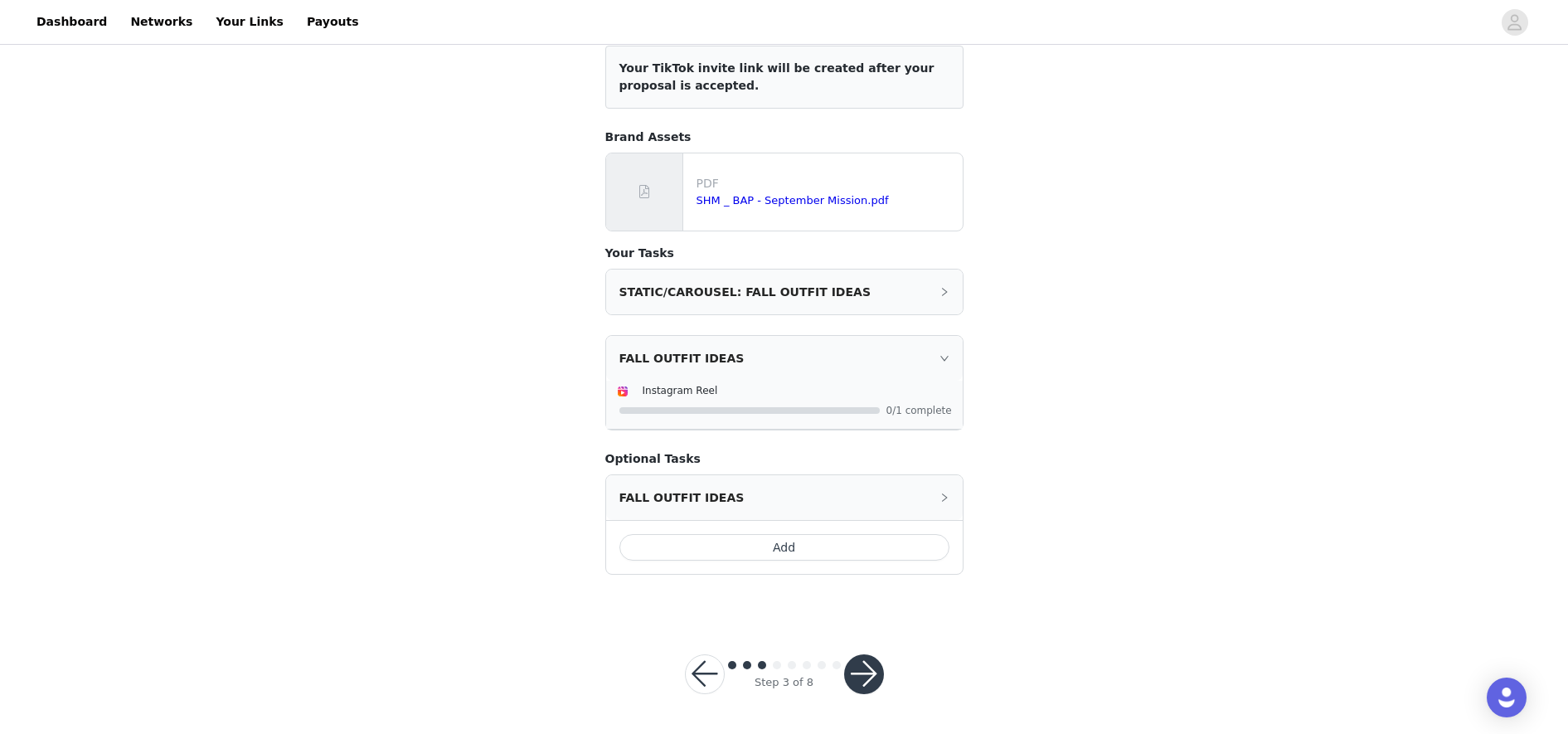
scroll to position [109, 0]
click at [933, 295] on div "STATIC/CAROUSEL: FALL OUTFIT IDEAS" at bounding box center [784, 292] width 357 height 45
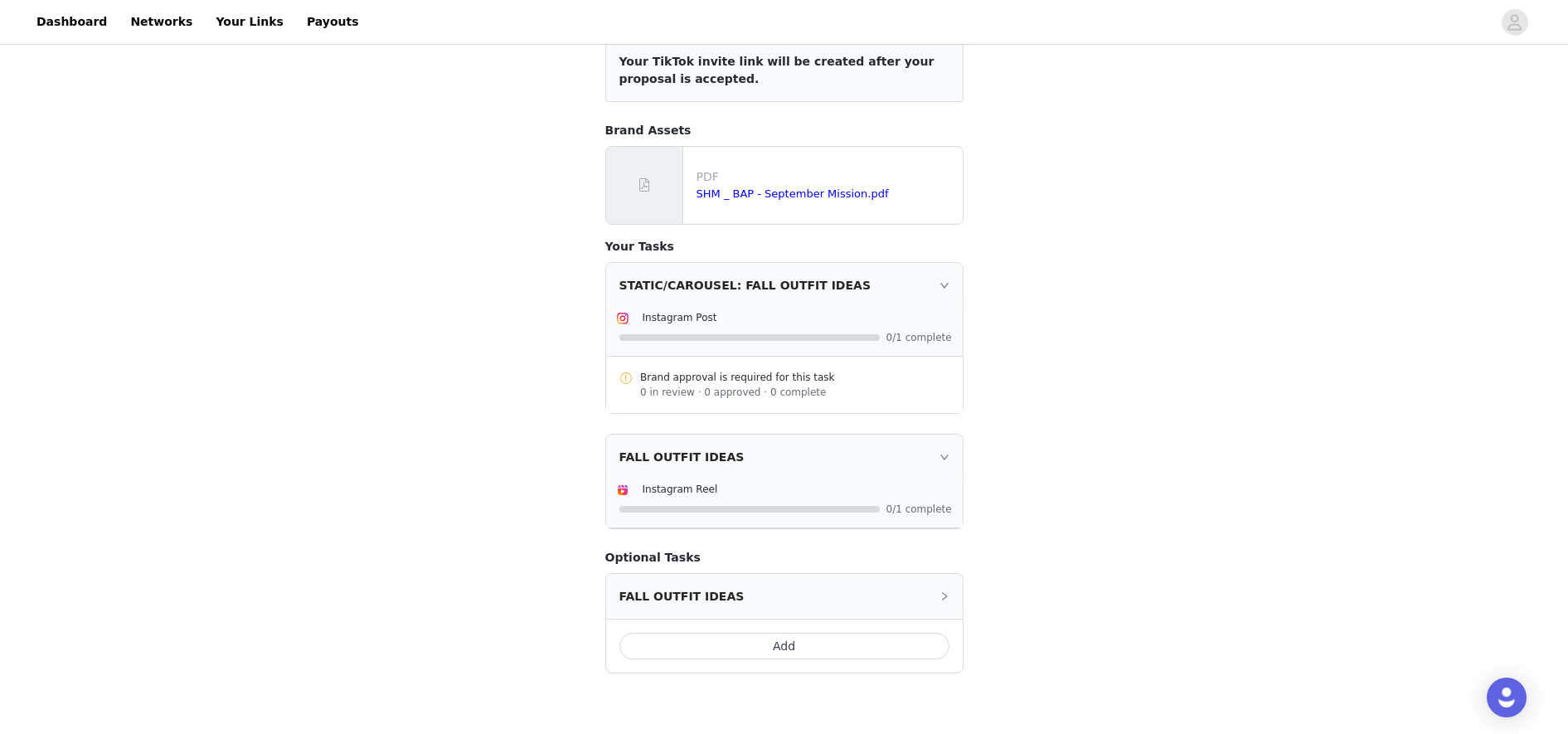
scroll to position [214, 0]
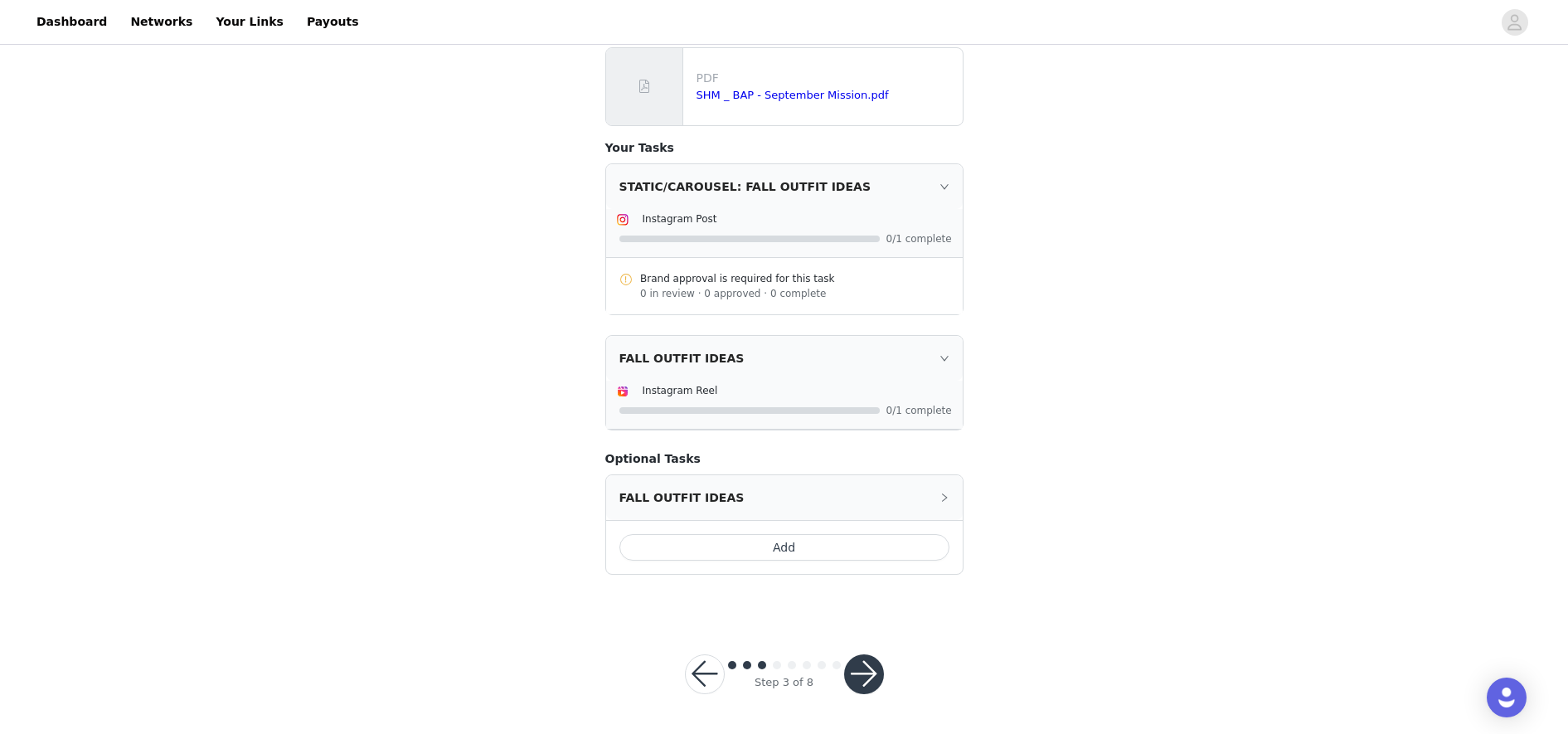
click at [935, 362] on div "FALL OUTFIT IDEAS" at bounding box center [784, 358] width 357 height 45
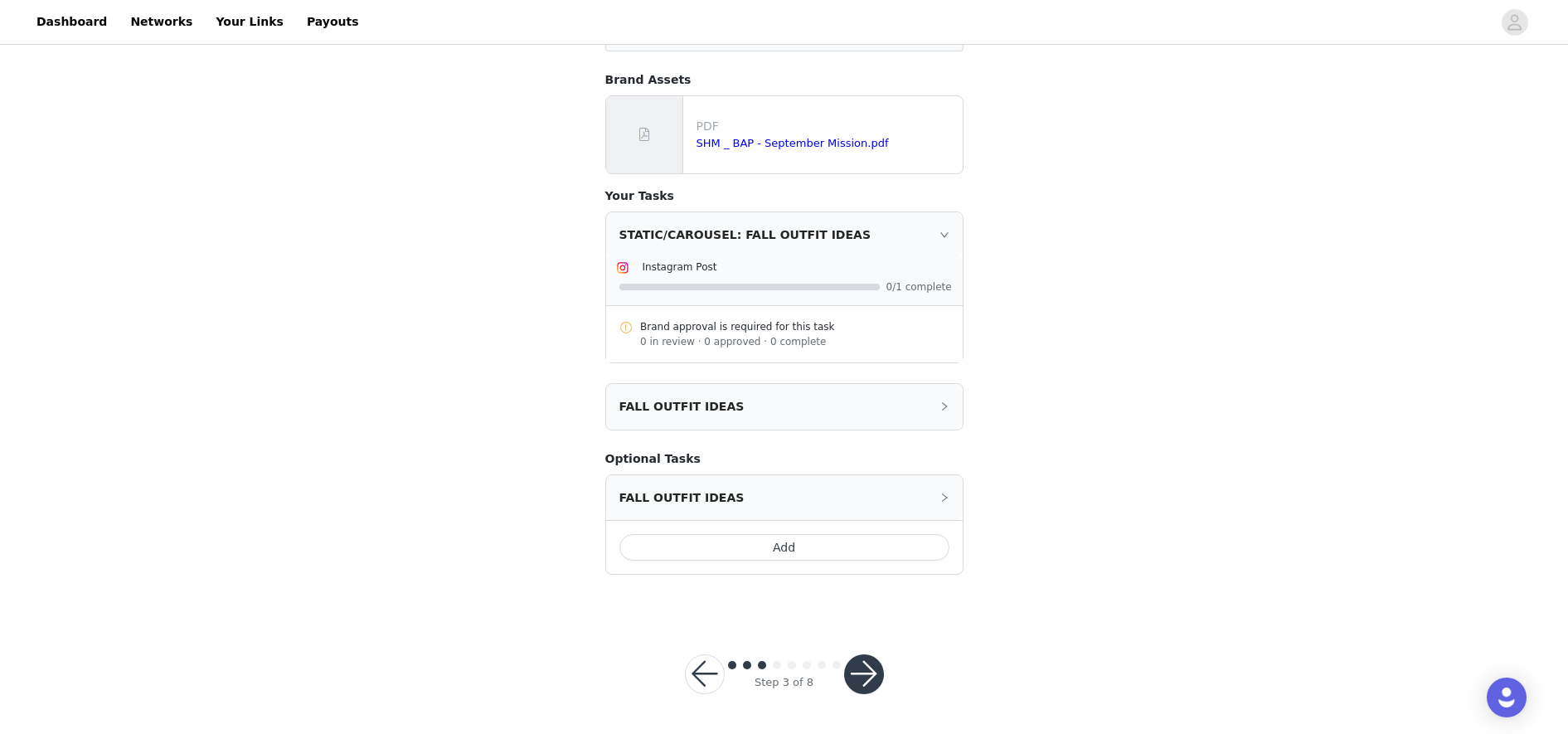
scroll to position [165, 0]
click at [935, 362] on div "Brand approval is required for this task 0 in review · 0 approved · 0 complete" at bounding box center [784, 336] width 357 height 57
click at [939, 401] on div "FALL OUTFIT IDEAS" at bounding box center [784, 407] width 357 height 45
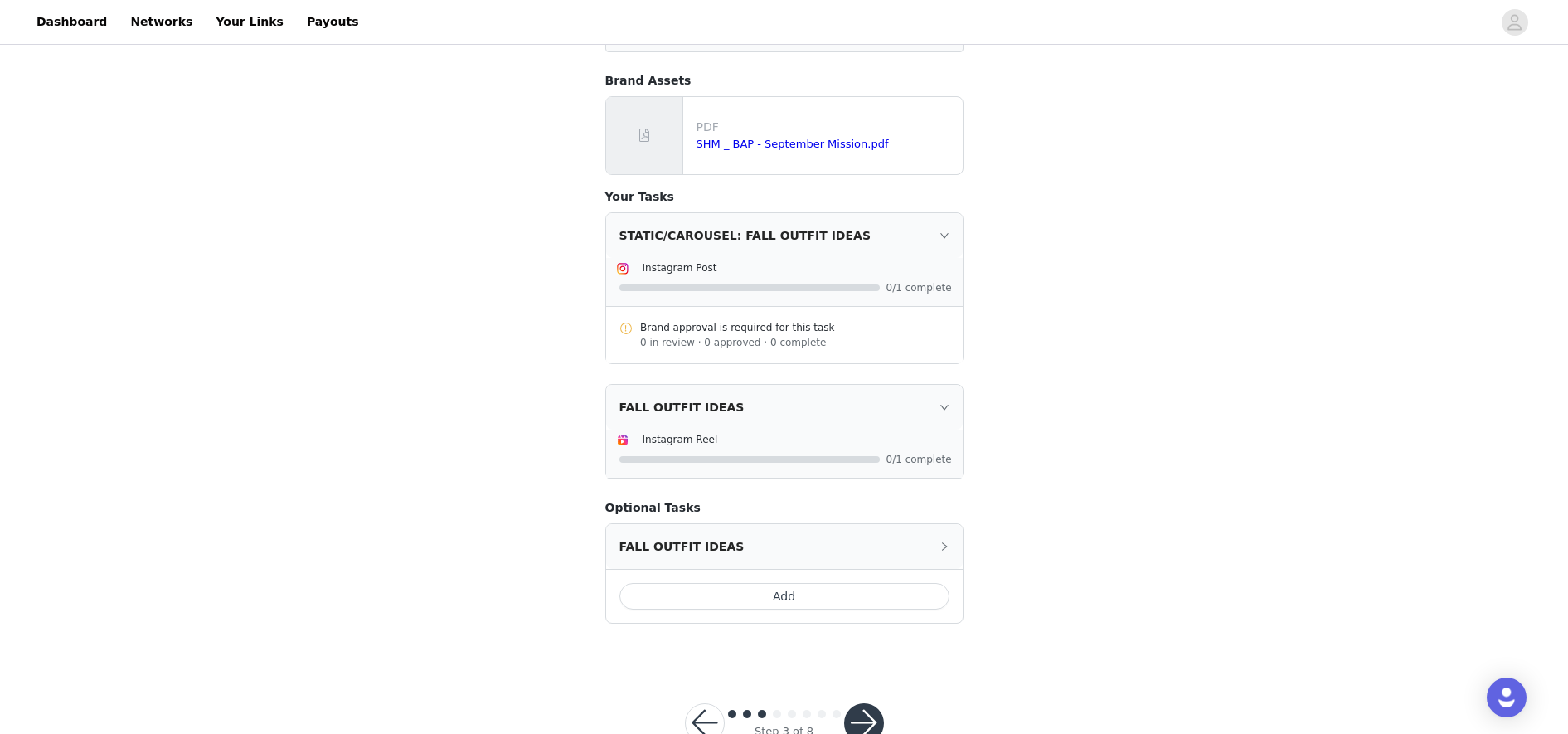
click at [920, 419] on div "FALL OUTFIT IDEAS" at bounding box center [784, 407] width 357 height 45
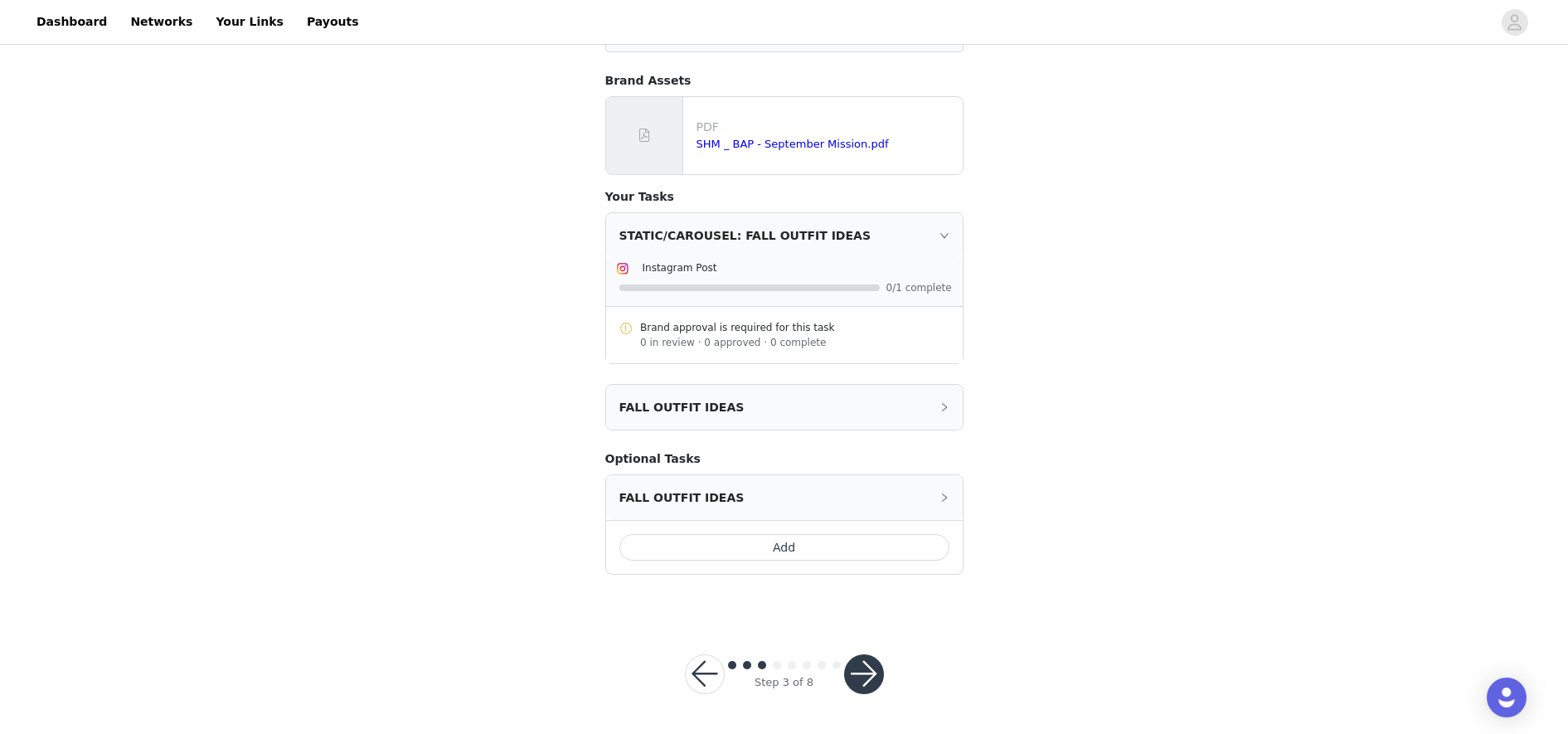
click at [920, 419] on div "FALL OUTFIT IDEAS" at bounding box center [784, 407] width 357 height 45
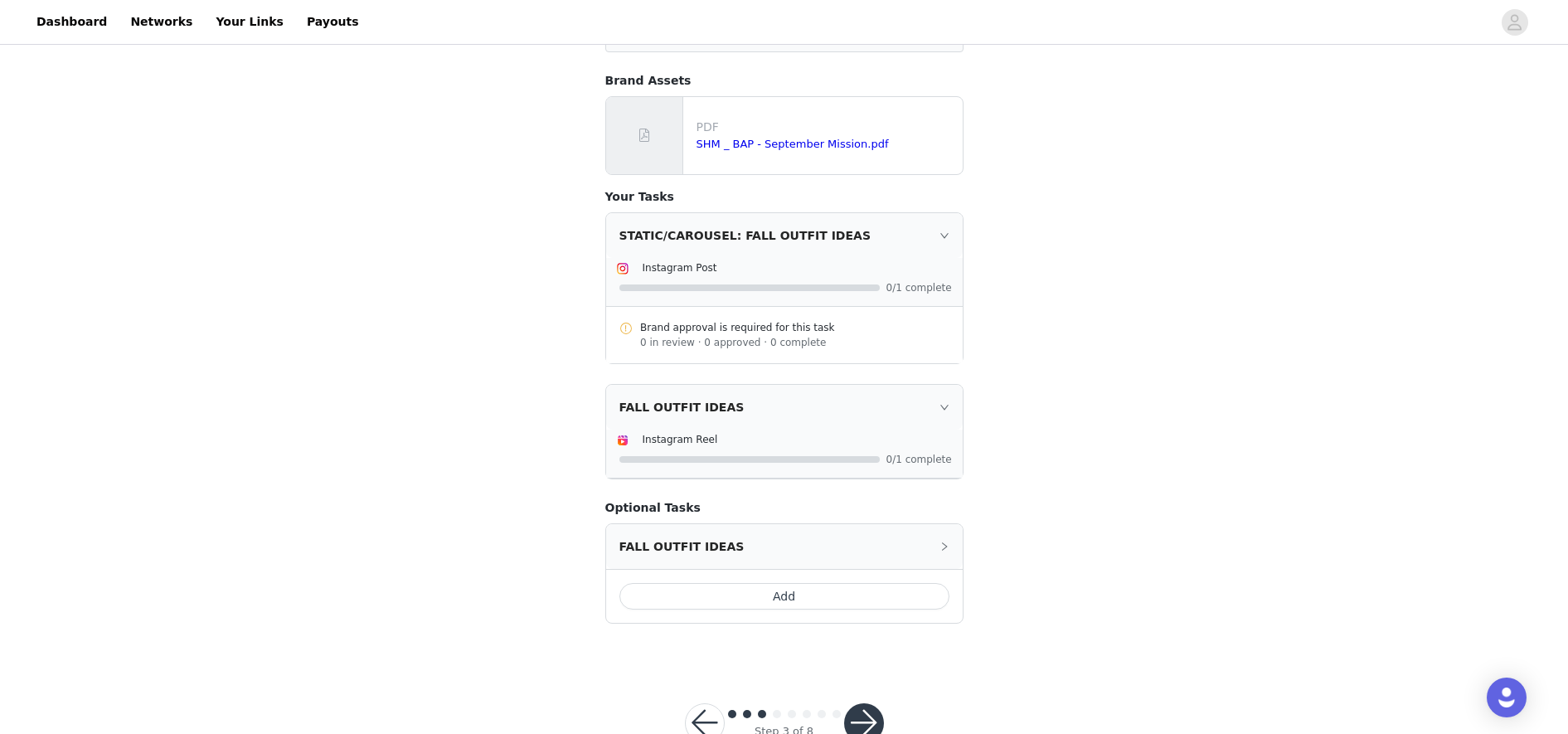
scroll to position [214, 0]
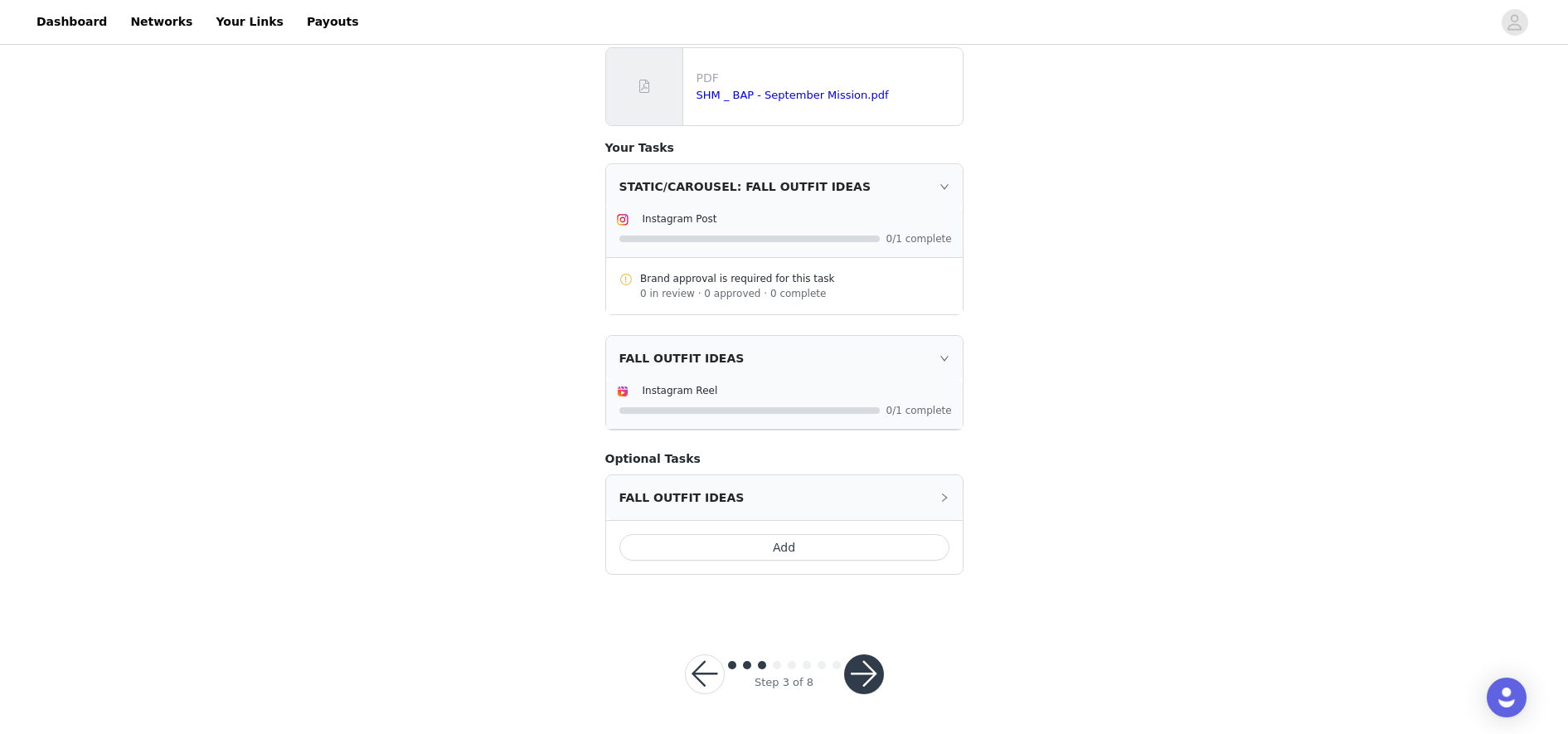
click at [874, 652] on button "button" at bounding box center [864, 674] width 40 height 40
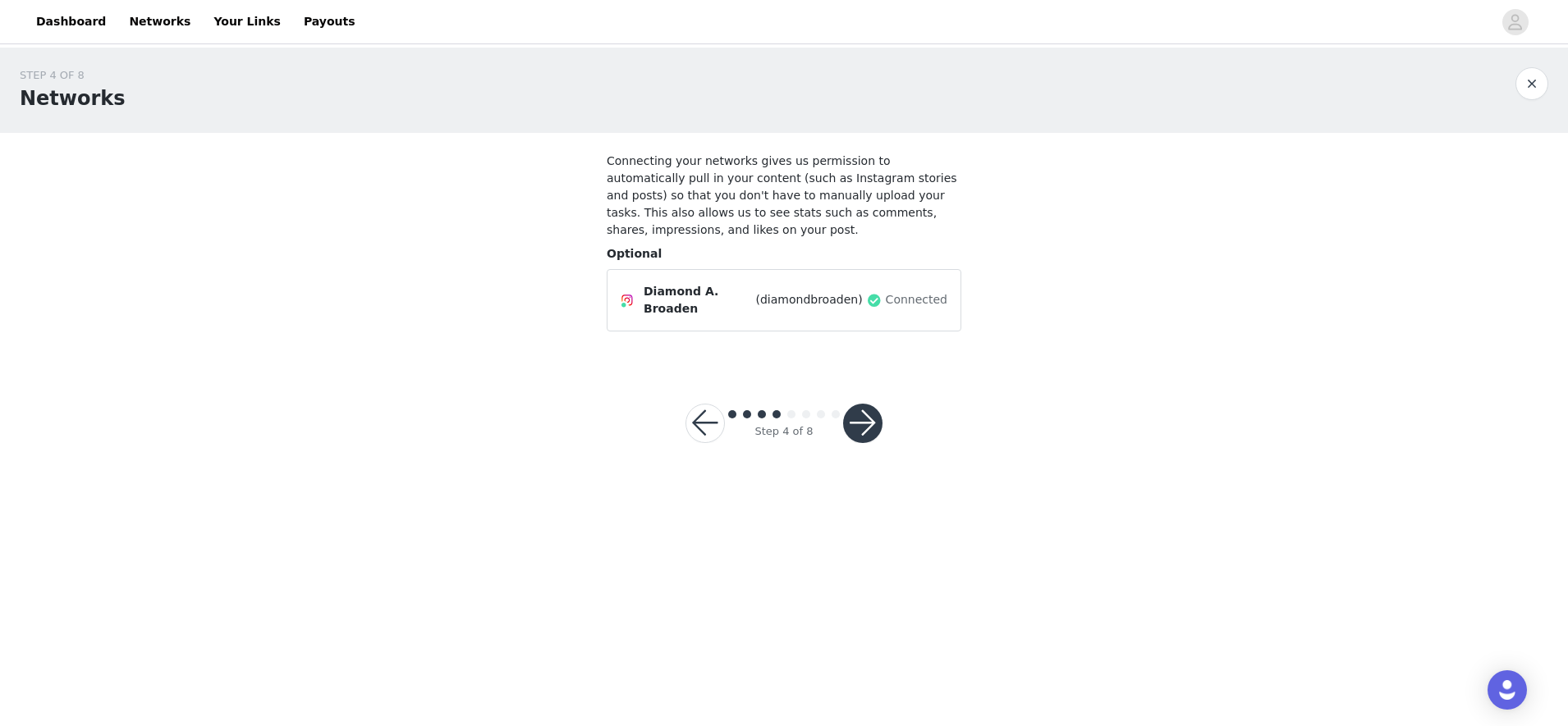
click at [870, 404] on button "button" at bounding box center [862, 423] width 39 height 39
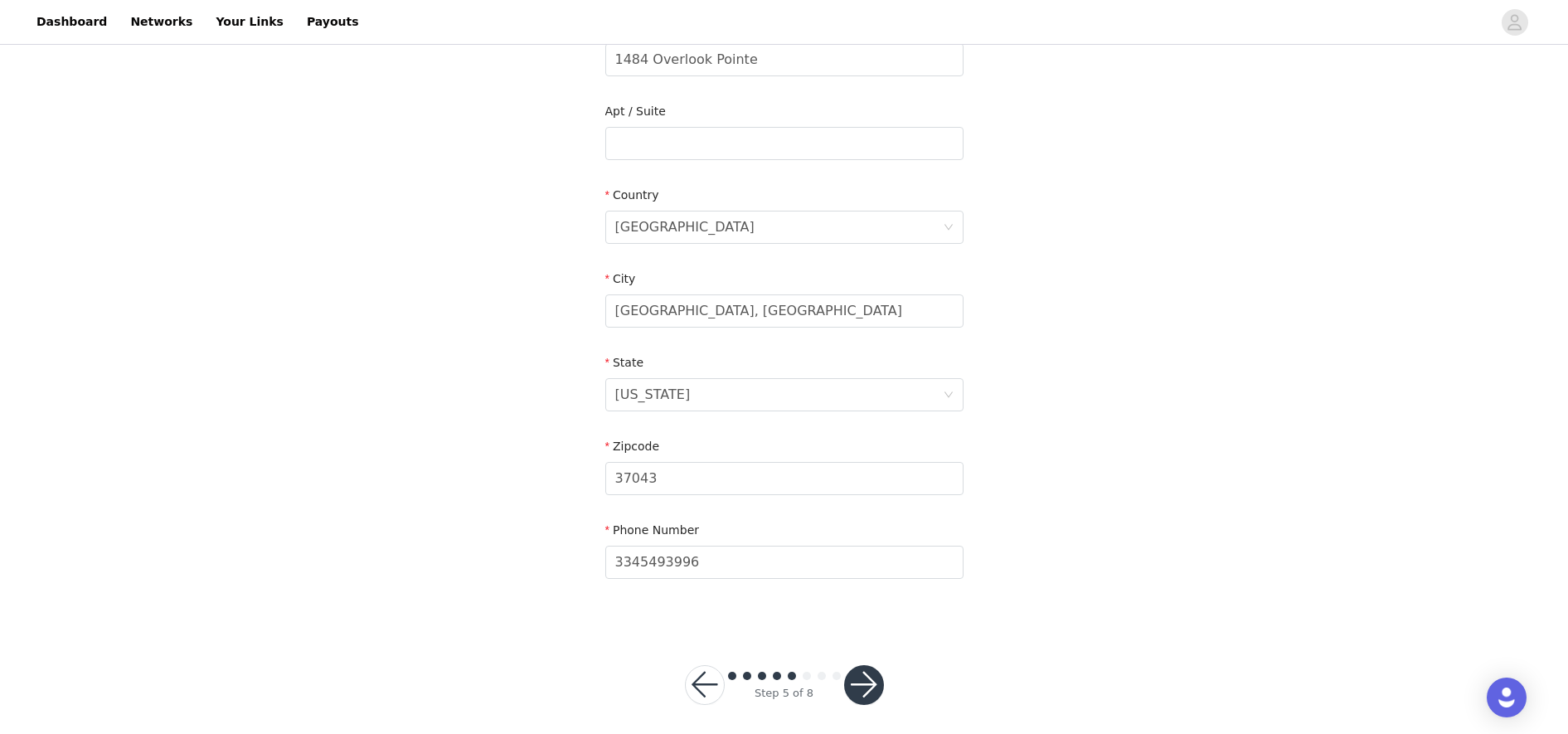
scroll to position [398, 0]
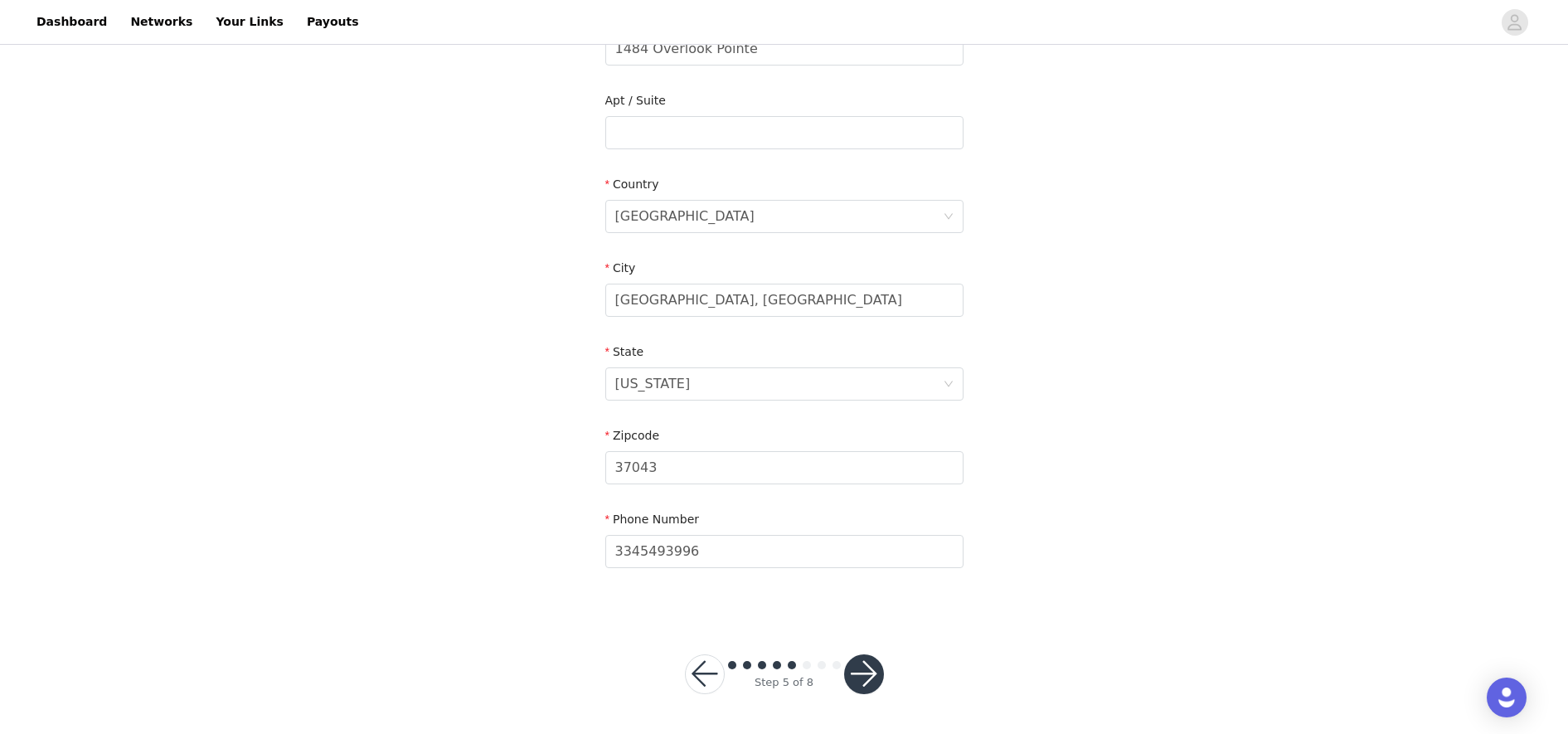
click at [861, 652] on button "button" at bounding box center [864, 674] width 40 height 40
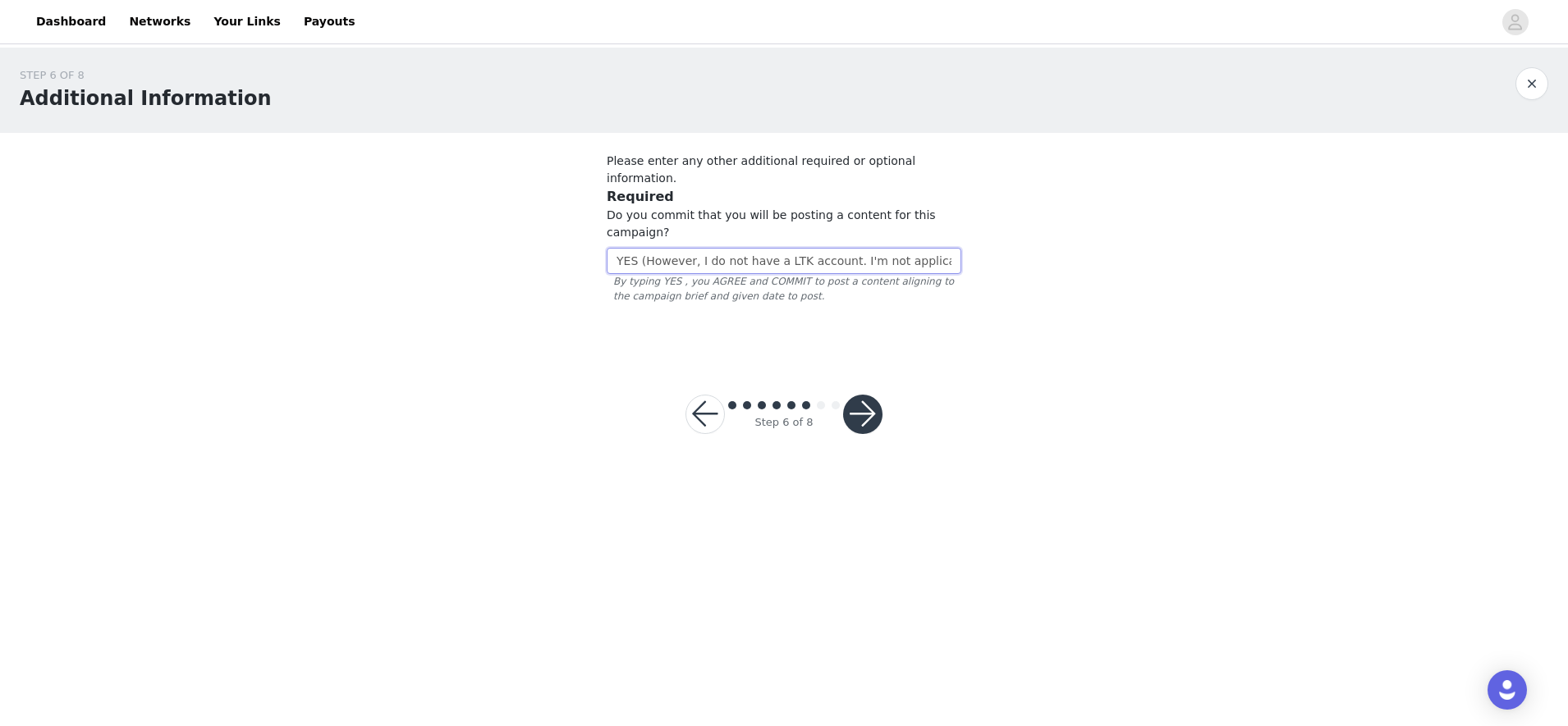
click at [797, 248] on input "YES (However, I do not have a LTK account. I'm not applicable for it, yet.)" at bounding box center [783, 261] width 355 height 26
type input "YES"
click at [865, 395] on button "button" at bounding box center [862, 414] width 39 height 39
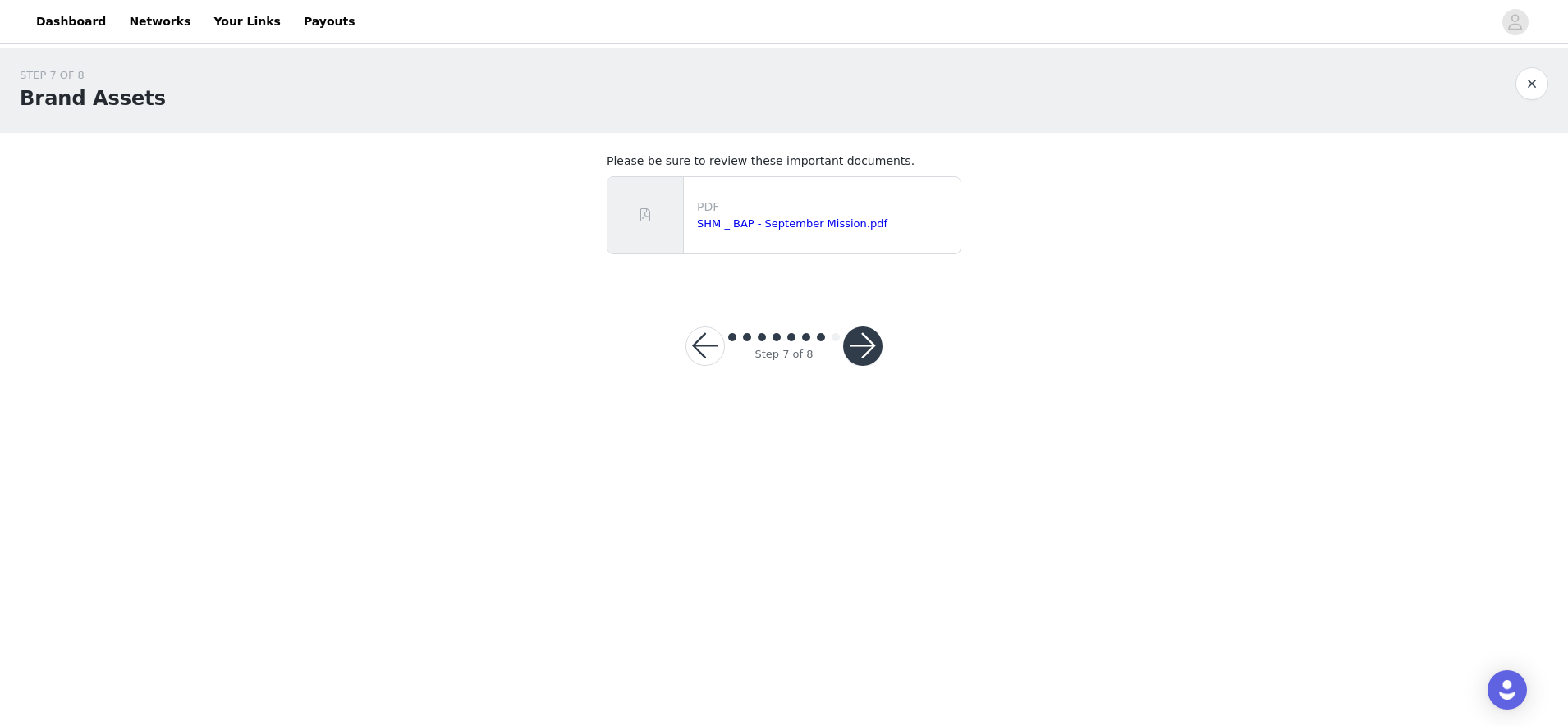
click at [865, 355] on button "button" at bounding box center [862, 346] width 39 height 39
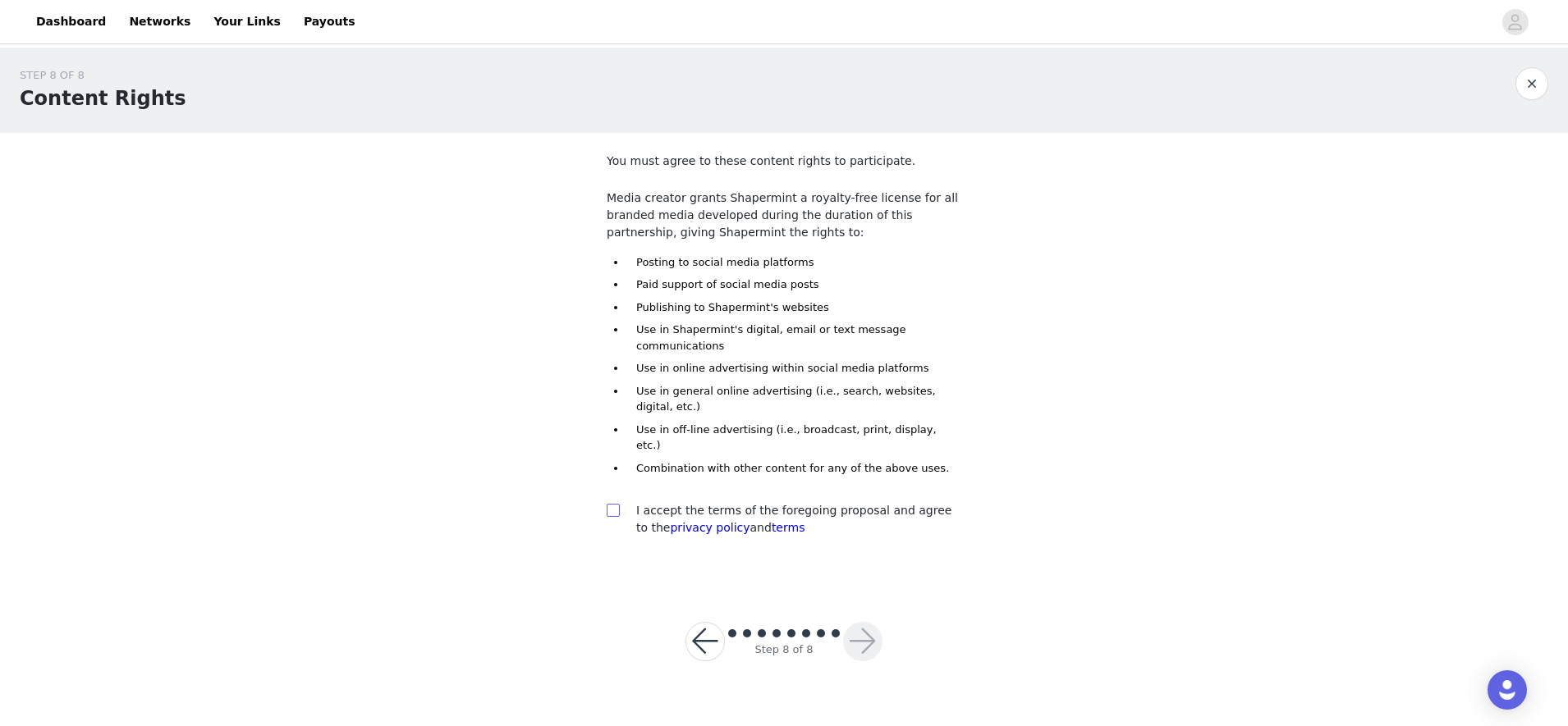
click at [612, 504] on input "checkbox" at bounding box center [611, 509] width 11 height 11
checkbox input "true"
click at [852, 622] on button "button" at bounding box center [862, 641] width 39 height 39
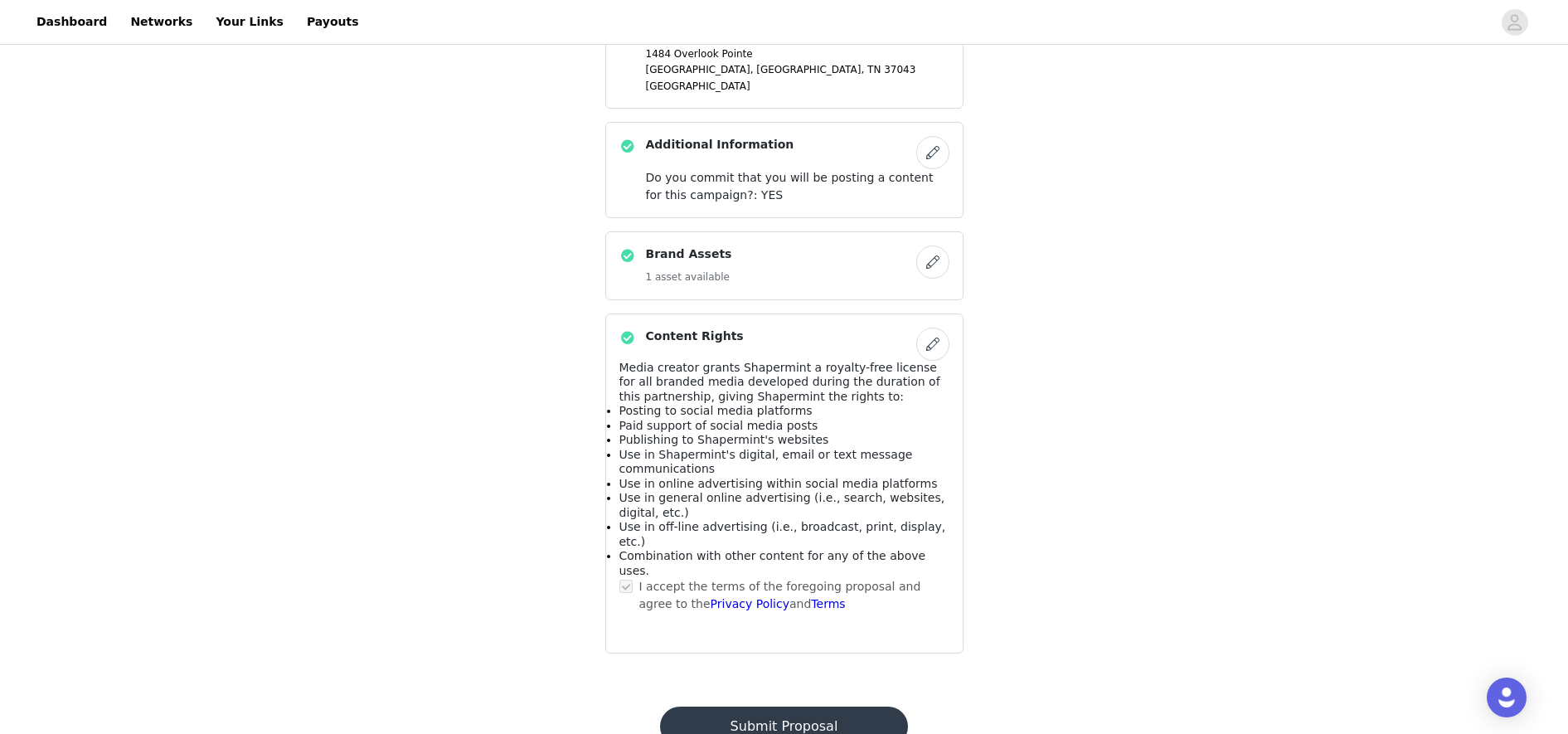
scroll to position [1335, 0]
click at [803, 652] on button "Submit Proposal" at bounding box center [784, 725] width 248 height 40
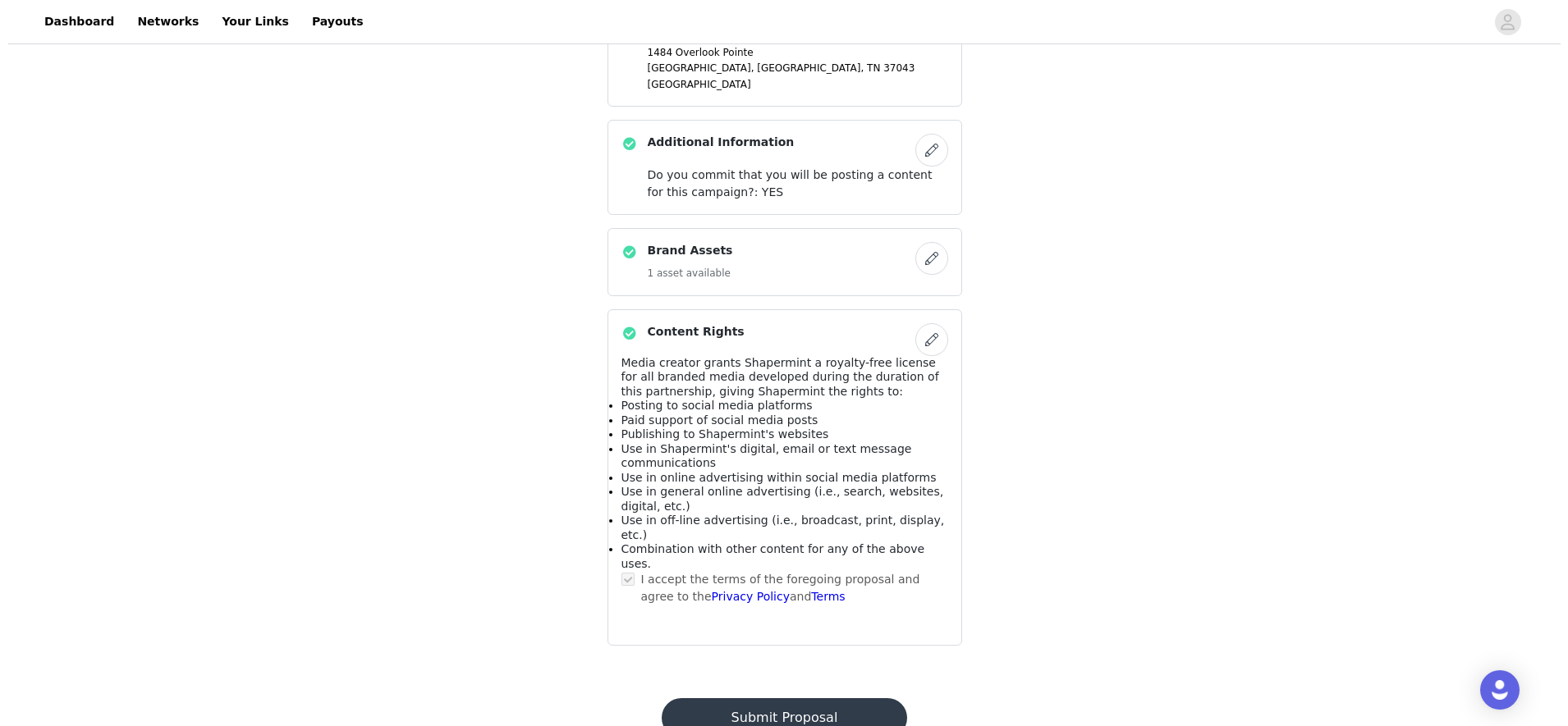
scroll to position [0, 0]
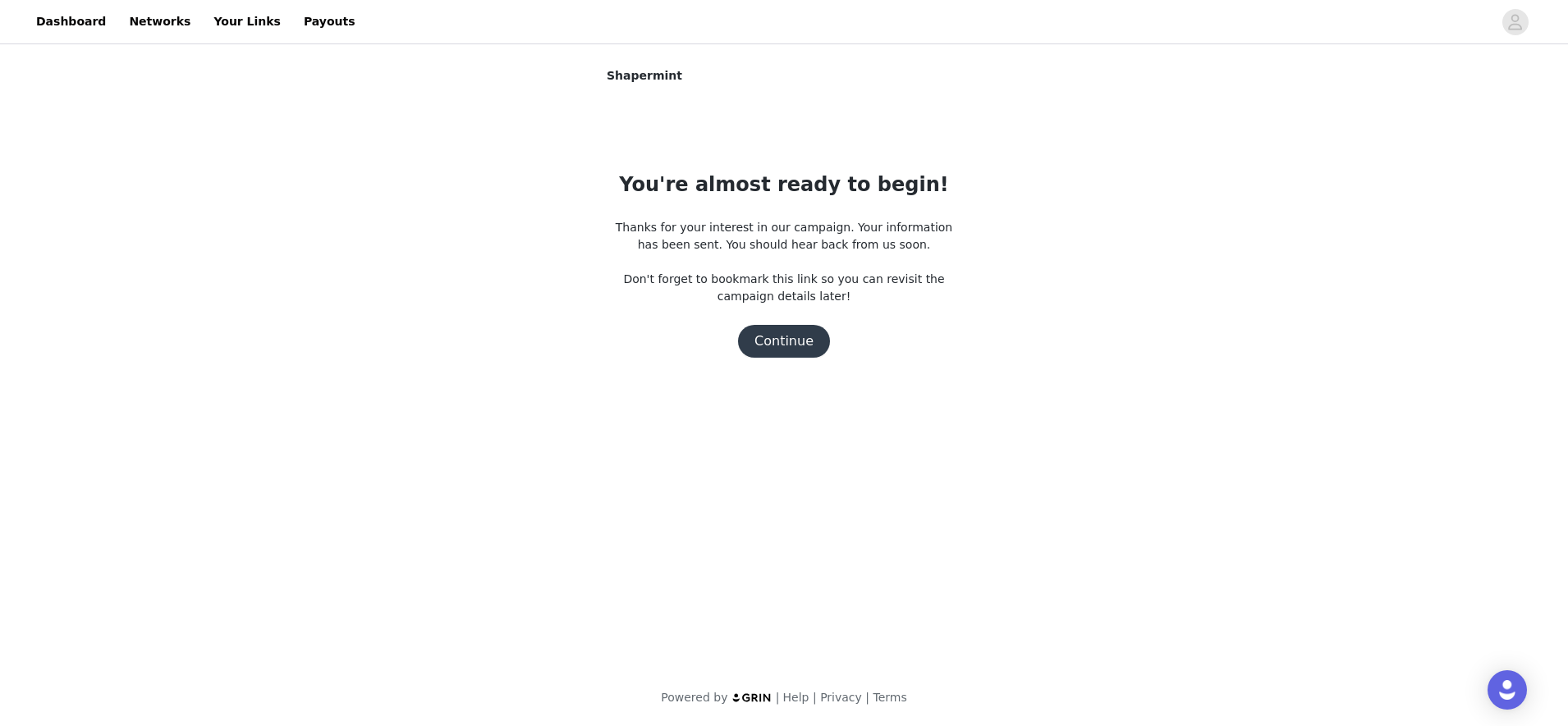
click at [784, 337] on button "Continue" at bounding box center [783, 341] width 92 height 32
